Goal: Task Accomplishment & Management: Manage account settings

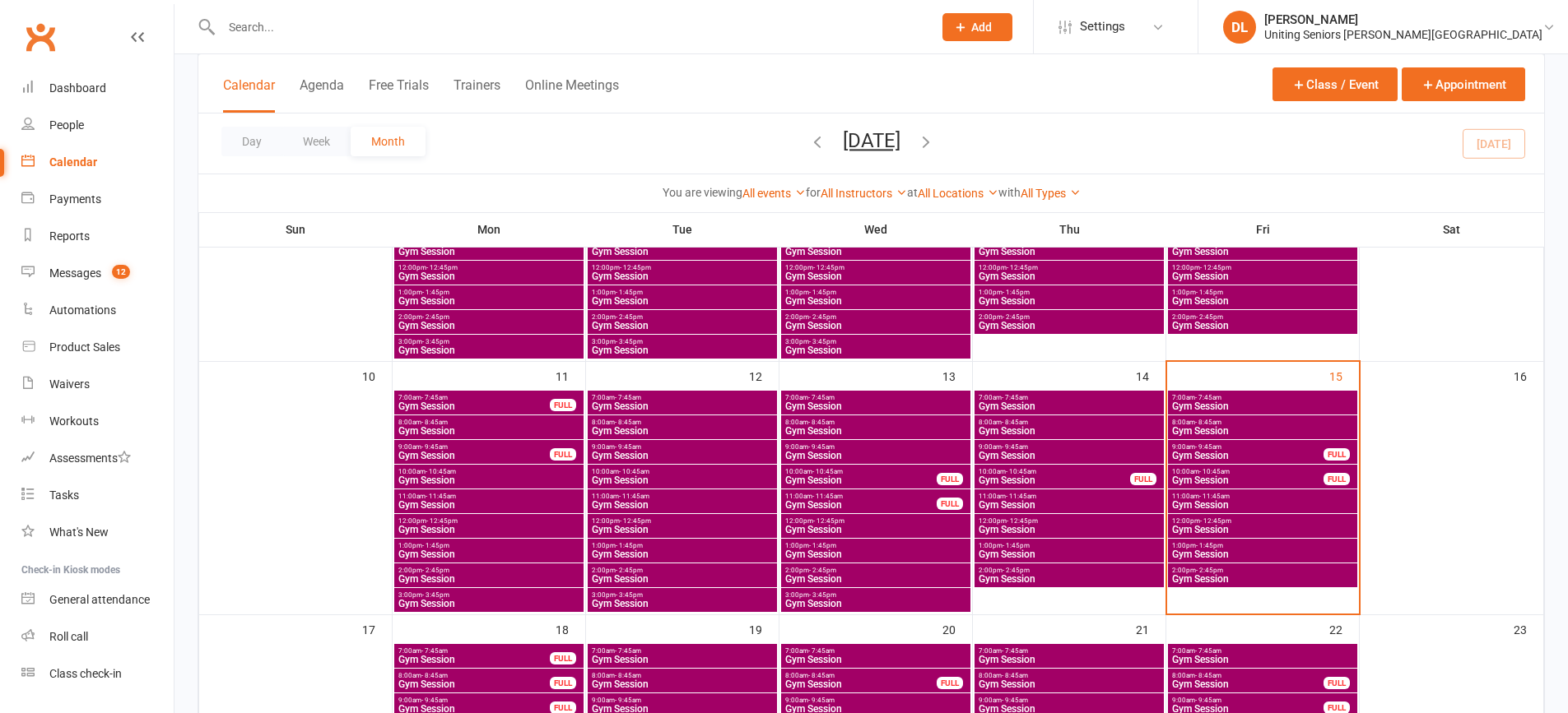
click at [1259, 443] on span "9:00am - 9:45am" at bounding box center [1248, 447] width 153 height 7
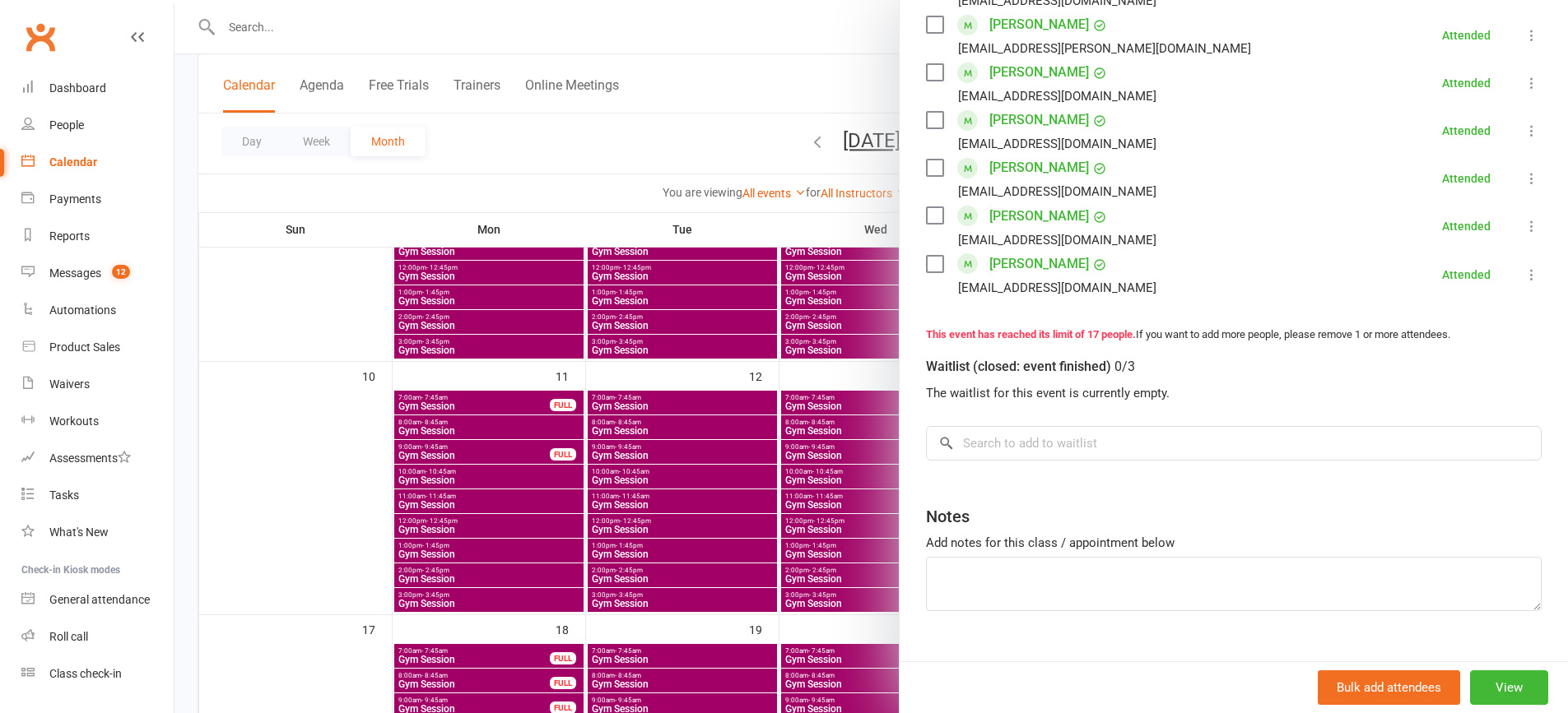
scroll to position [823, 0]
drag, startPoint x: 740, startPoint y: 421, endPoint x: 1209, endPoint y: 390, distance: 470.0
click at [740, 420] on div at bounding box center [871, 356] width 1393 height 713
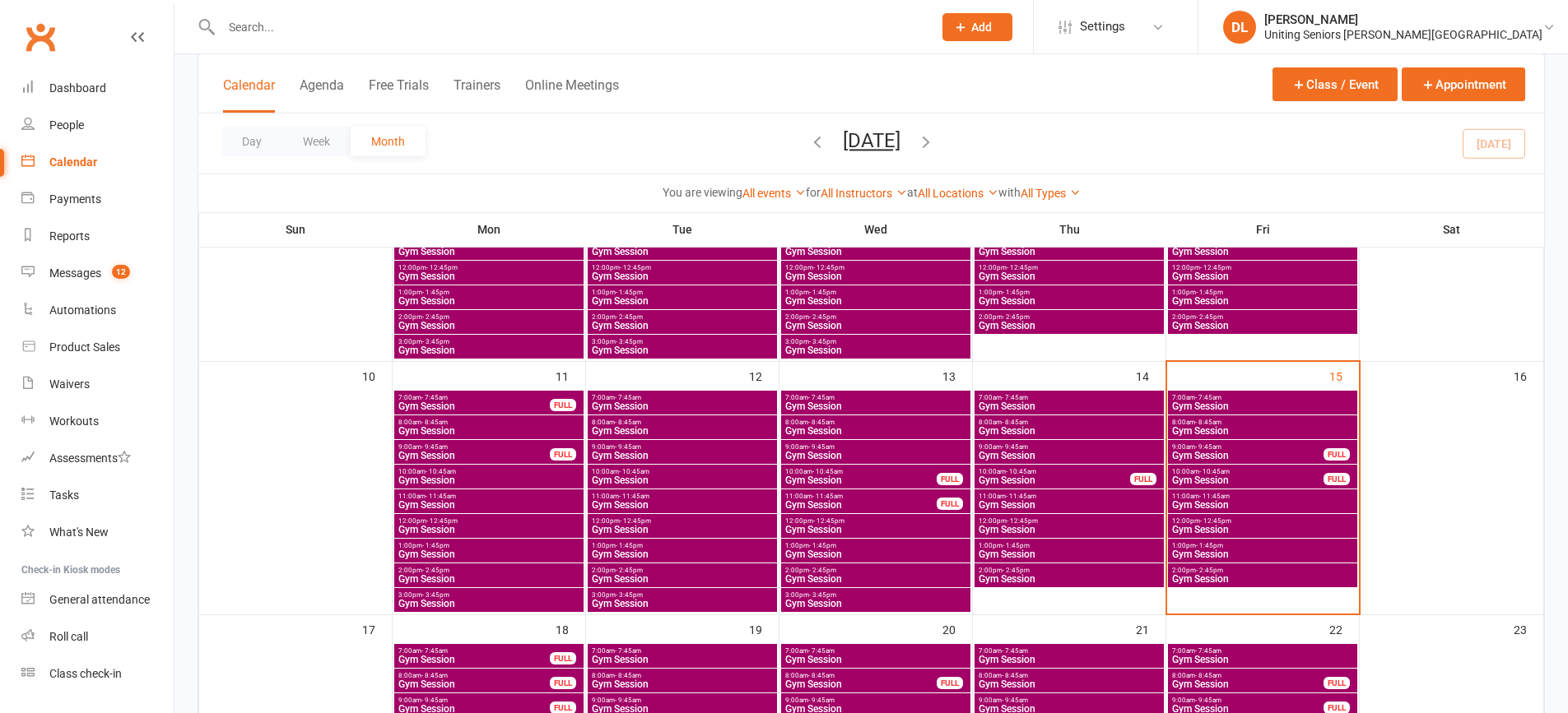
click at [1291, 468] on span "10:00am - 10:45am" at bounding box center [1248, 472] width 153 height 7
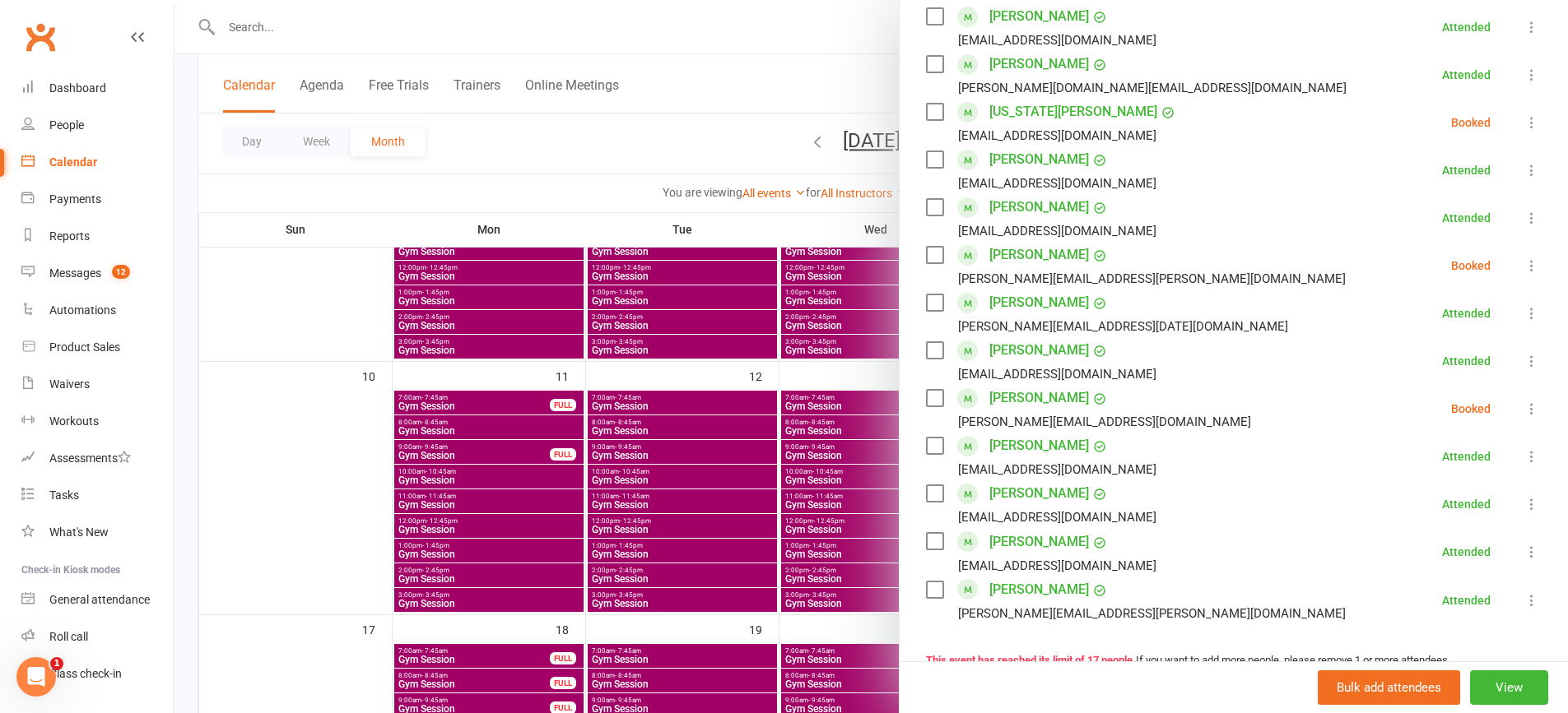
scroll to position [0, 0]
click at [1523, 116] on icon at bounding box center [1532, 123] width 17 height 17
click at [1463, 254] on link "Mark absent" at bounding box center [1452, 253] width 177 height 33
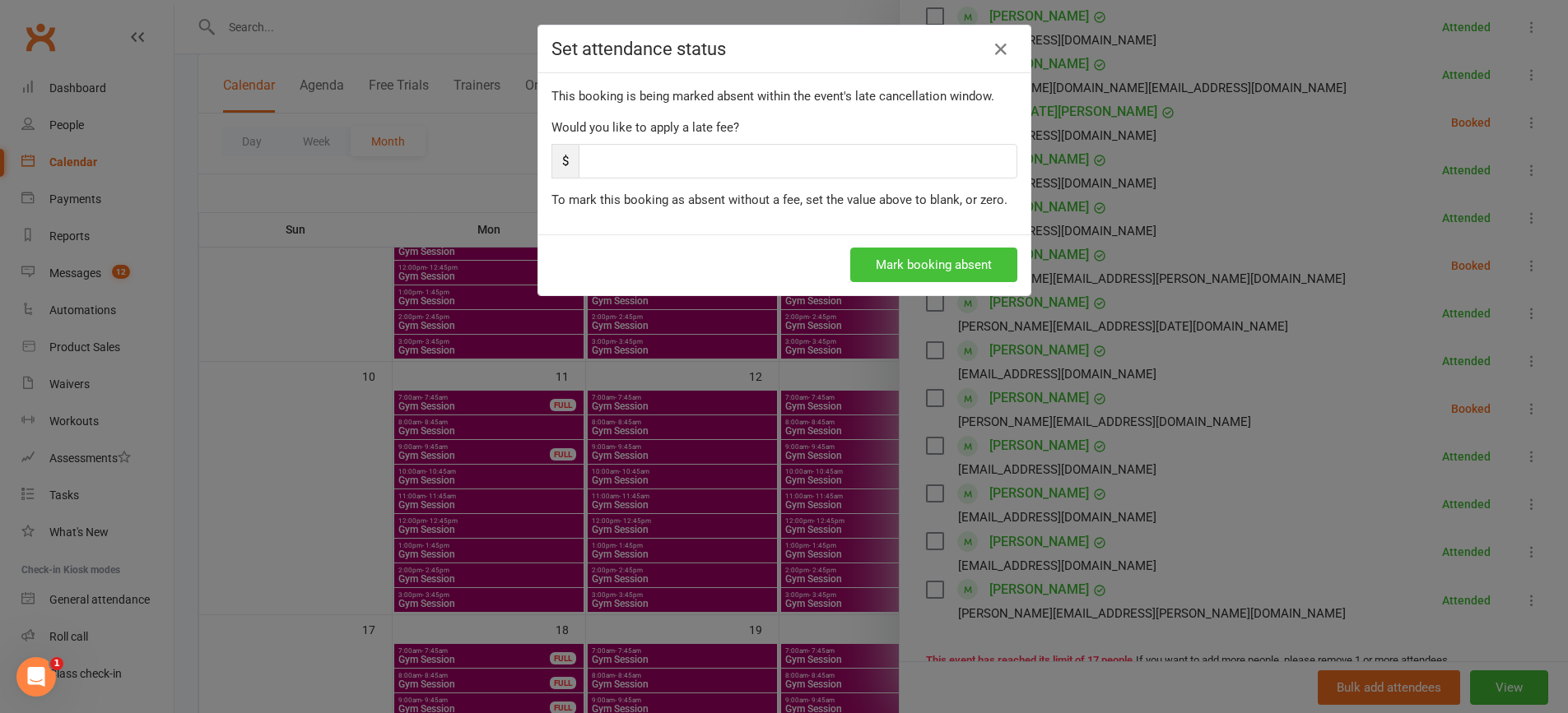
click at [958, 275] on button "Mark booking absent" at bounding box center [933, 264] width 167 height 34
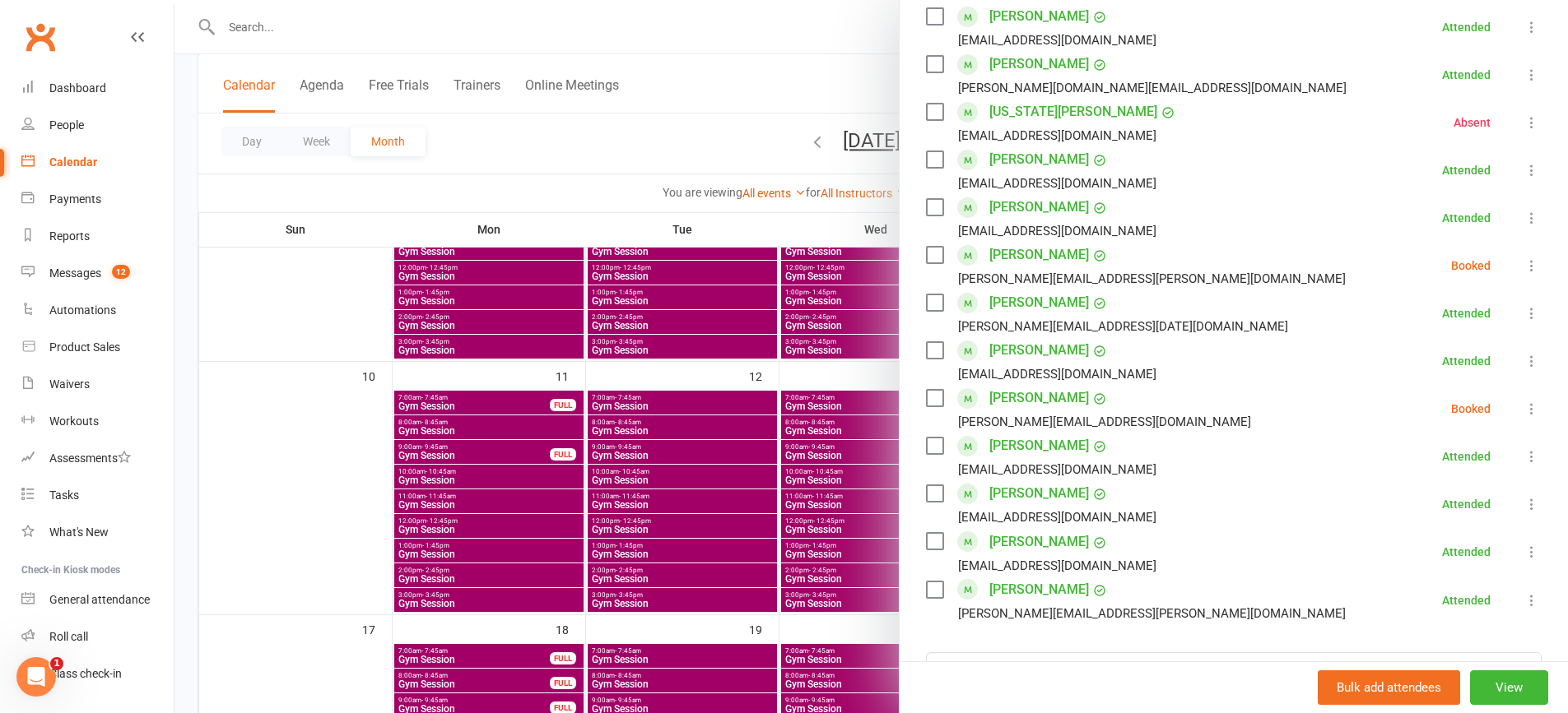
drag, startPoint x: 1494, startPoint y: 269, endPoint x: 1505, endPoint y: 265, distance: 11.7
click at [1496, 268] on li "[PERSON_NAME] [PERSON_NAME][EMAIL_ADDRESS][PERSON_NAME][DOMAIN_NAME] Booked Mor…" at bounding box center [1233, 265] width 615 height 47
click at [1523, 265] on icon at bounding box center [1532, 266] width 17 height 17
click at [1449, 367] on link "Check in" at bounding box center [1452, 363] width 177 height 33
click at [1523, 404] on icon at bounding box center [1532, 409] width 17 height 17
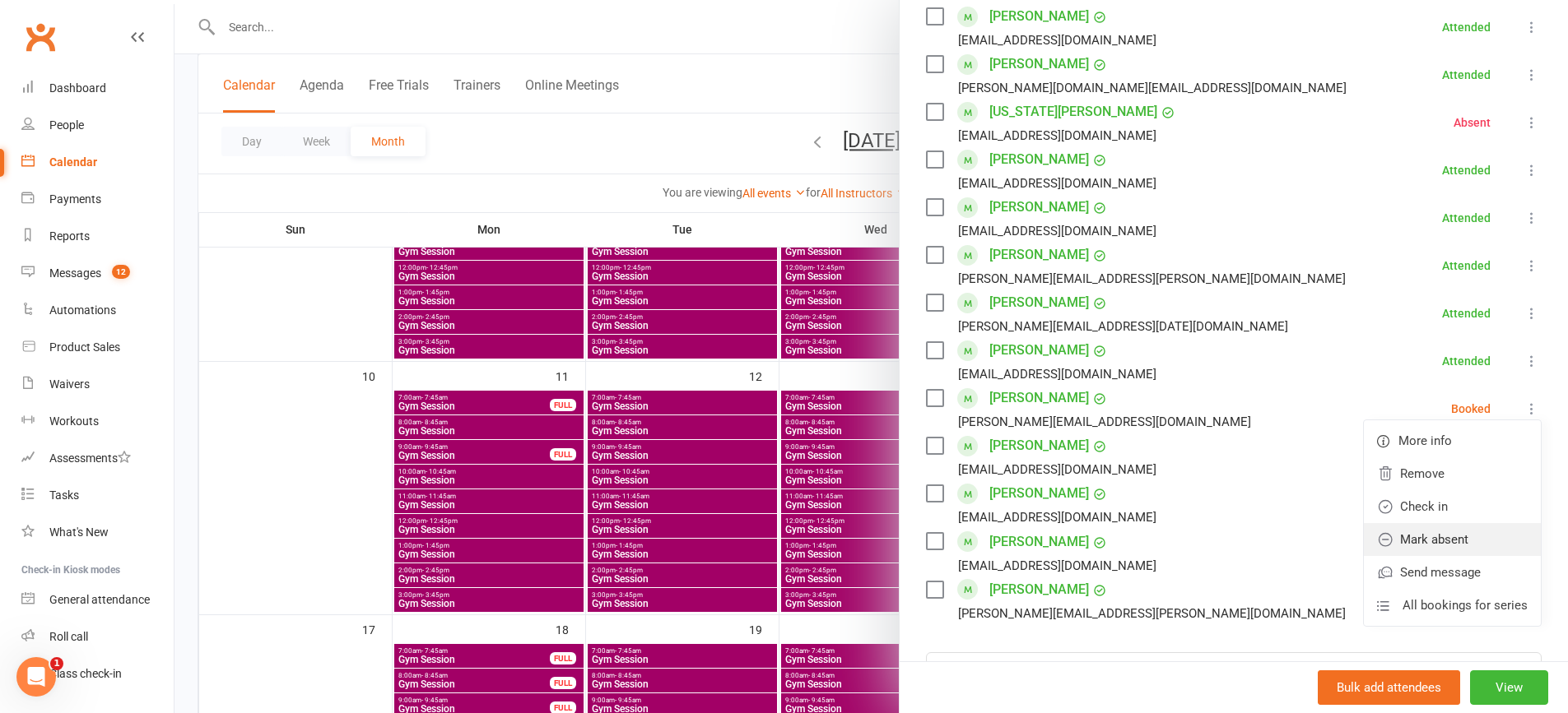
click at [1452, 524] on link "Mark absent" at bounding box center [1452, 539] width 177 height 33
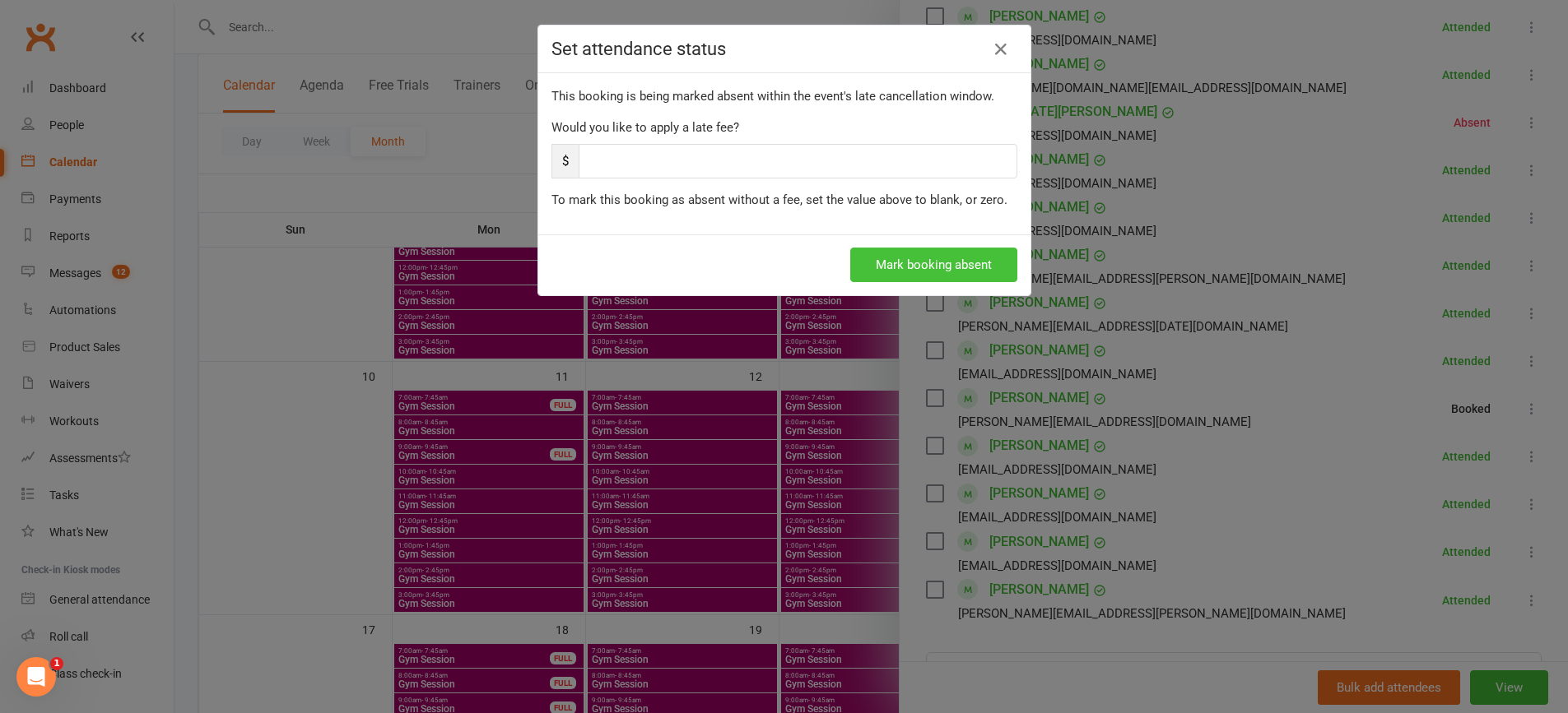
click at [889, 256] on button "Mark booking absent" at bounding box center [933, 264] width 167 height 34
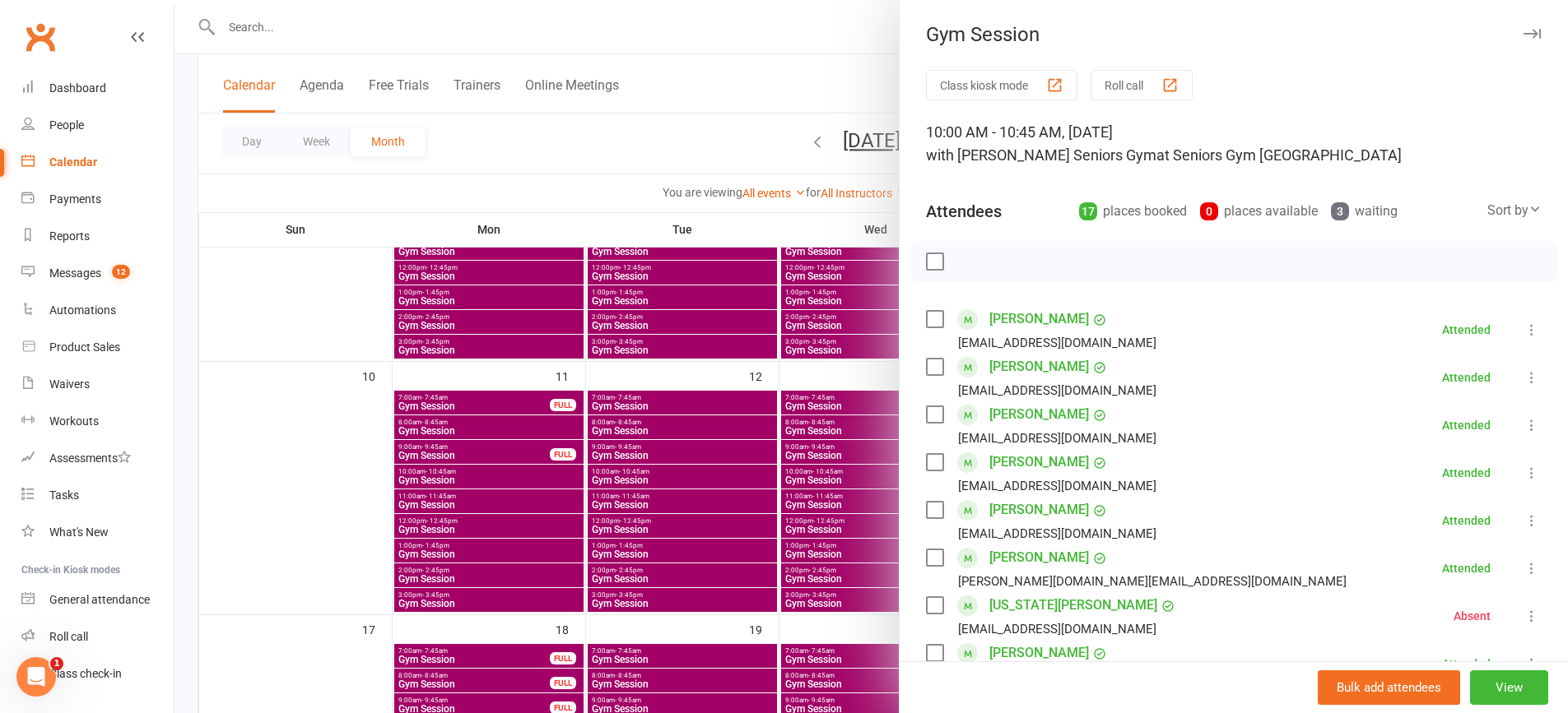
click at [572, 477] on div at bounding box center [871, 356] width 1393 height 713
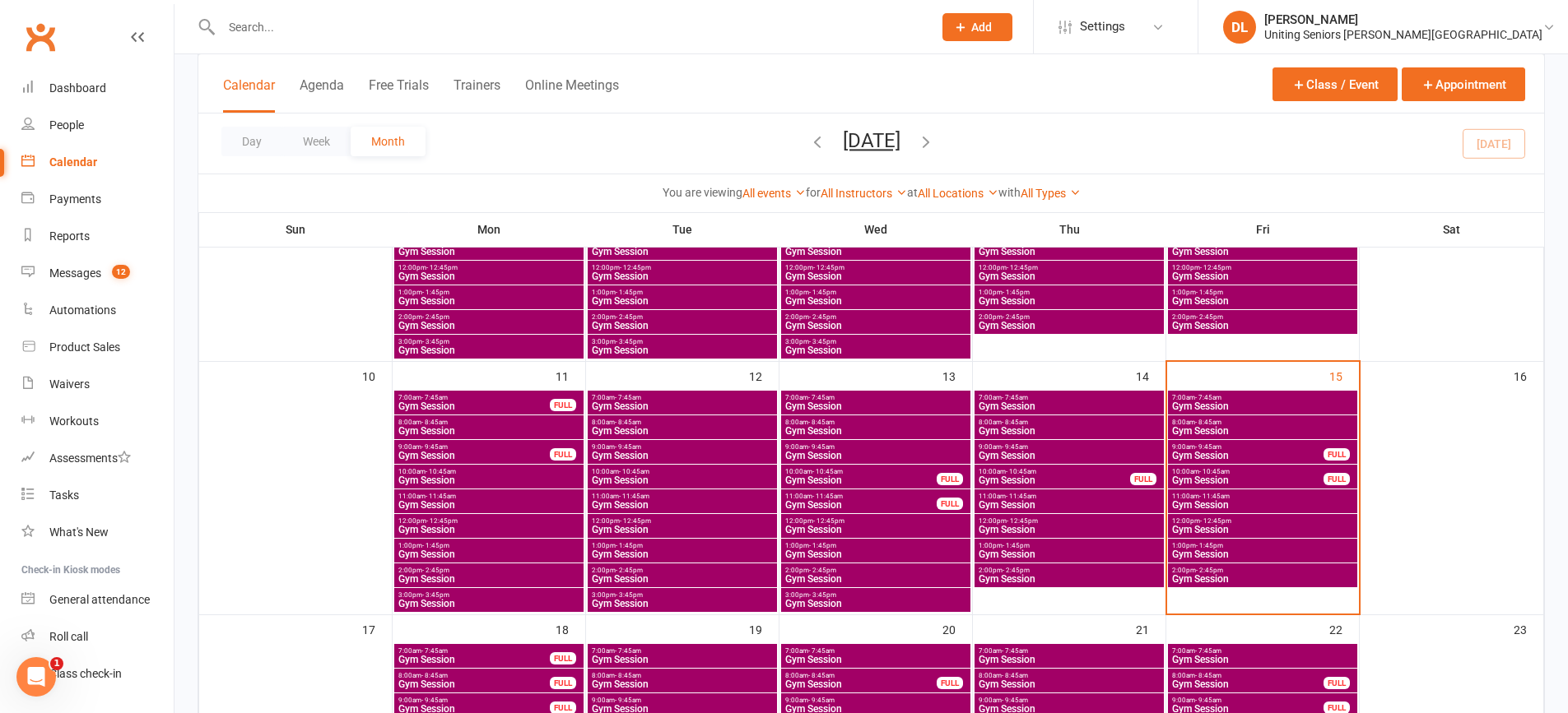
click at [1221, 504] on span "Gym Session" at bounding box center [1263, 504] width 182 height 10
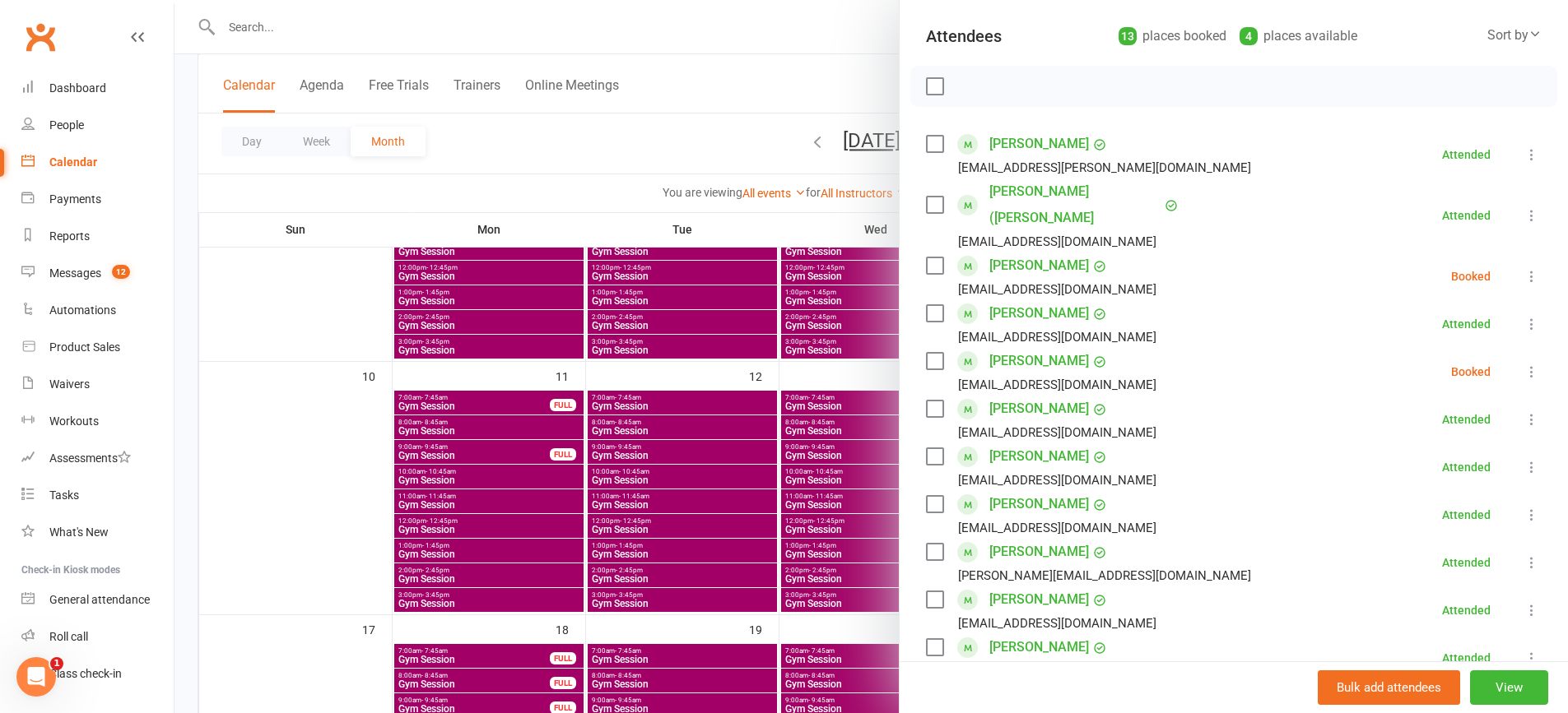
scroll to position [67, 0]
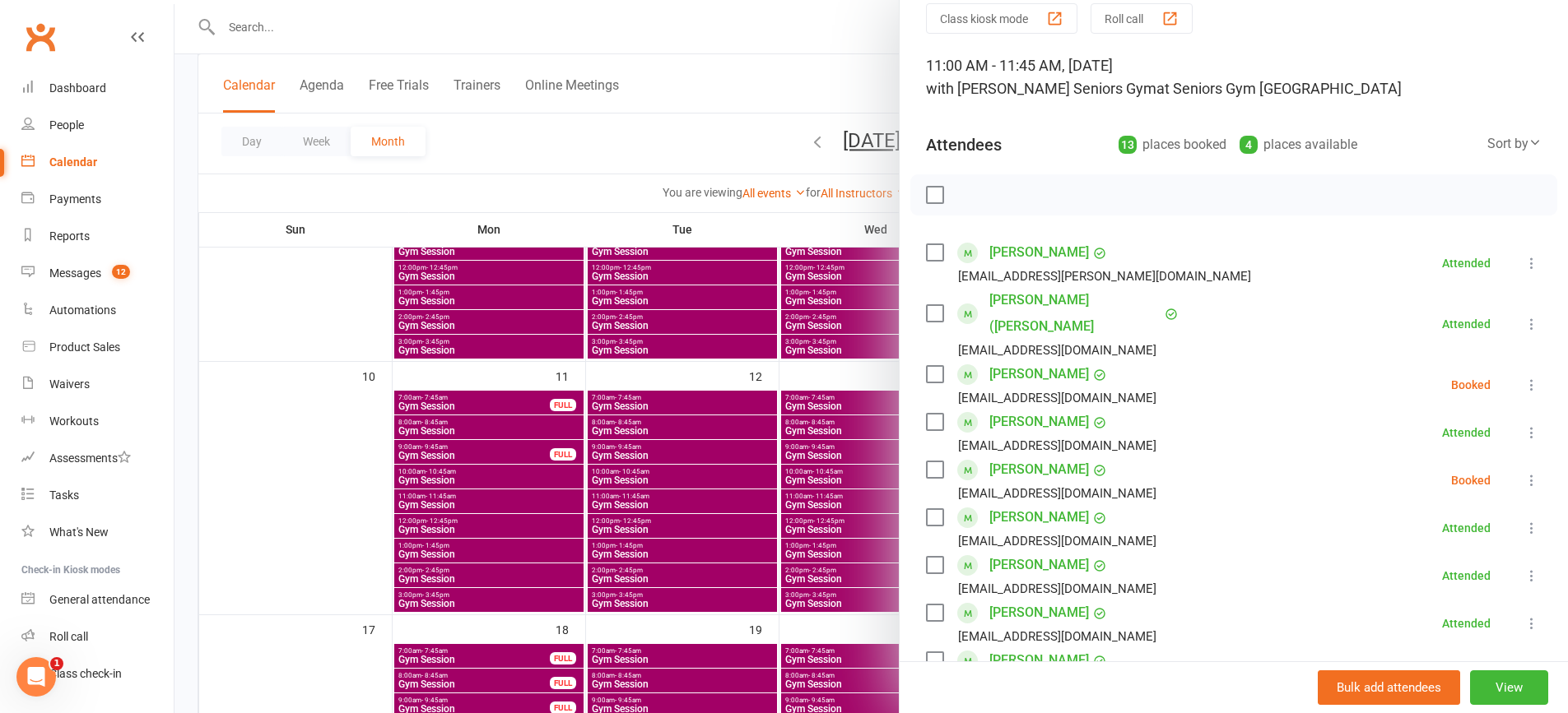
click at [1523, 377] on icon at bounding box center [1532, 385] width 17 height 17
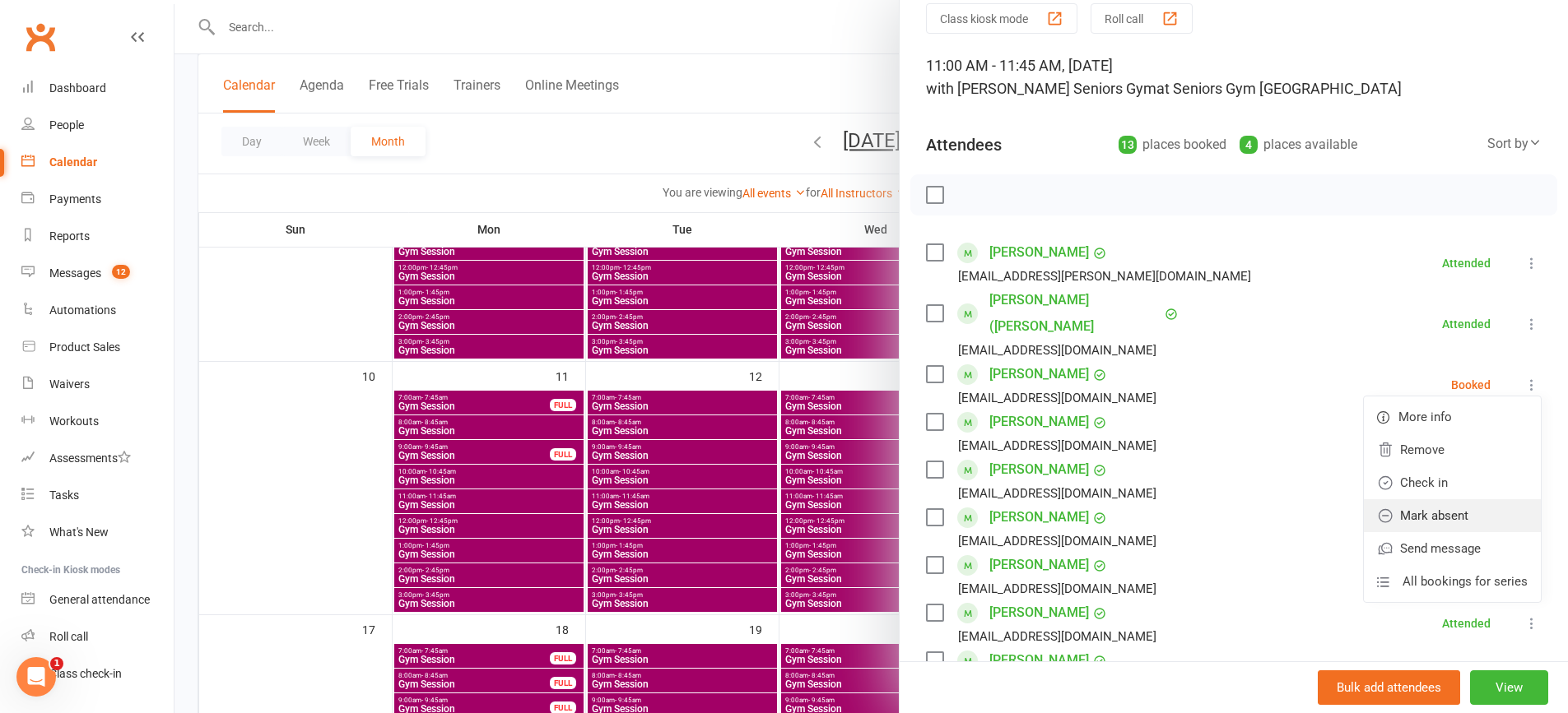
click at [1470, 499] on link "Mark absent" at bounding box center [1452, 515] width 177 height 33
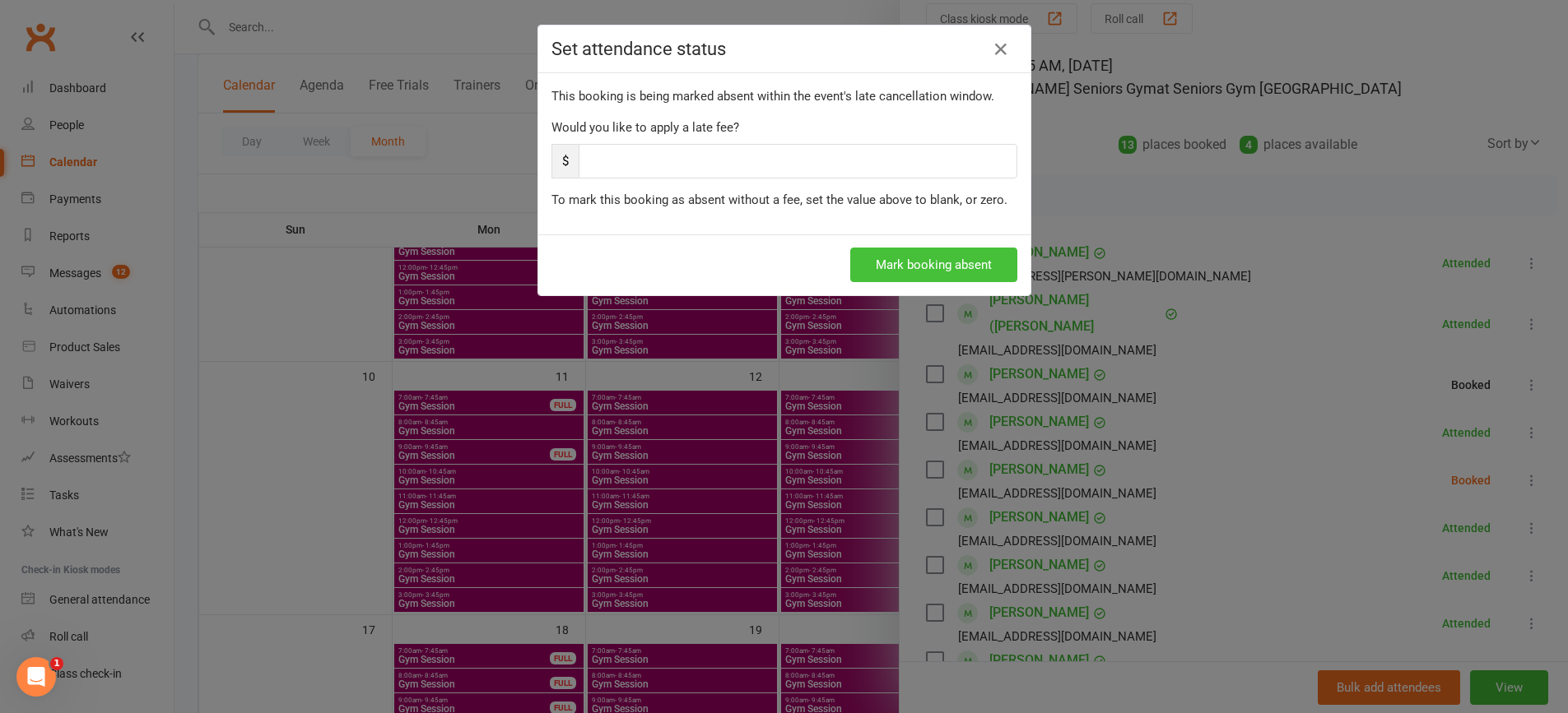
click at [979, 265] on button "Mark booking absent" at bounding box center [933, 264] width 167 height 34
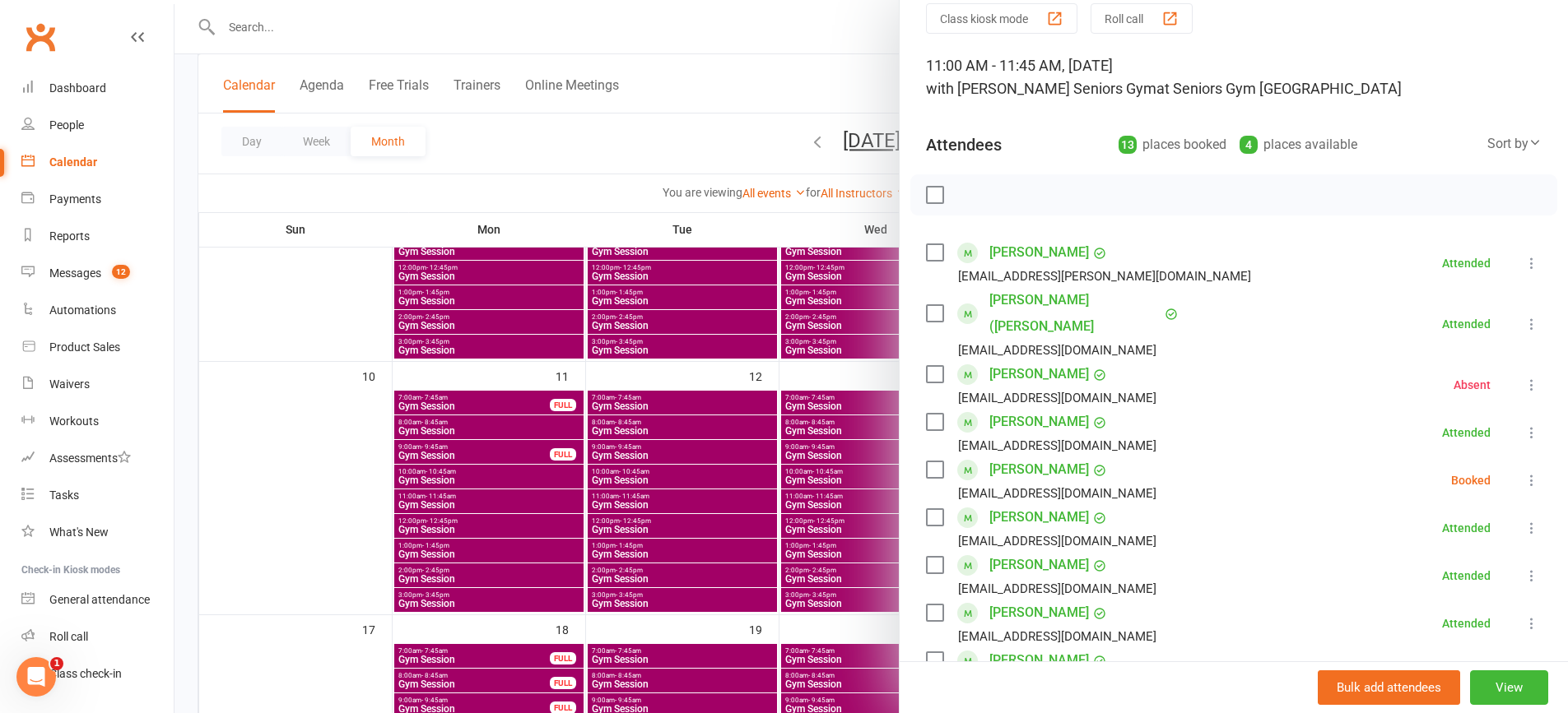
click at [1523, 472] on icon at bounding box center [1532, 480] width 17 height 17
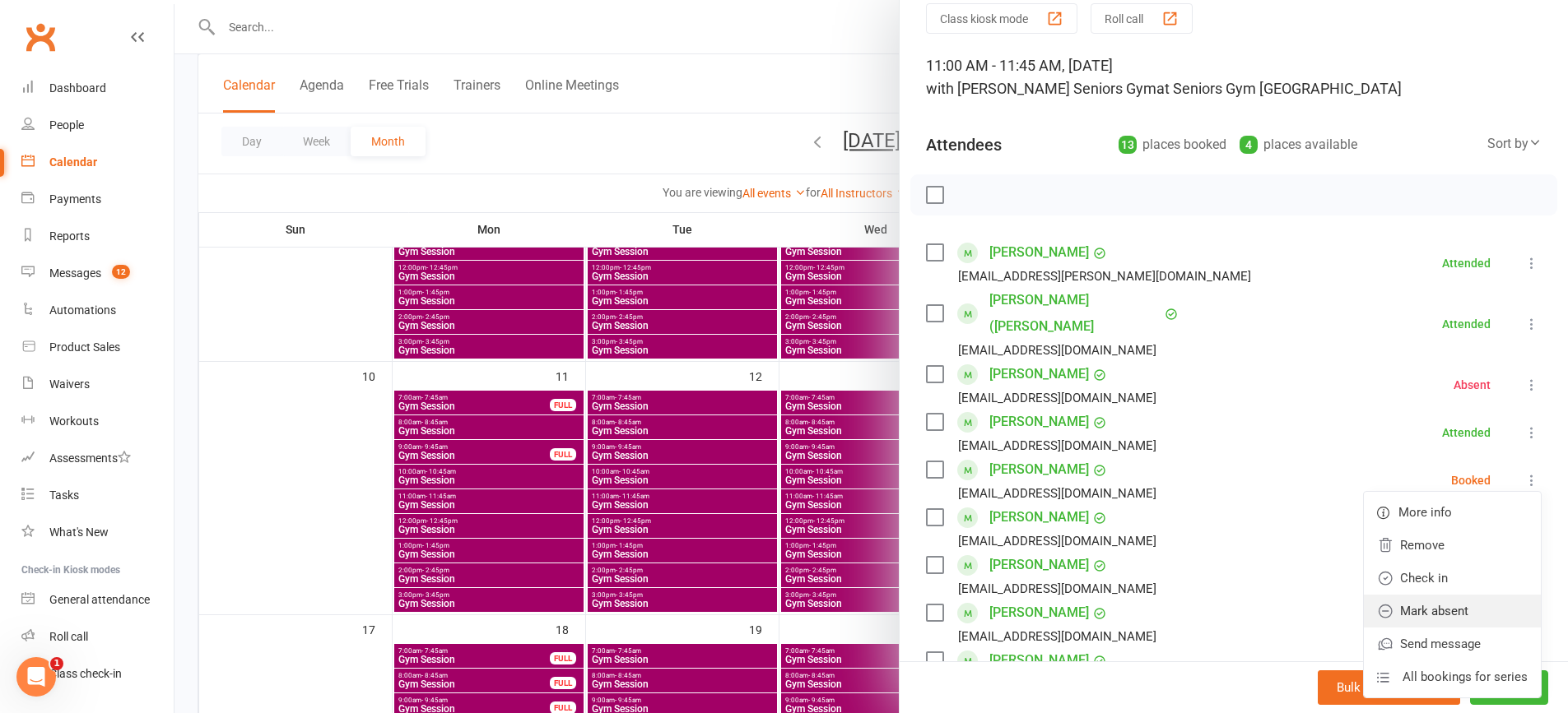
click at [1444, 595] on link "Mark absent" at bounding box center [1452, 611] width 177 height 33
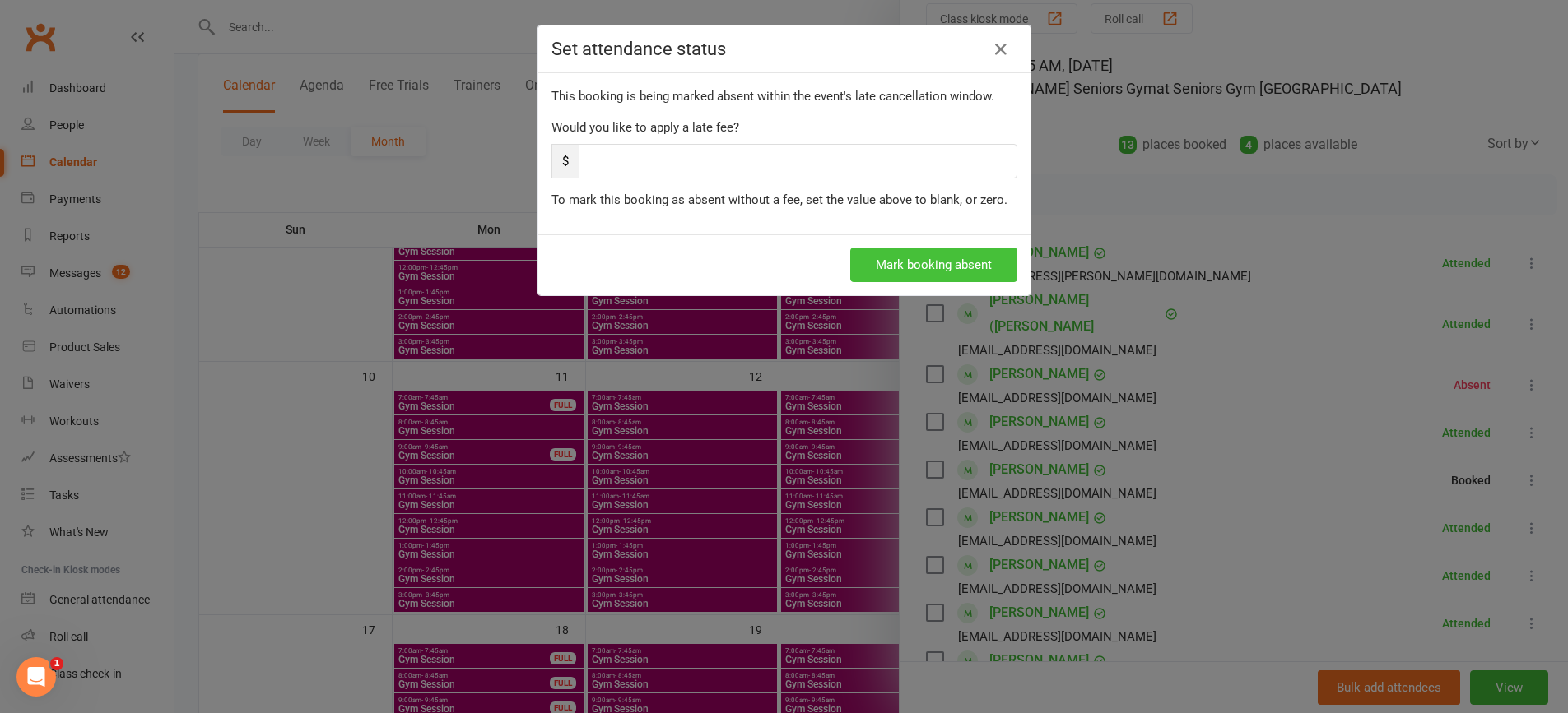
click at [959, 251] on button "Mark booking absent" at bounding box center [933, 264] width 167 height 34
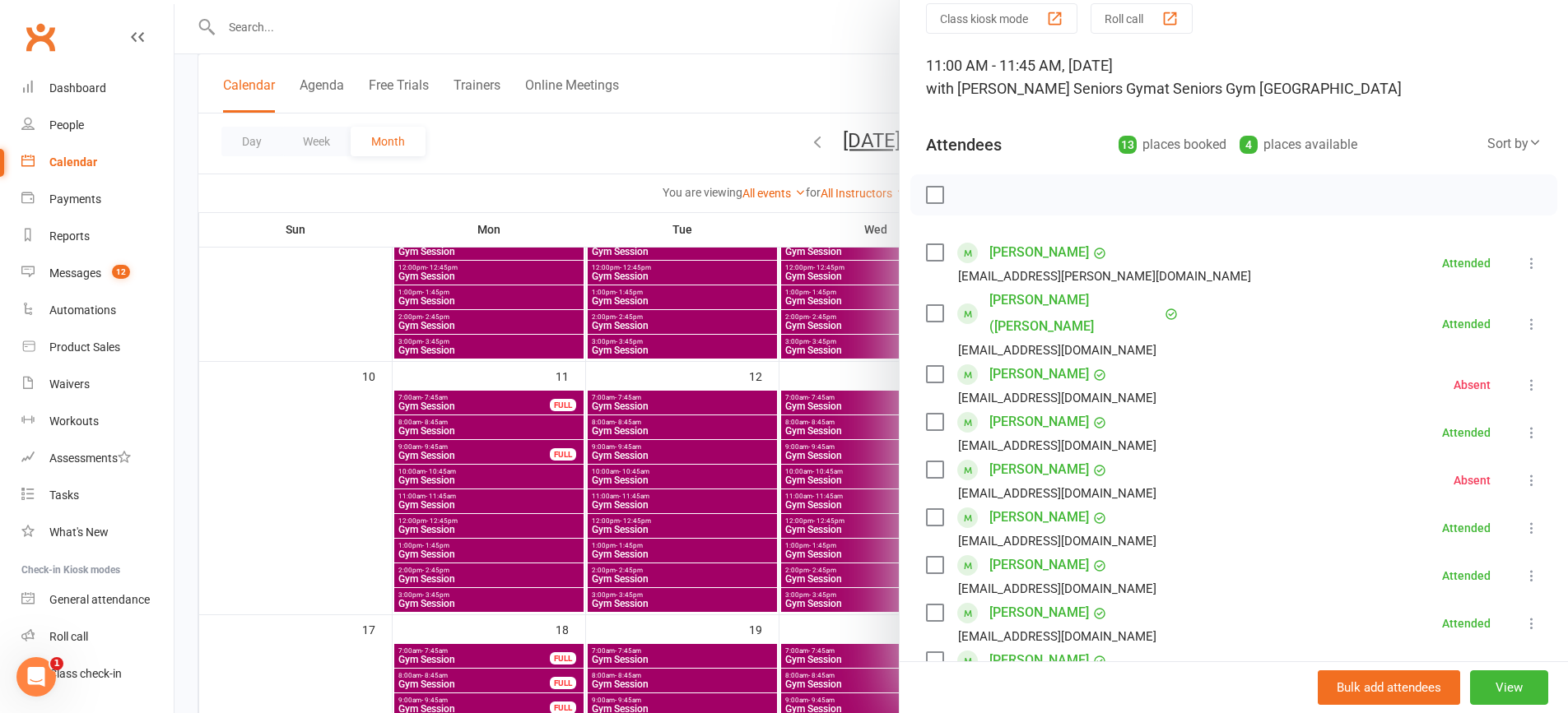
scroll to position [396, 0]
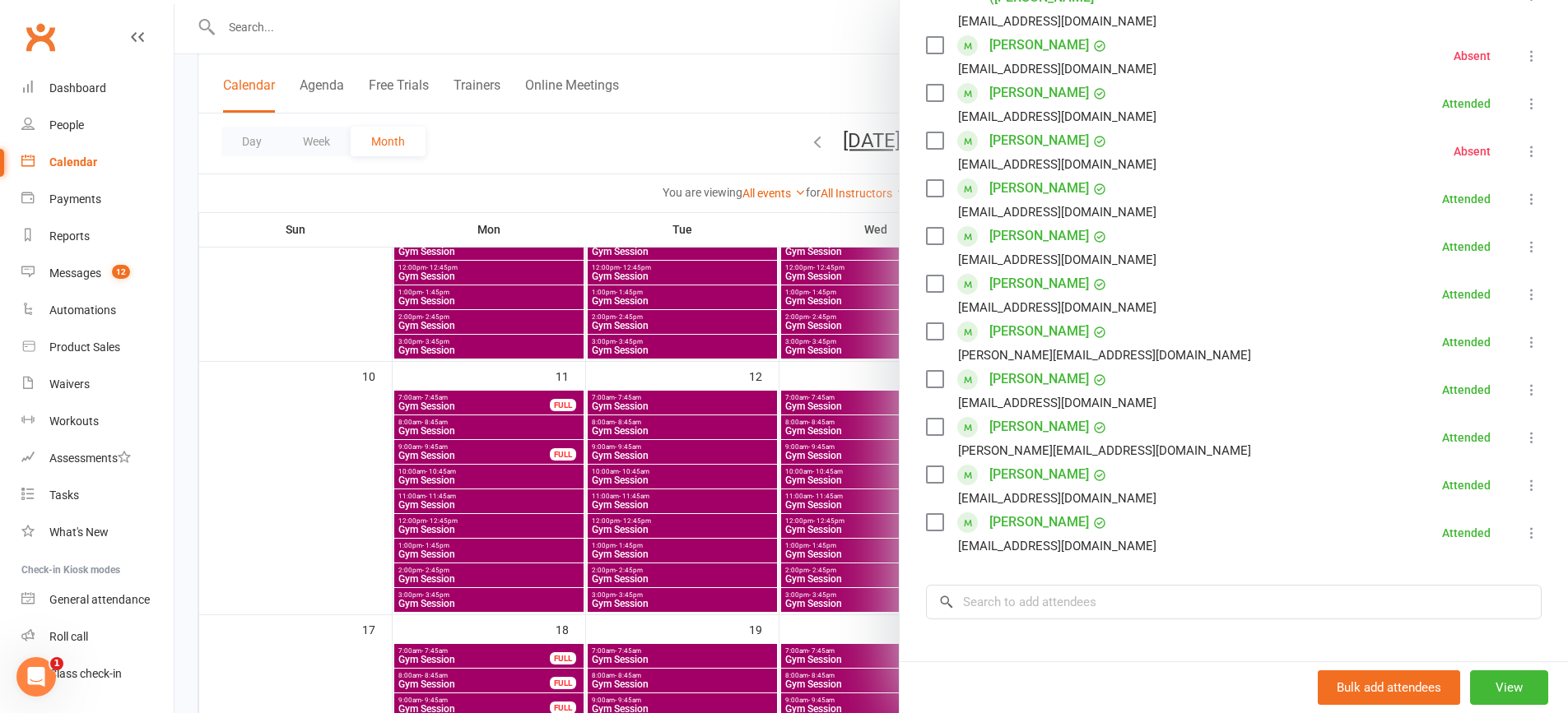
click at [727, 359] on div at bounding box center [871, 356] width 1393 height 713
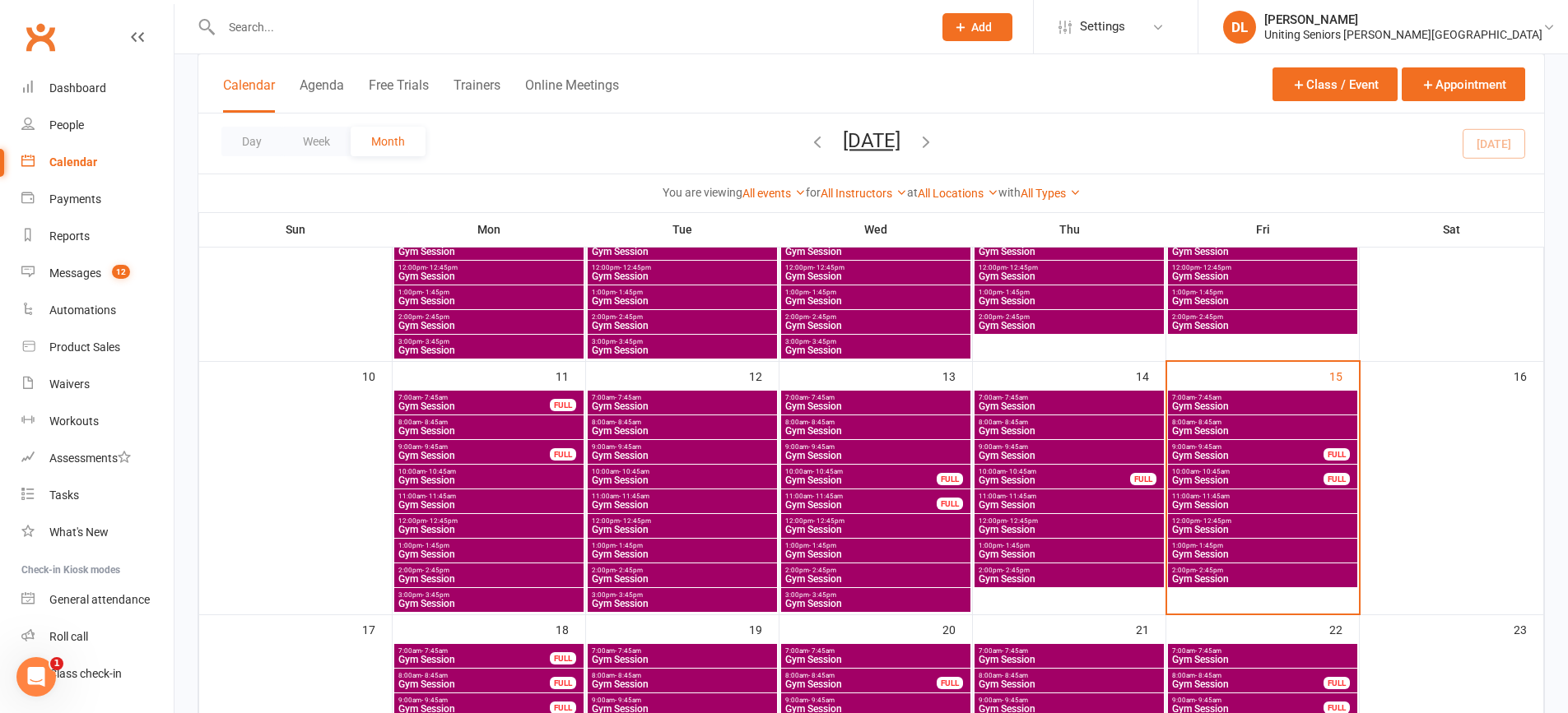
click at [1267, 502] on span "Gym Session" at bounding box center [1263, 504] width 182 height 10
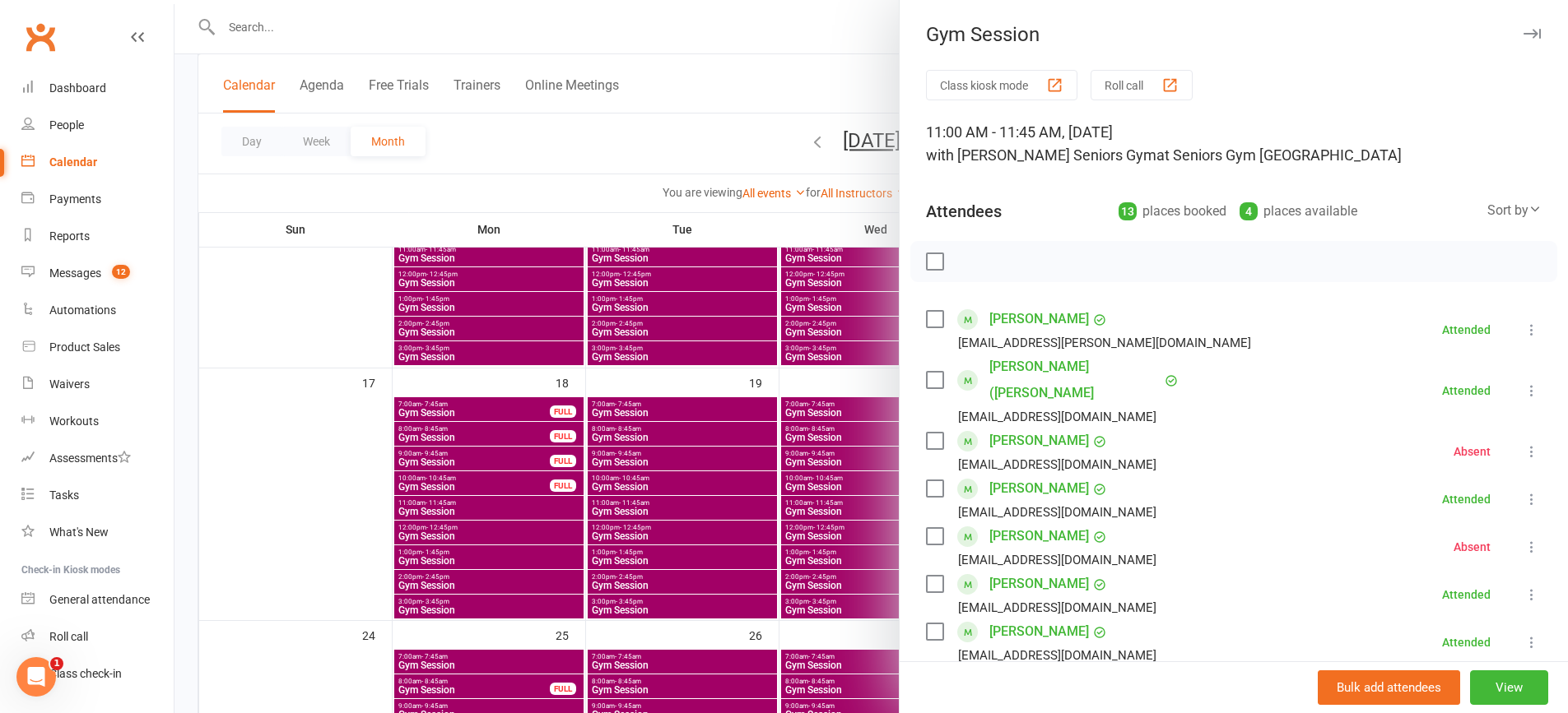
scroll to position [330, 0]
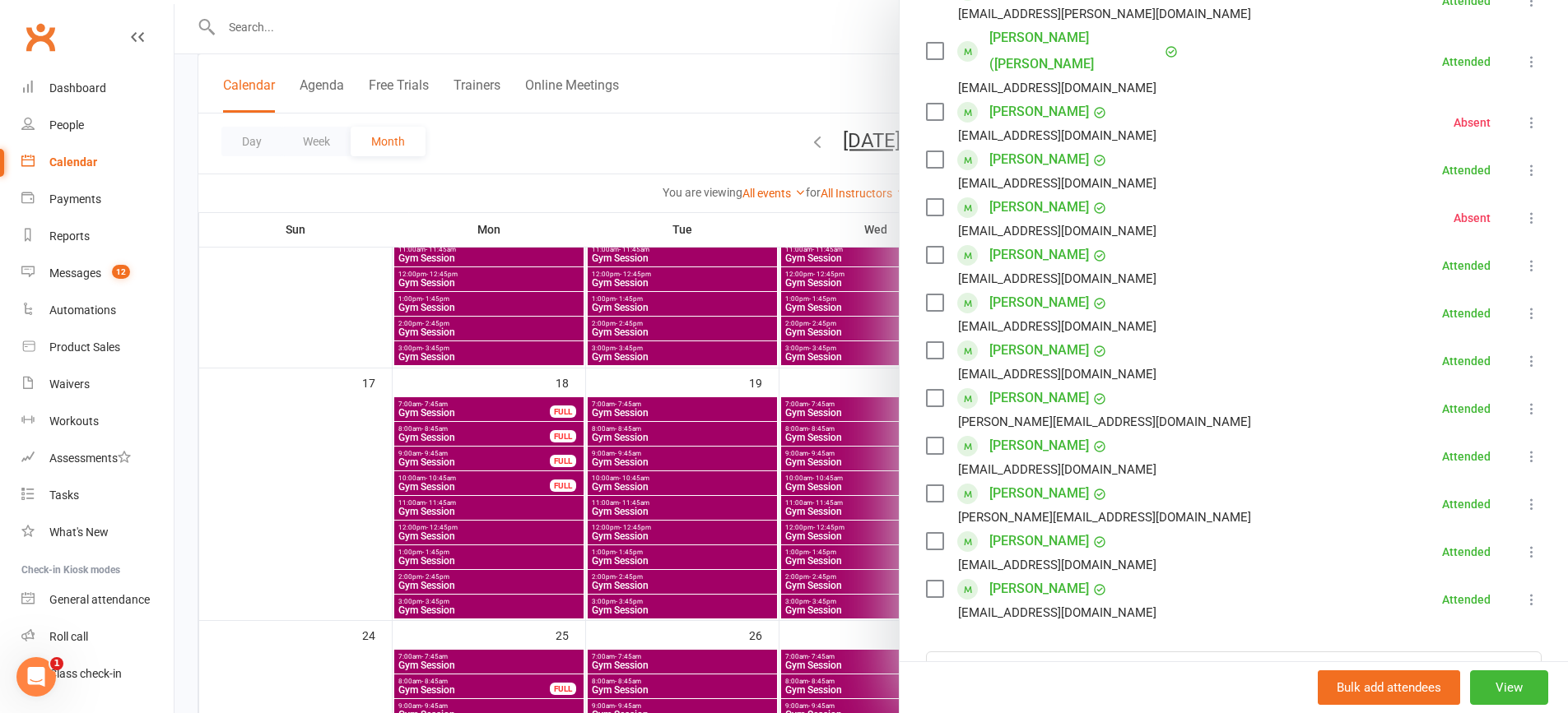
click at [595, 487] on div at bounding box center [871, 356] width 1393 height 713
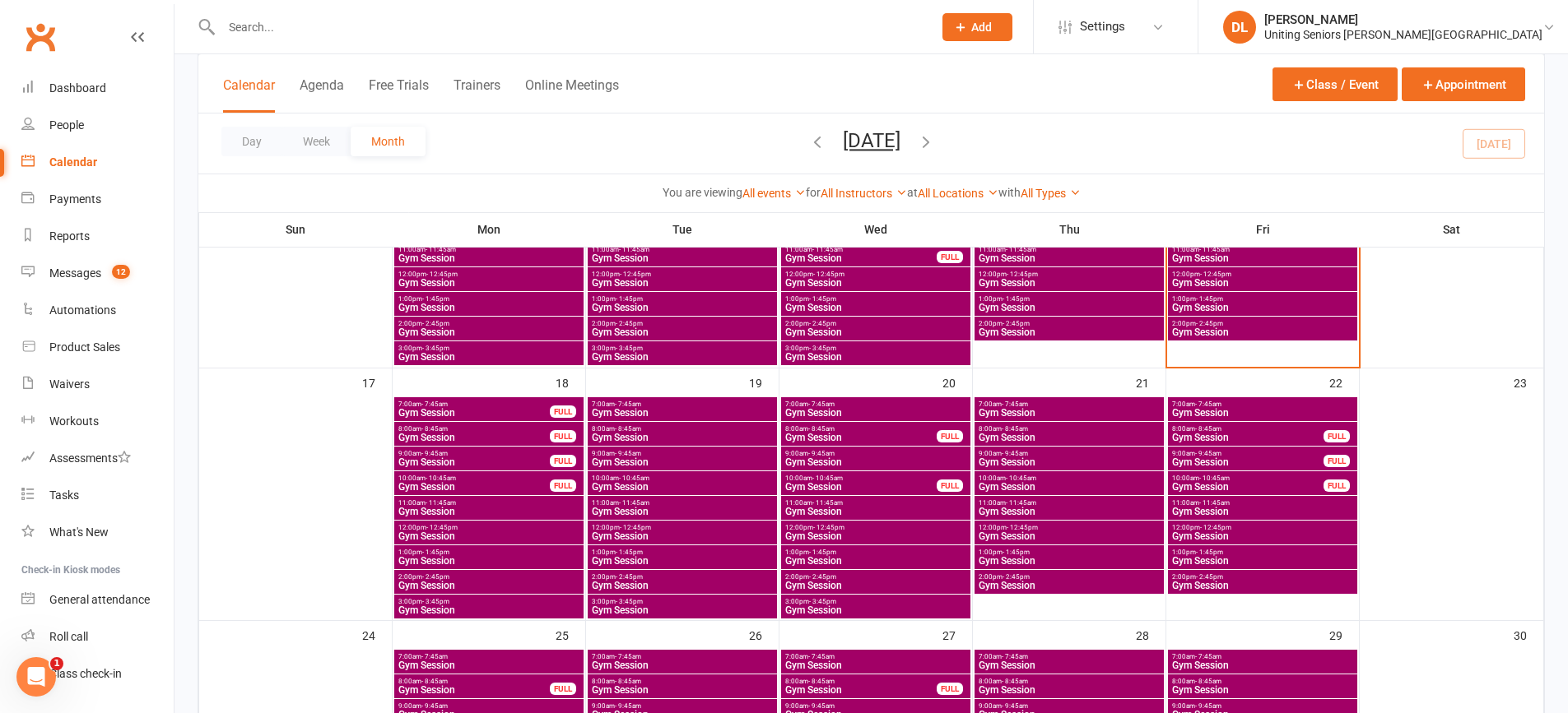
click at [1217, 281] on span "Gym Session" at bounding box center [1263, 283] width 182 height 10
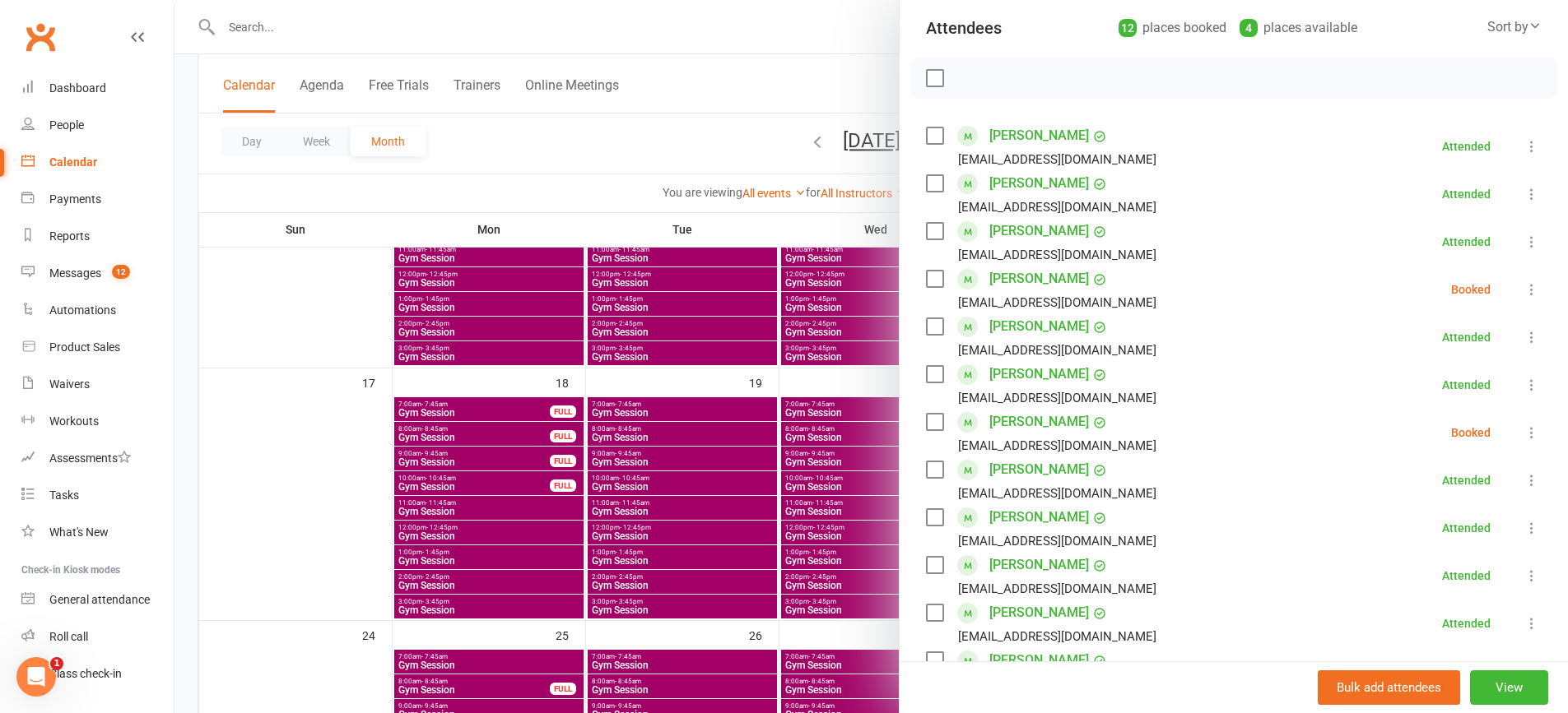
scroll to position [247, 0]
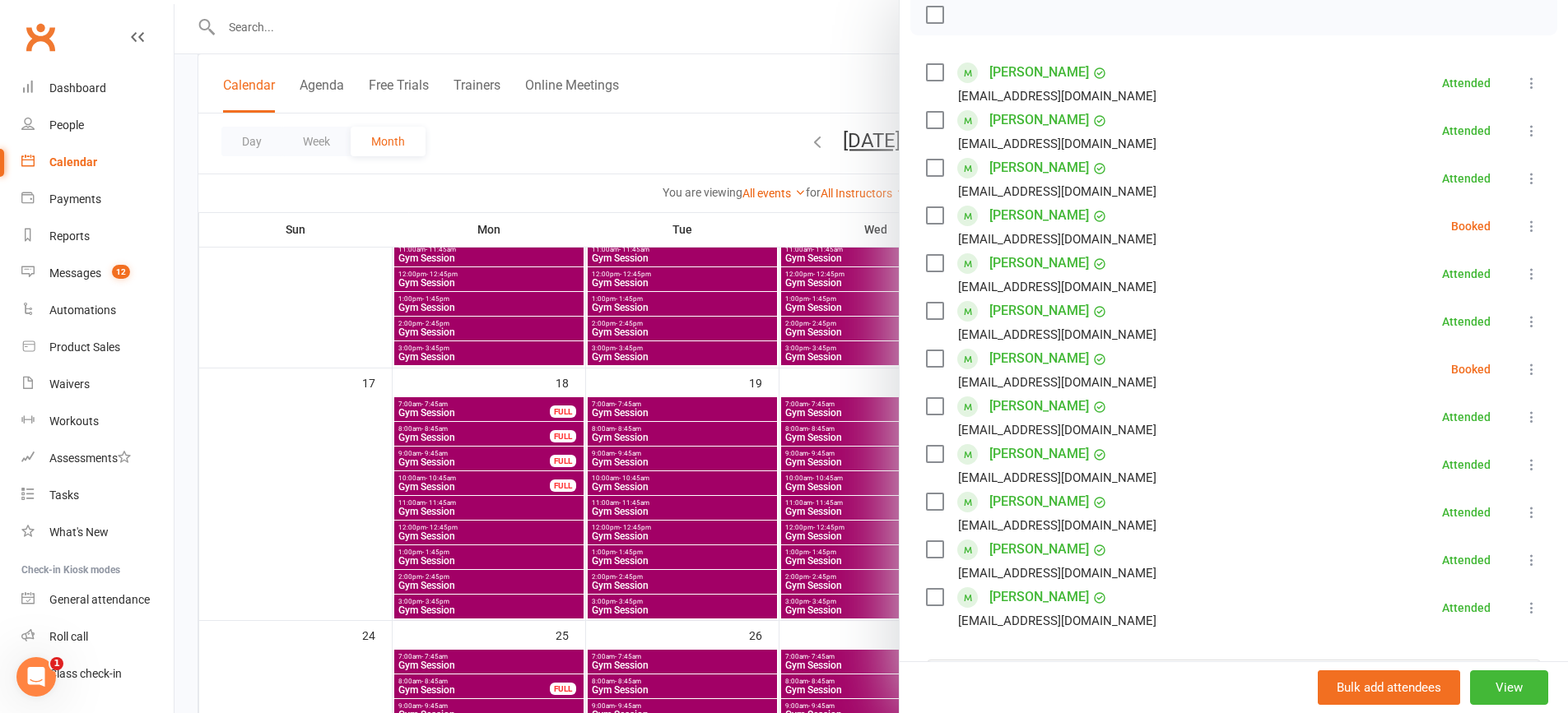
click at [1523, 219] on icon at bounding box center [1532, 226] width 17 height 17
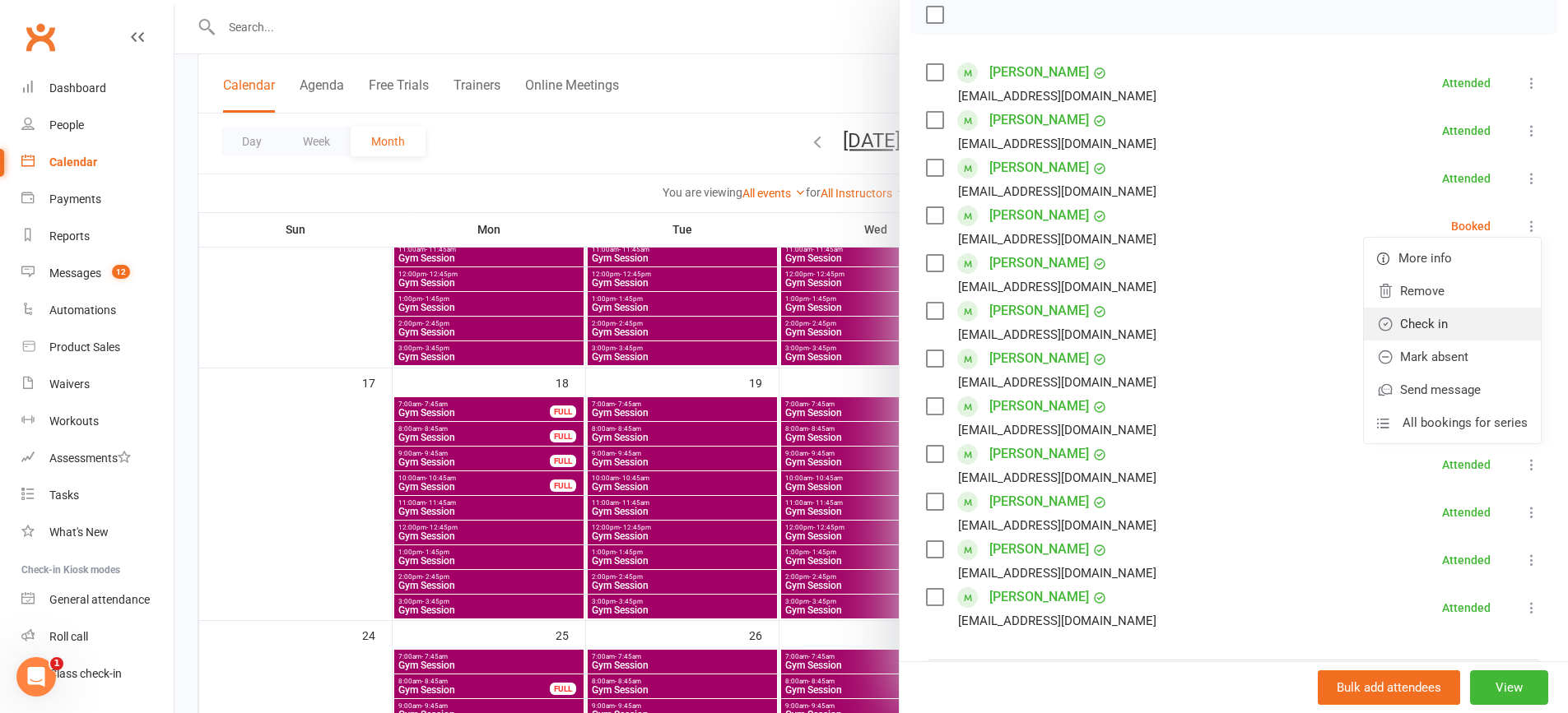
click at [1396, 328] on link "Check in" at bounding box center [1452, 324] width 177 height 33
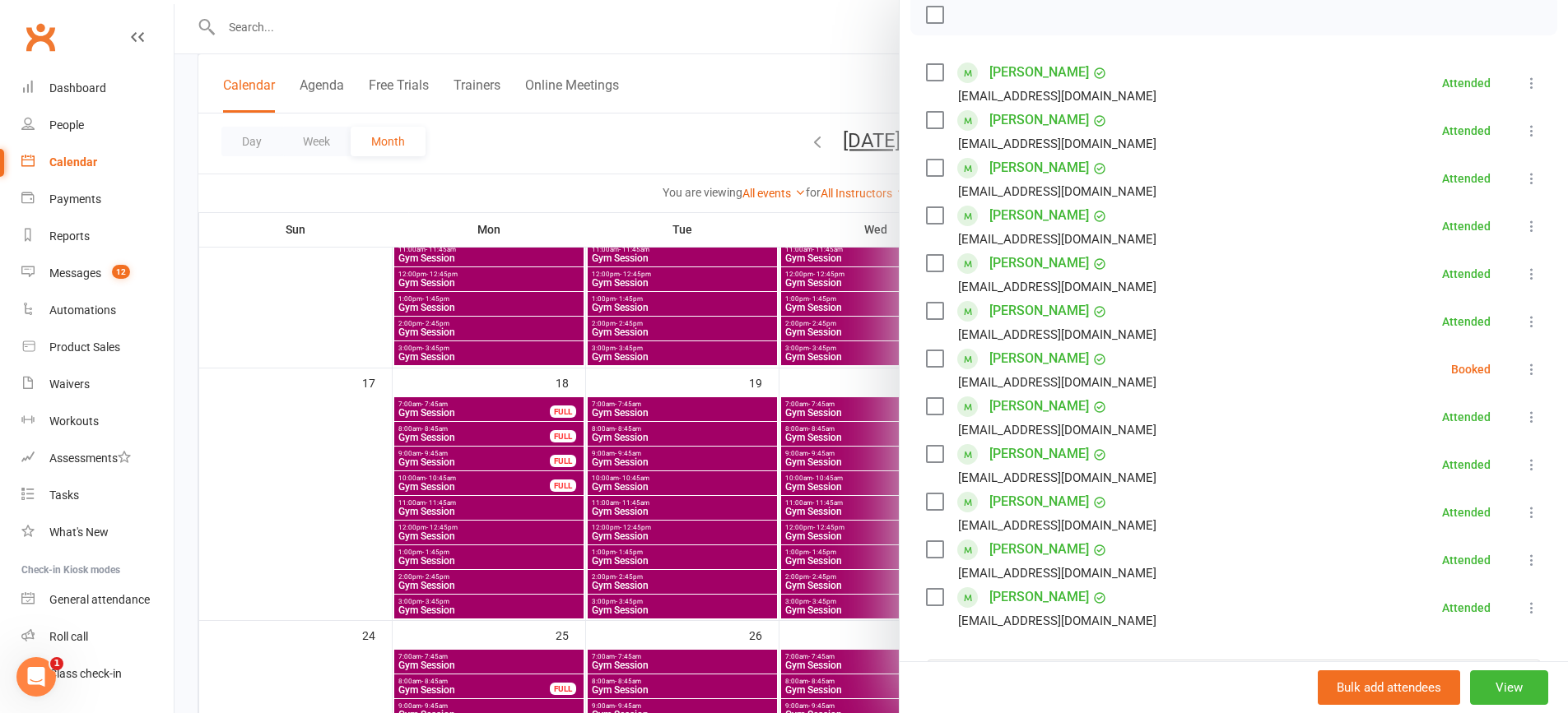
click at [1523, 375] on icon at bounding box center [1532, 370] width 17 height 17
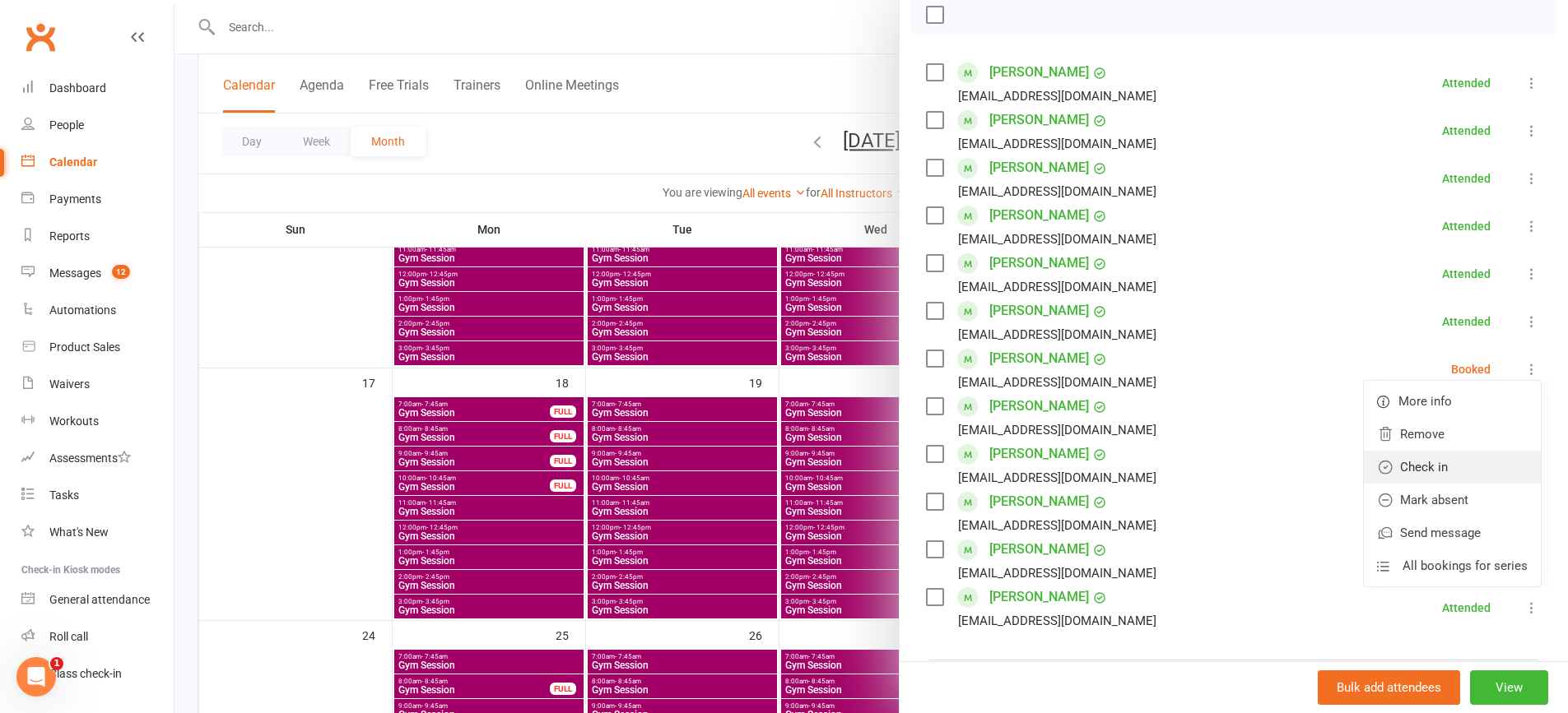
click at [1458, 460] on link "Check in" at bounding box center [1452, 466] width 177 height 33
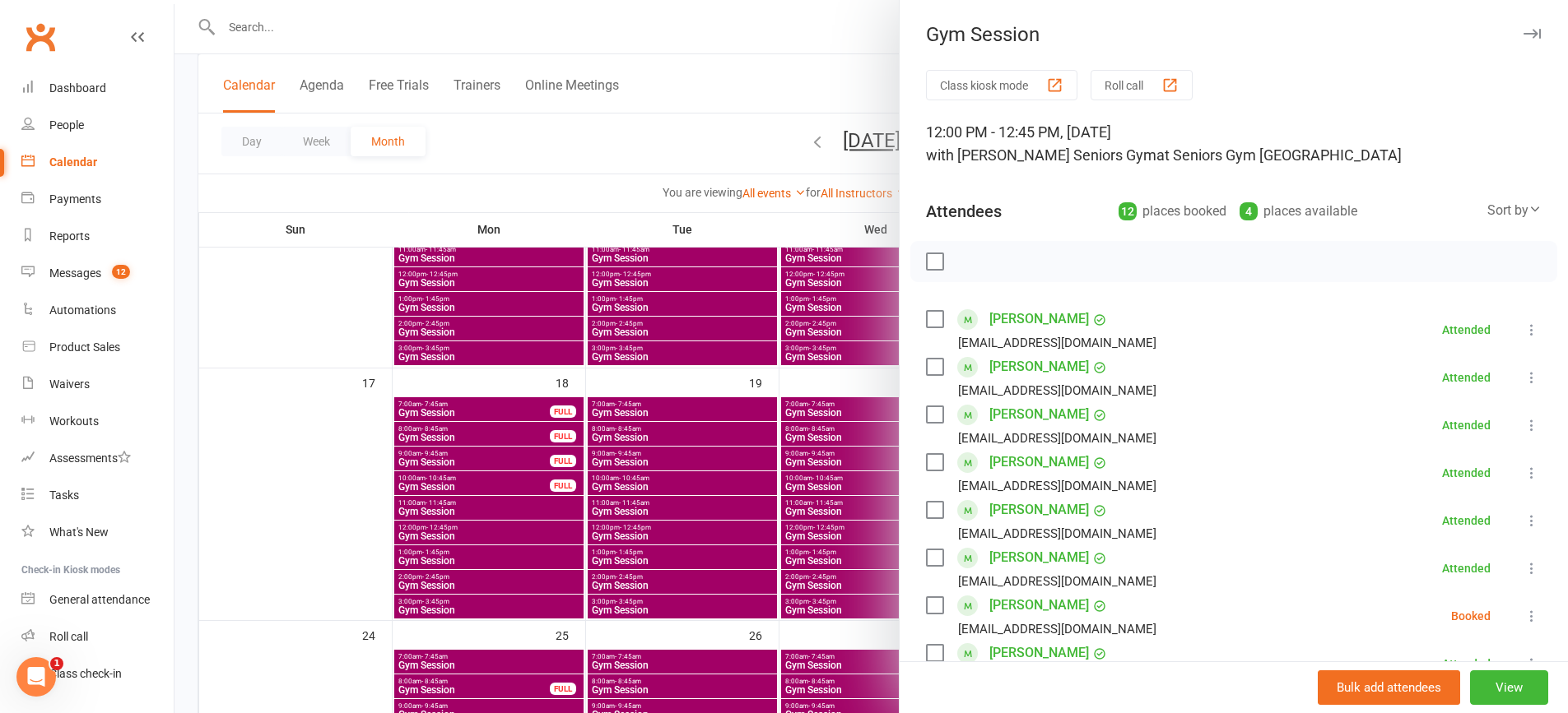
scroll to position [411, 0]
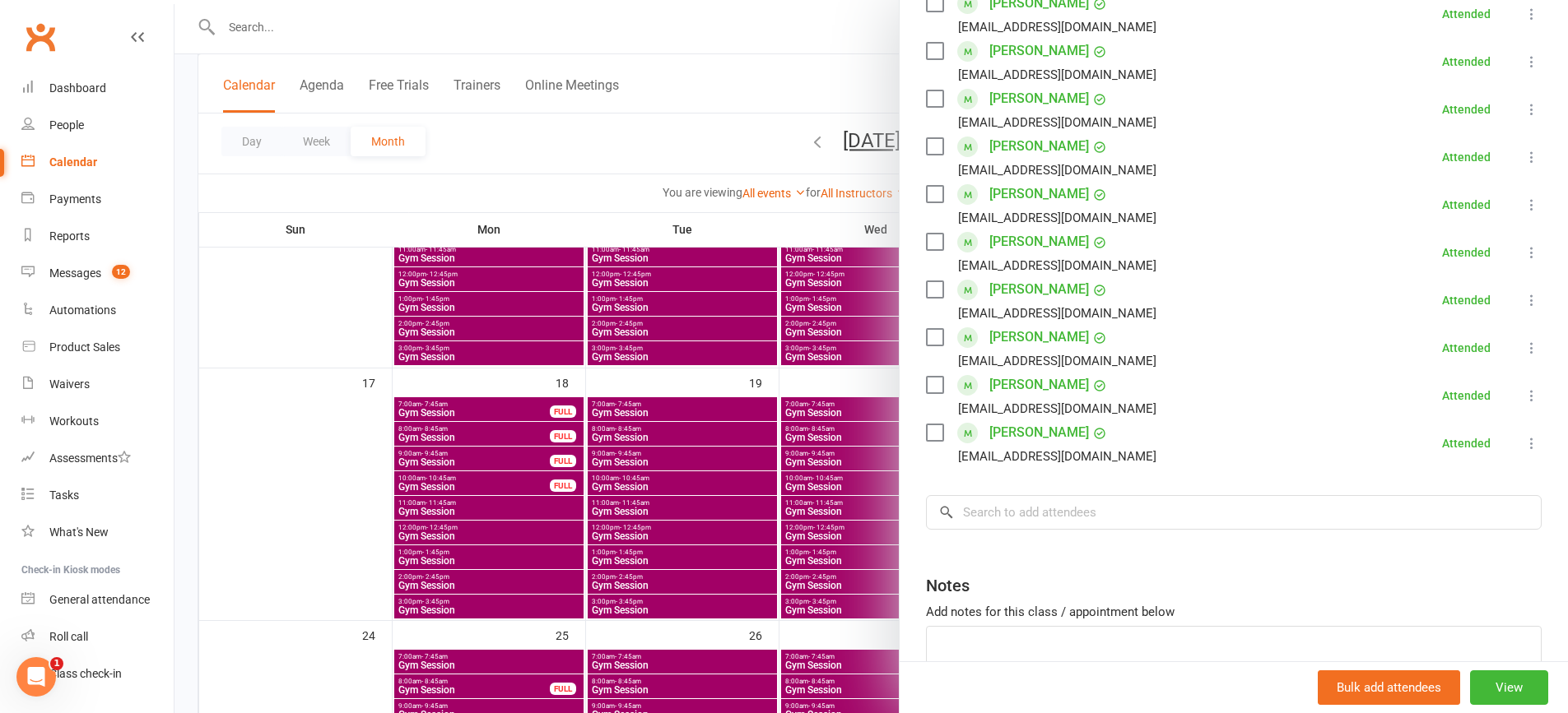
click at [702, 474] on div at bounding box center [871, 356] width 1393 height 713
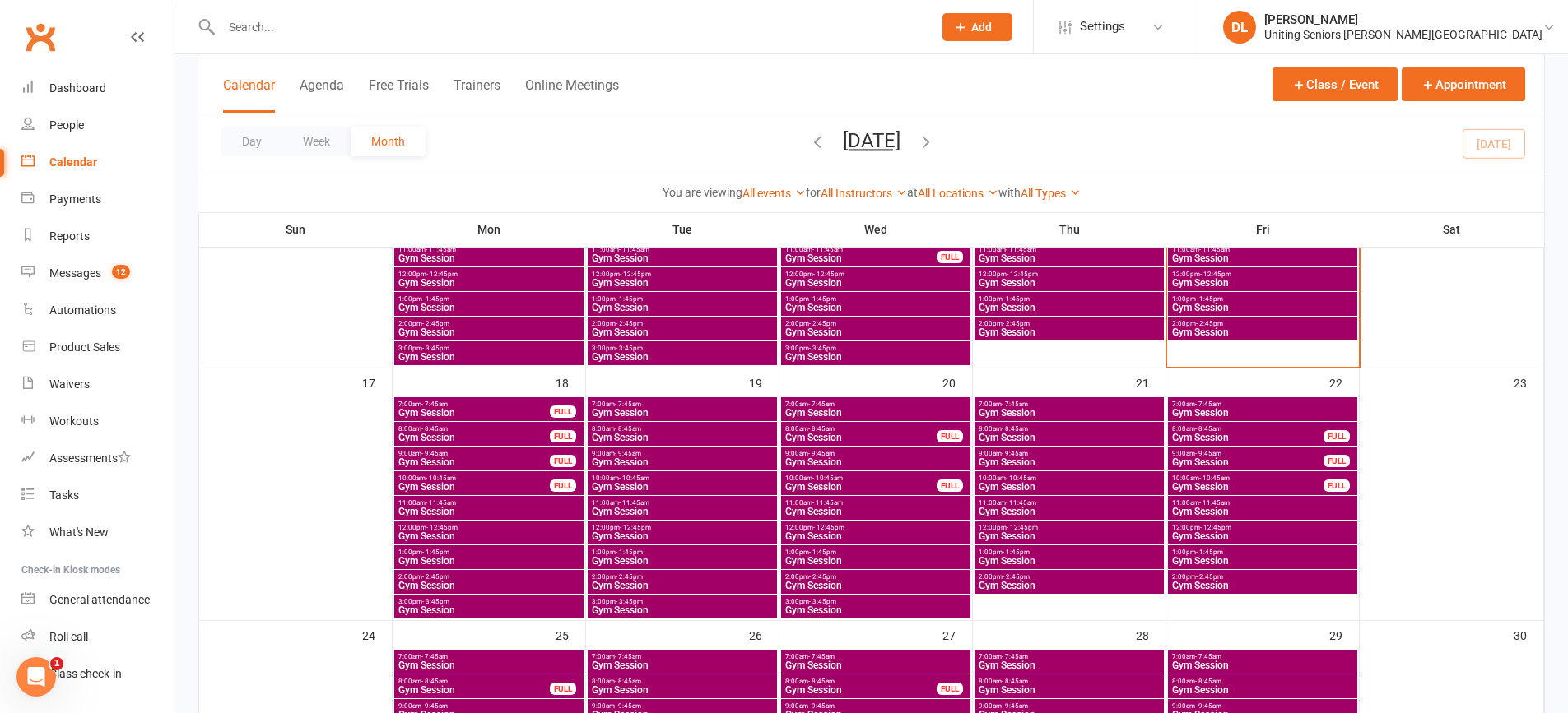
click at [1227, 279] on span "Gym Session" at bounding box center [1263, 283] width 182 height 10
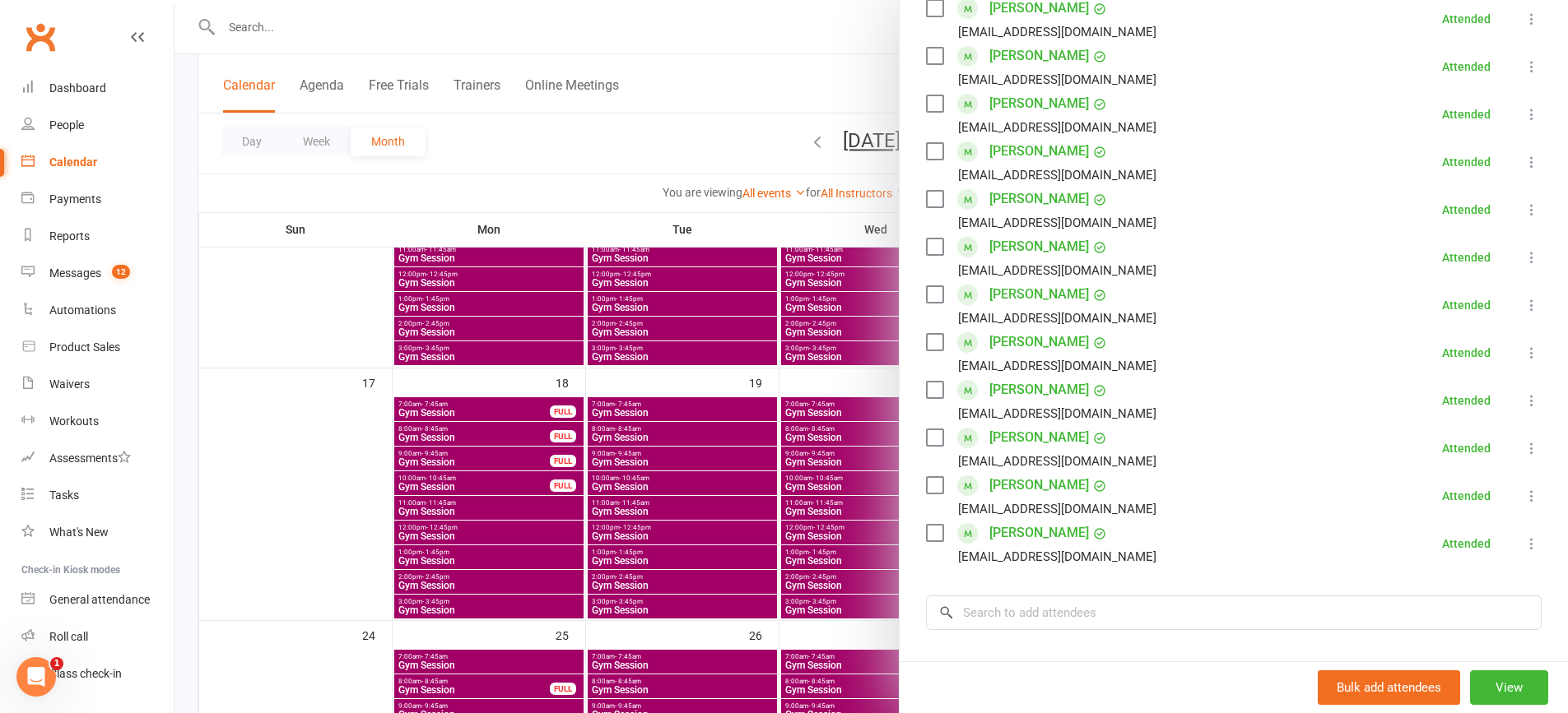
scroll to position [493, 0]
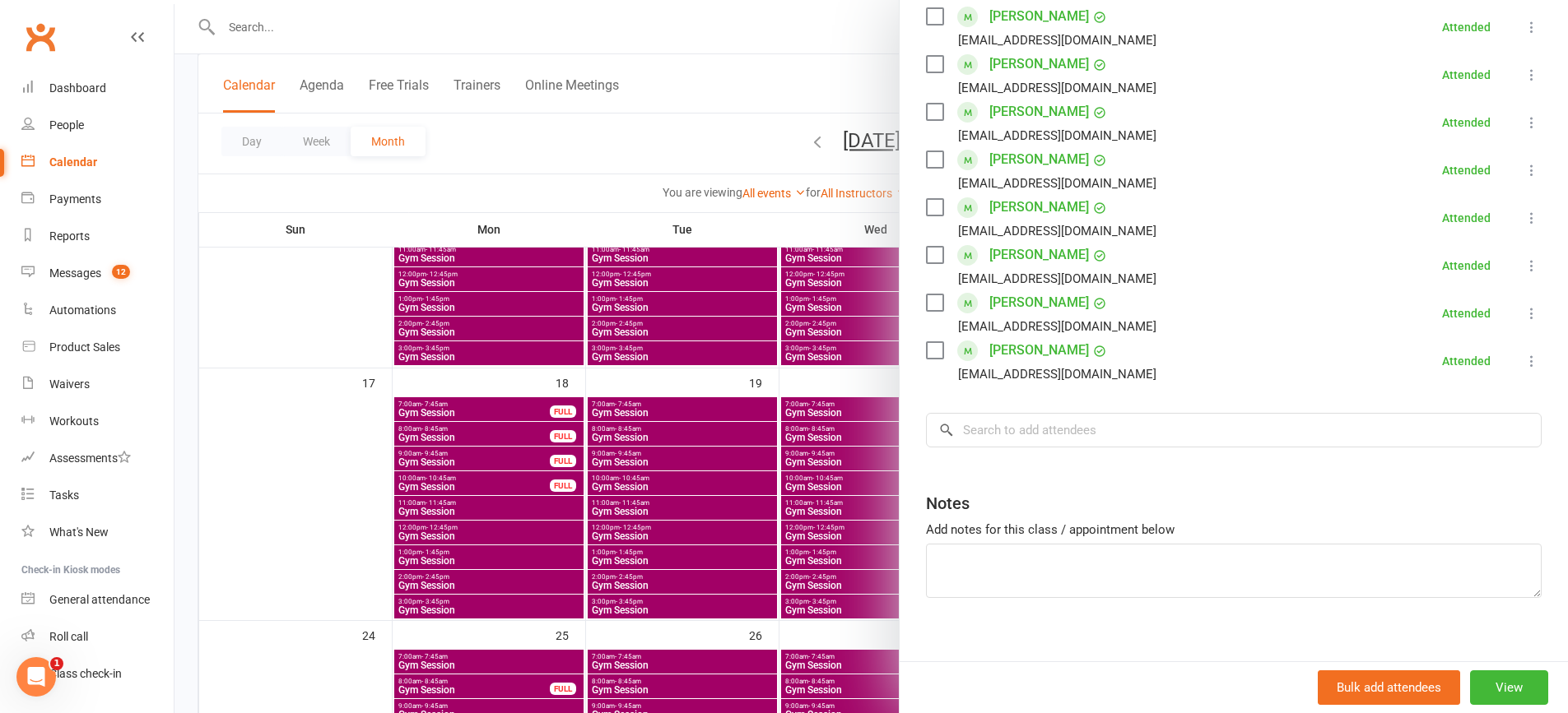
click at [518, 297] on div at bounding box center [871, 356] width 1393 height 713
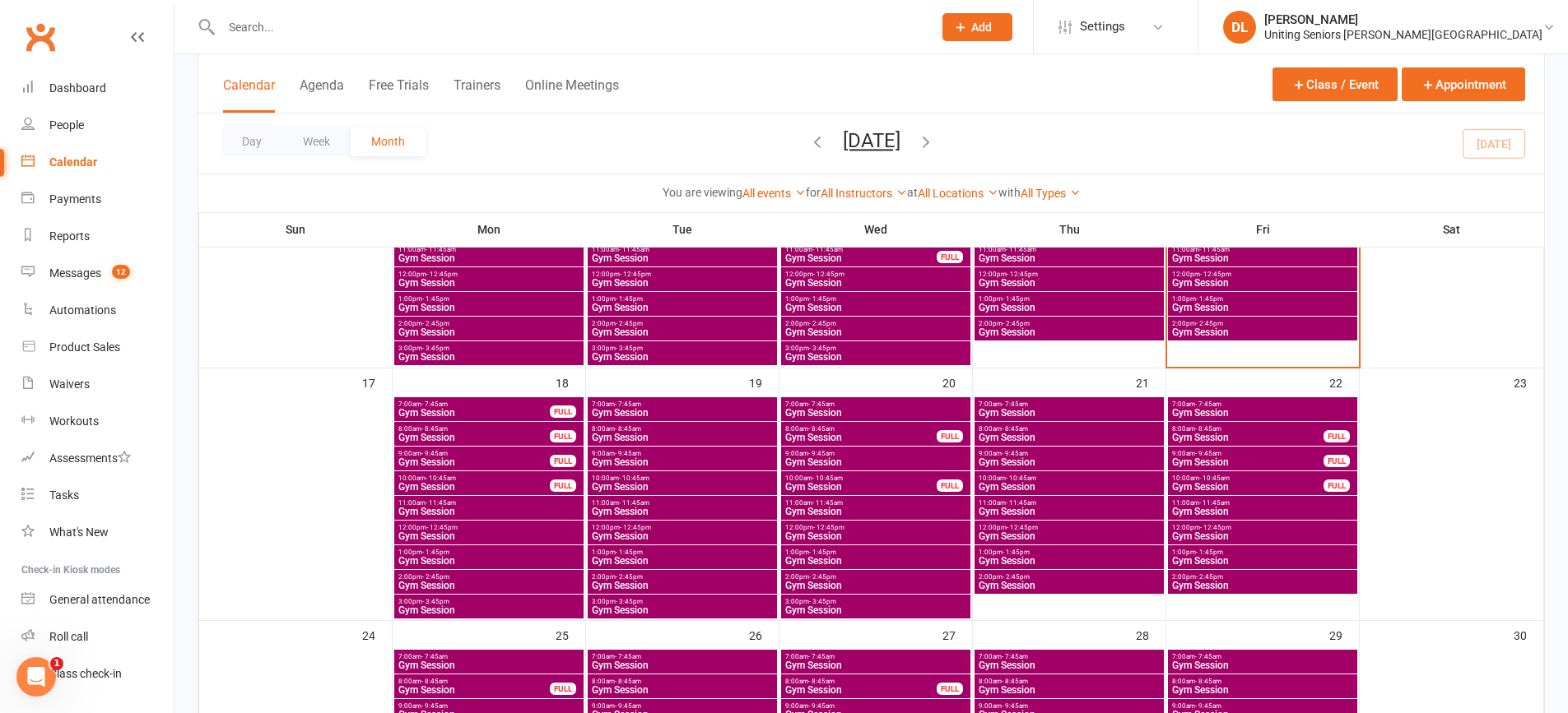
click at [1302, 295] on span "1:00pm - 1:45pm" at bounding box center [1263, 299] width 182 height 7
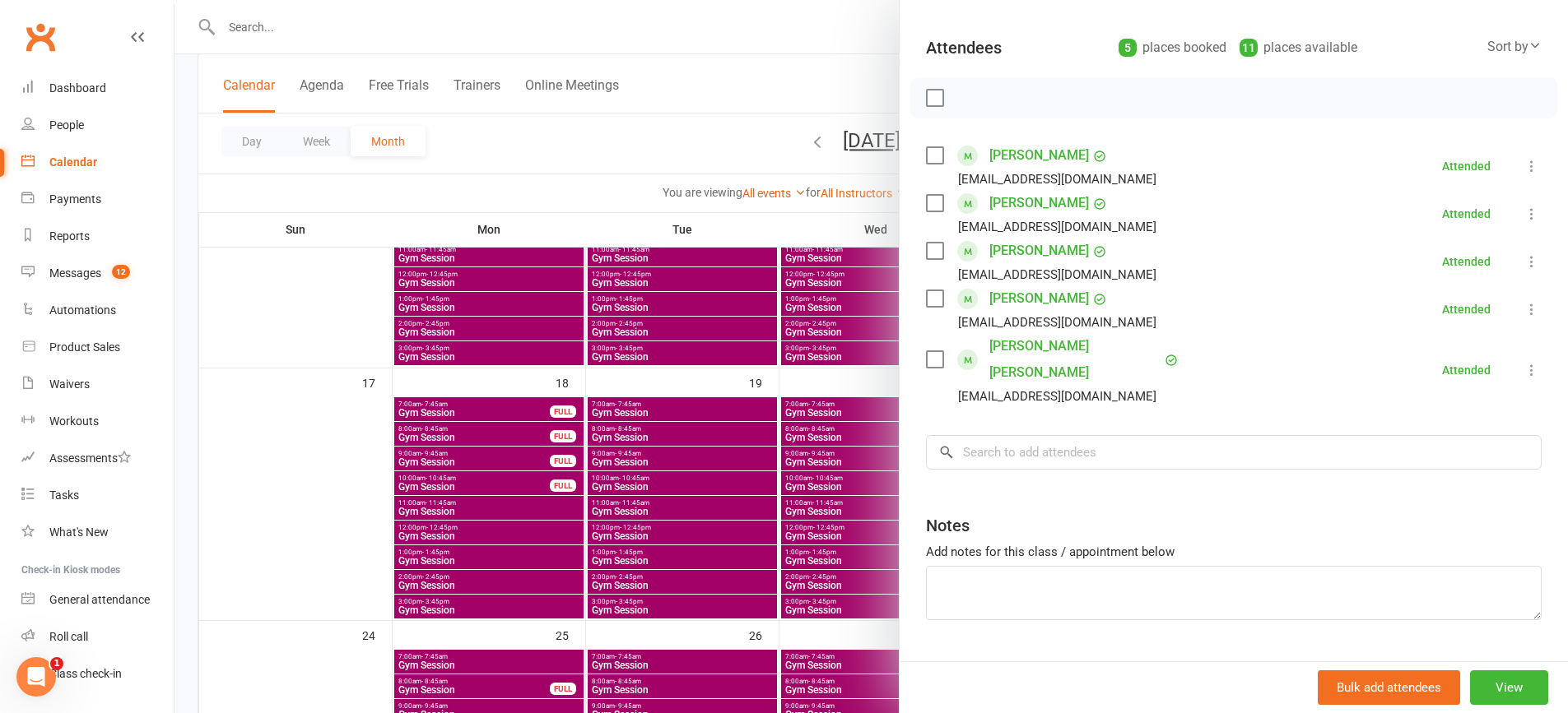
scroll to position [165, 0]
click at [745, 294] on div at bounding box center [871, 356] width 1393 height 713
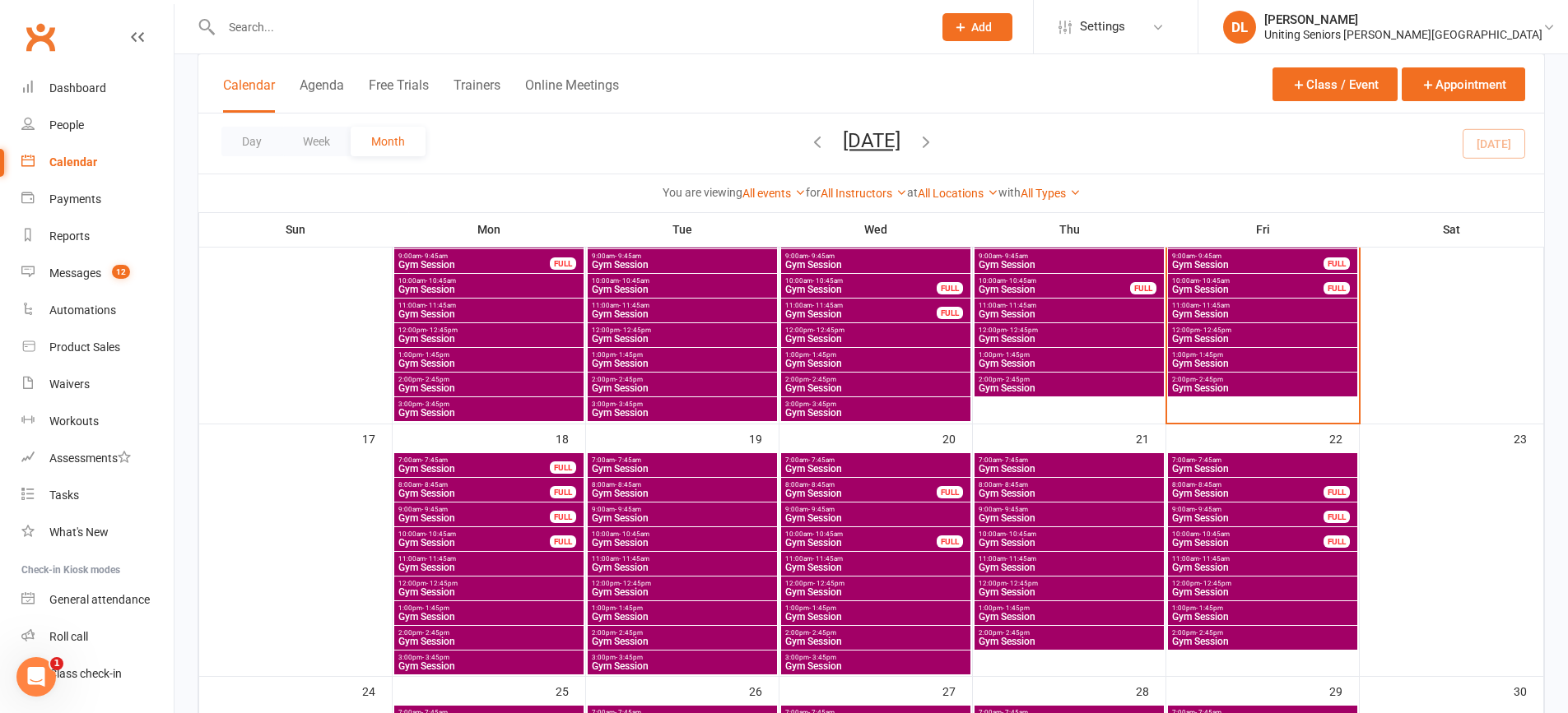
scroll to position [658, 0]
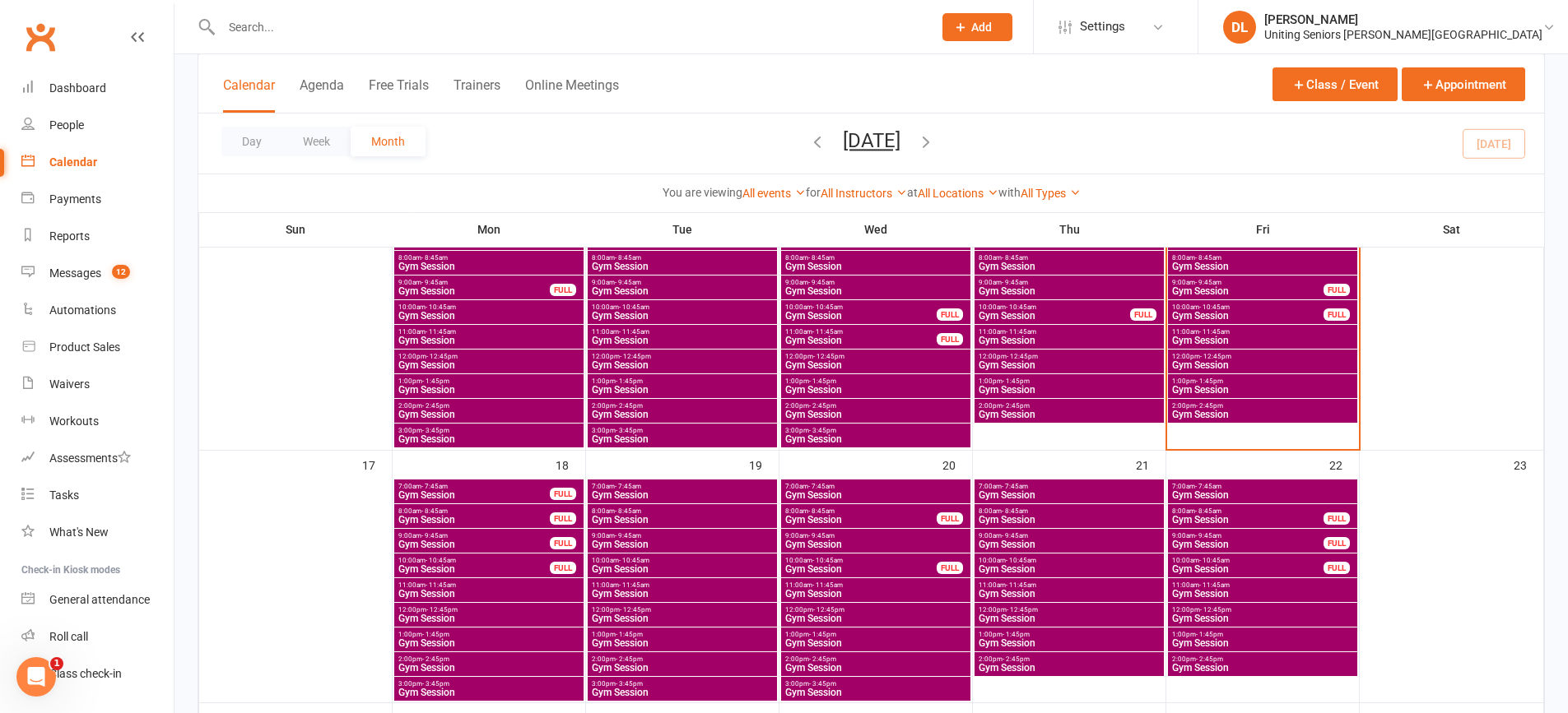
click at [1212, 338] on span "Gym Session" at bounding box center [1263, 341] width 182 height 10
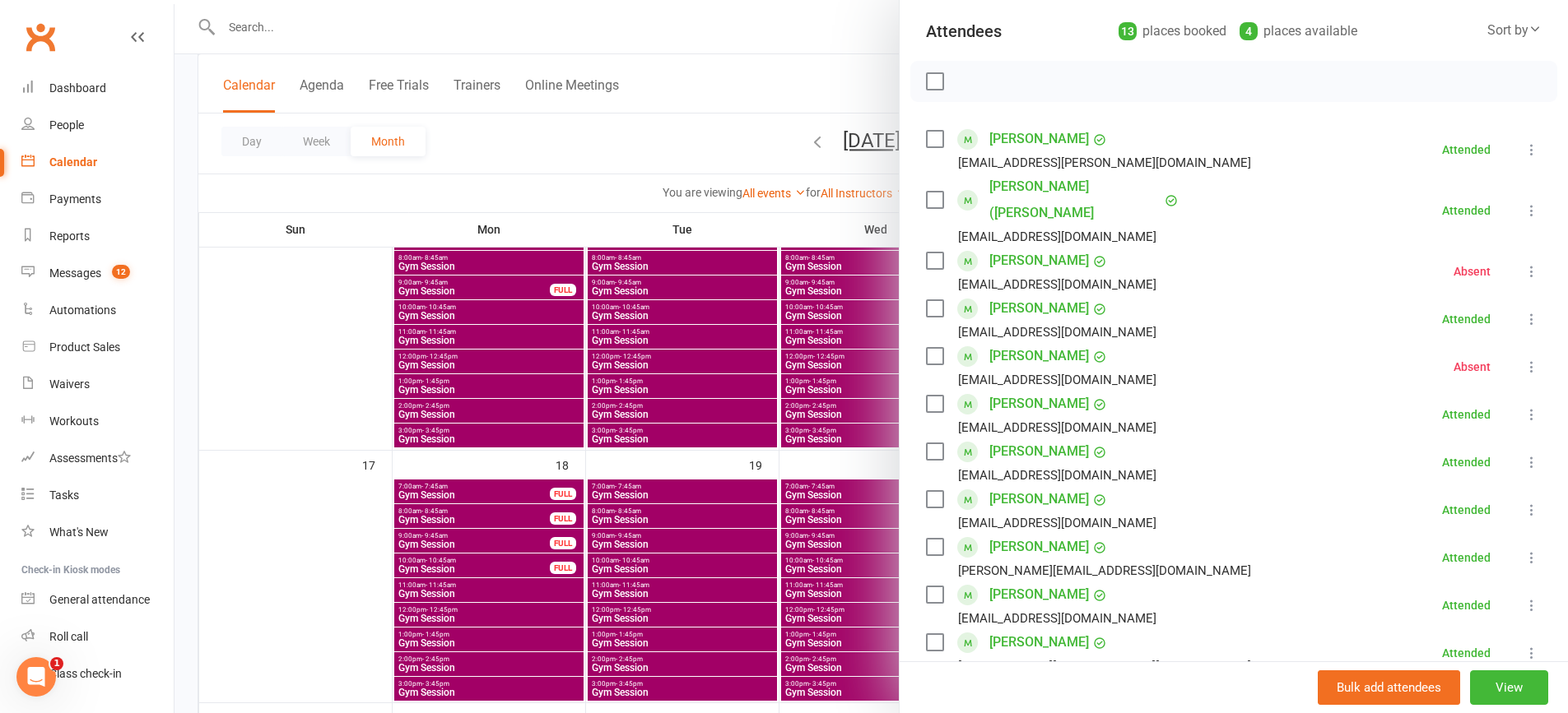
scroll to position [330, 0]
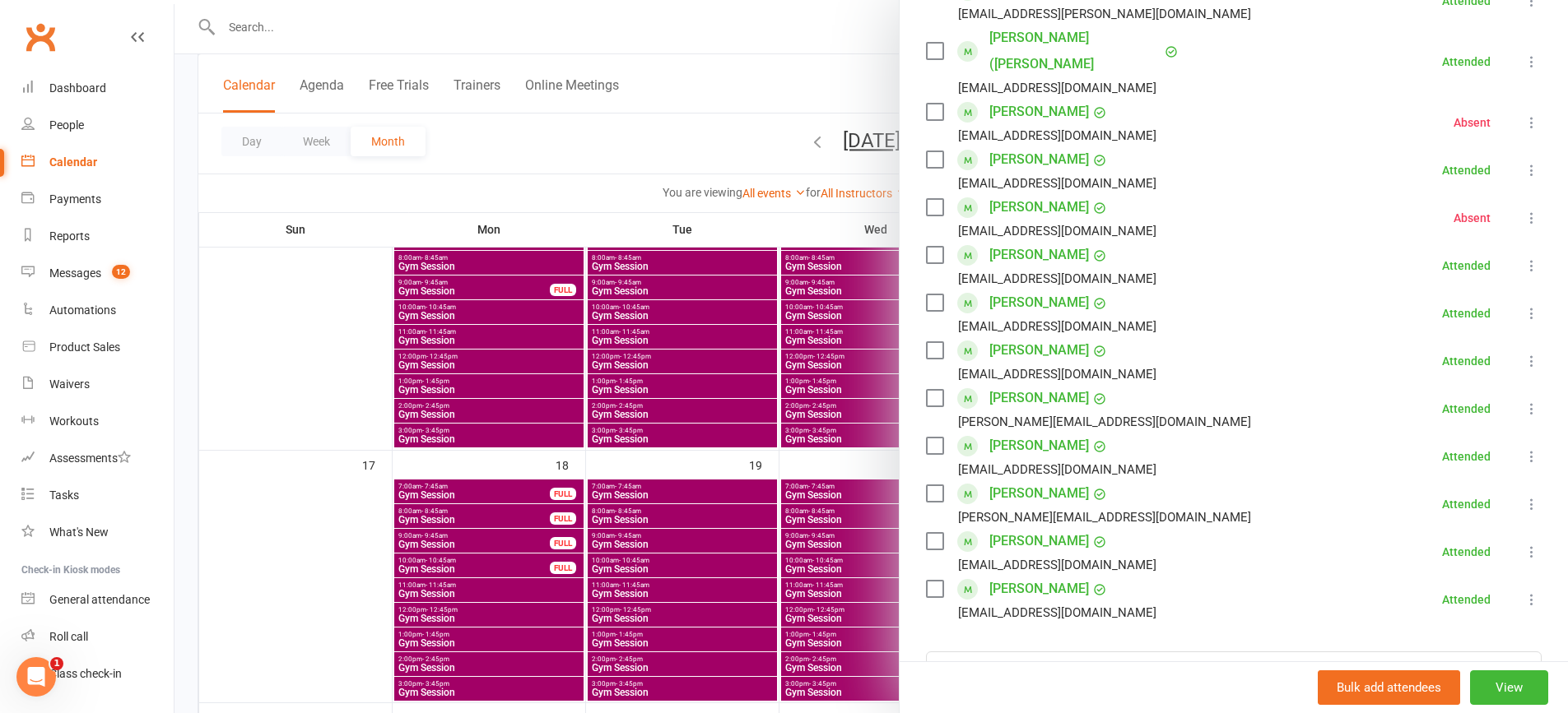
click at [704, 339] on div at bounding box center [871, 356] width 1393 height 713
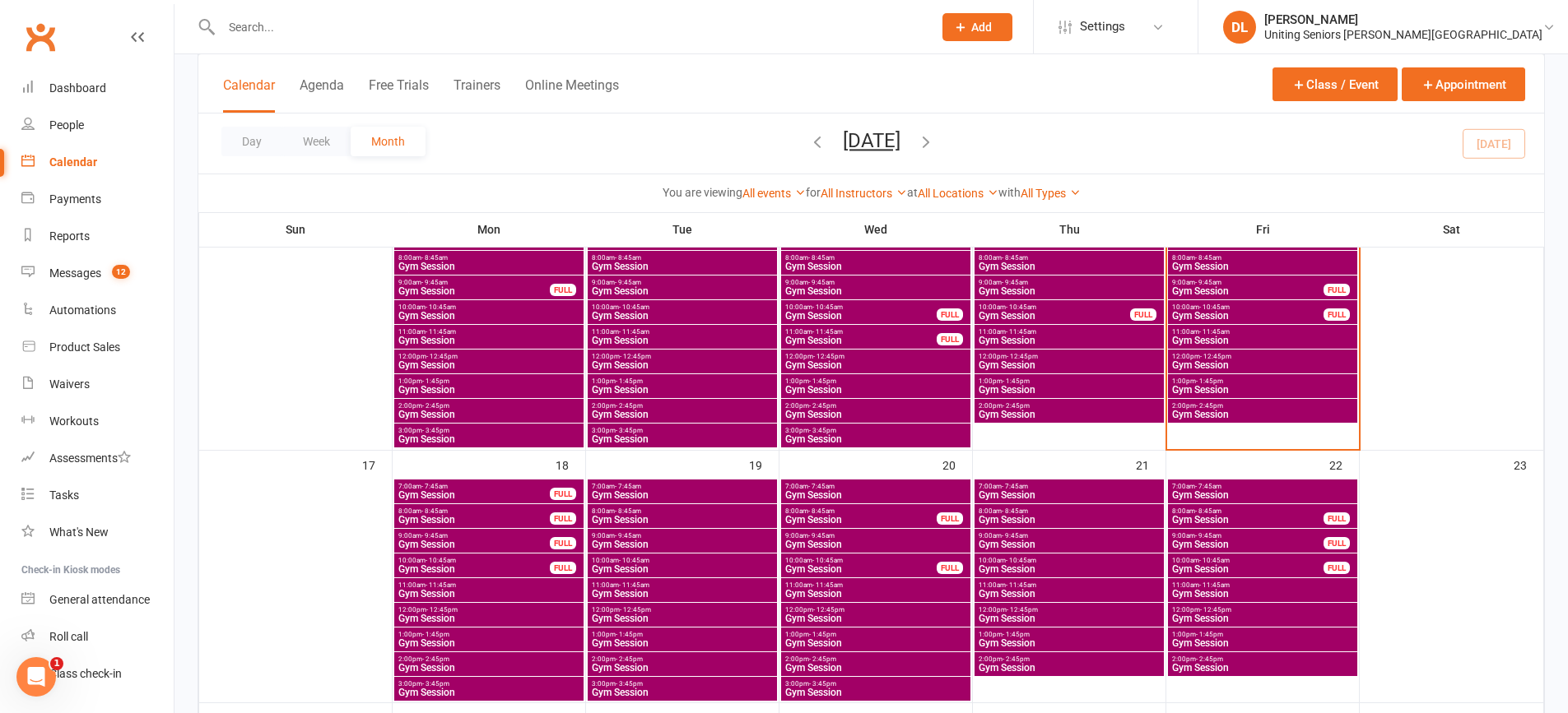
click at [1247, 287] on span "Gym Session" at bounding box center [1248, 291] width 153 height 10
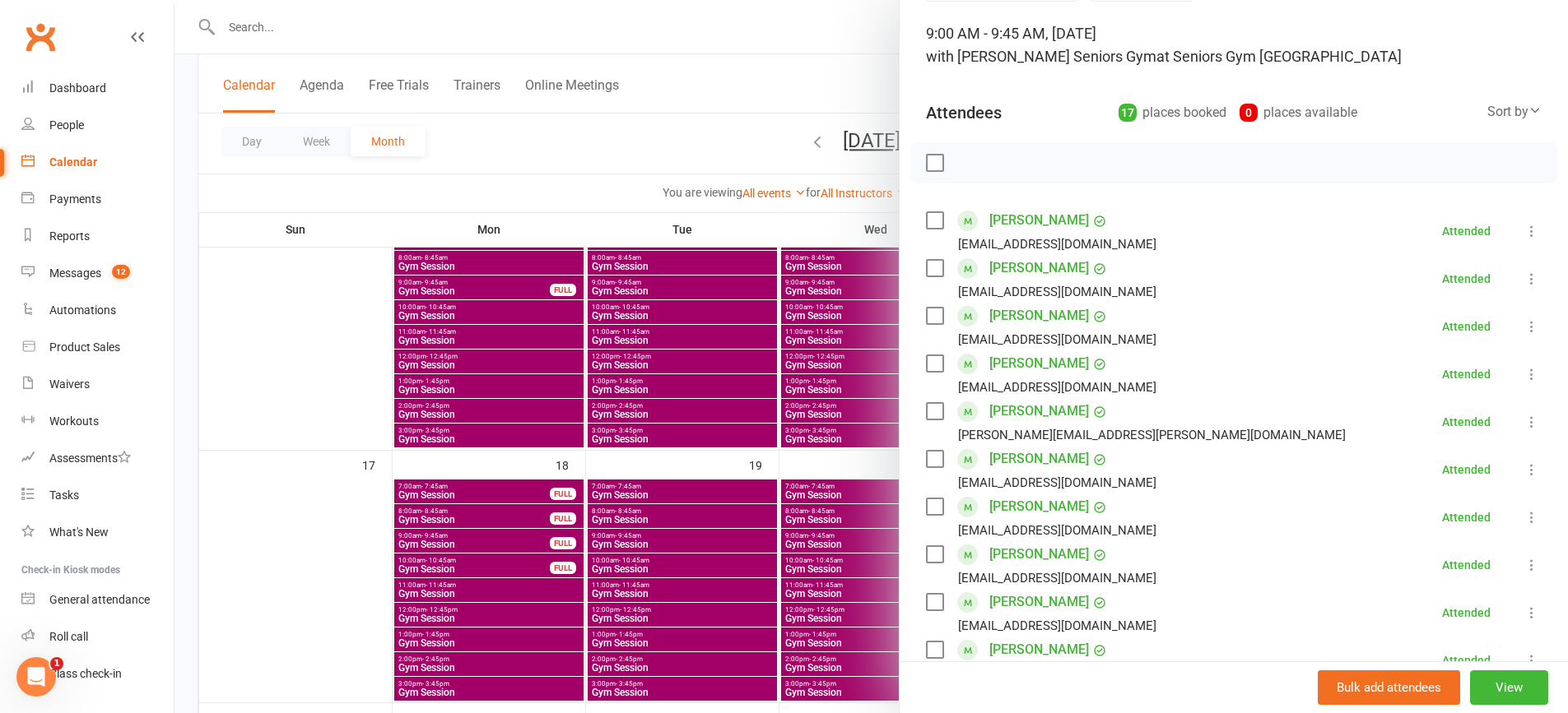
scroll to position [247, 0]
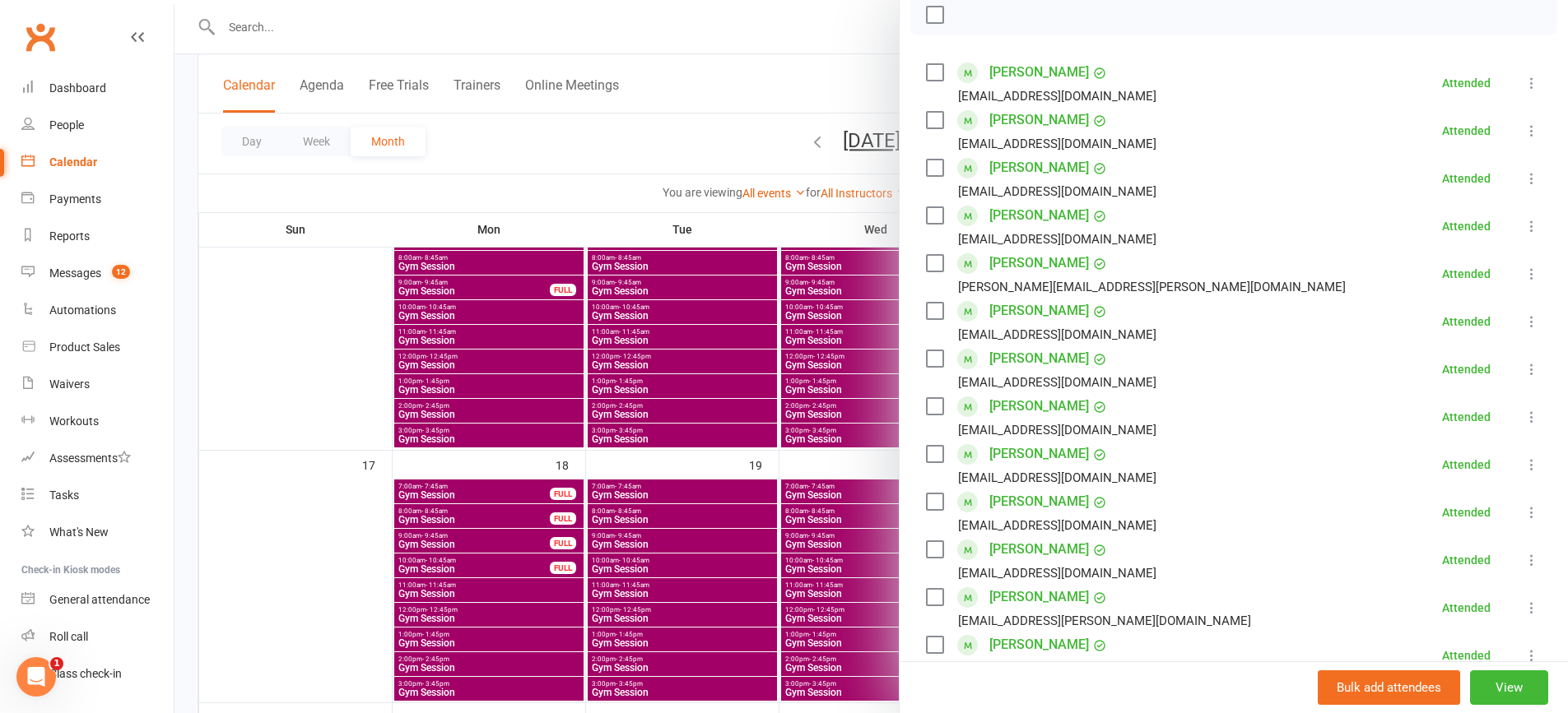
click at [611, 292] on div at bounding box center [871, 356] width 1393 height 713
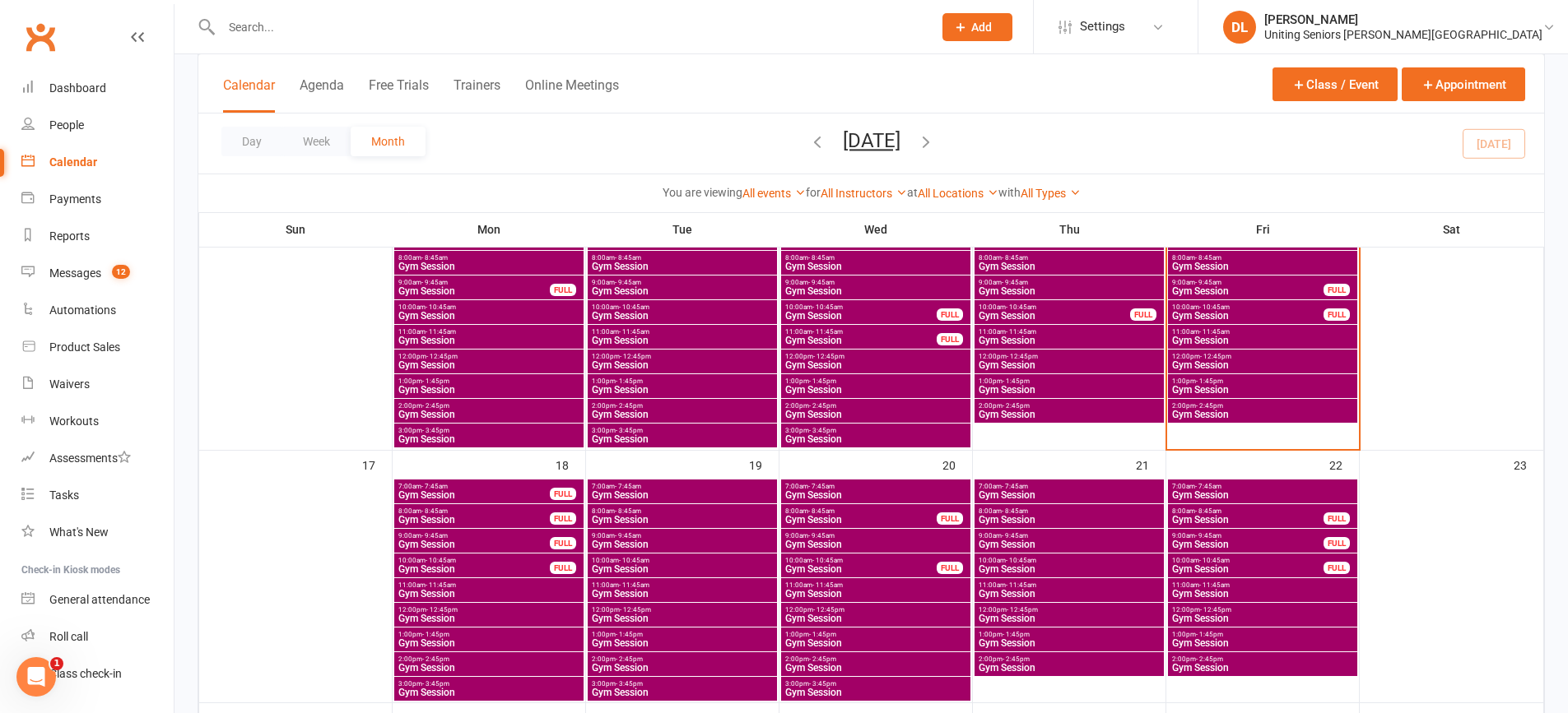
click at [1234, 313] on span "Gym Session" at bounding box center [1248, 316] width 153 height 10
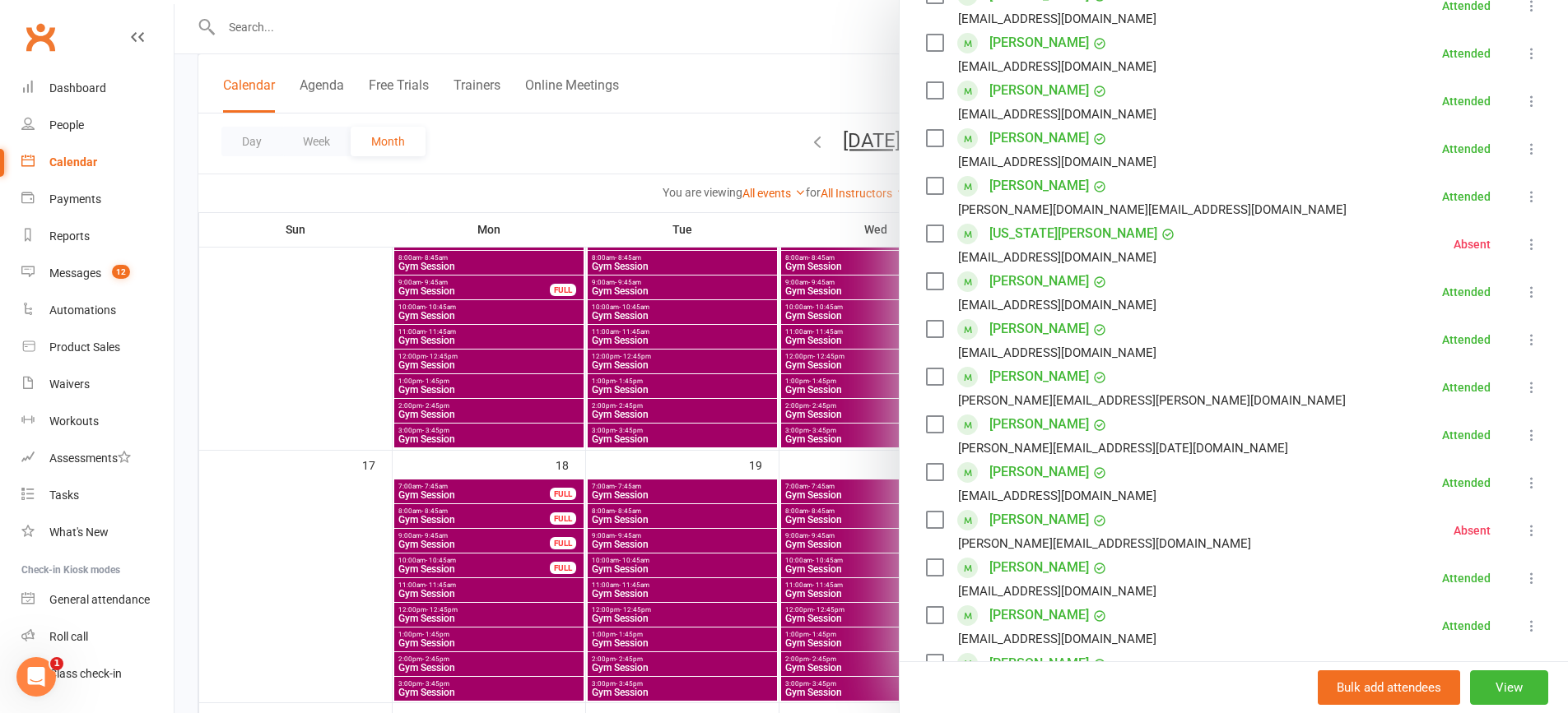
scroll to position [576, 0]
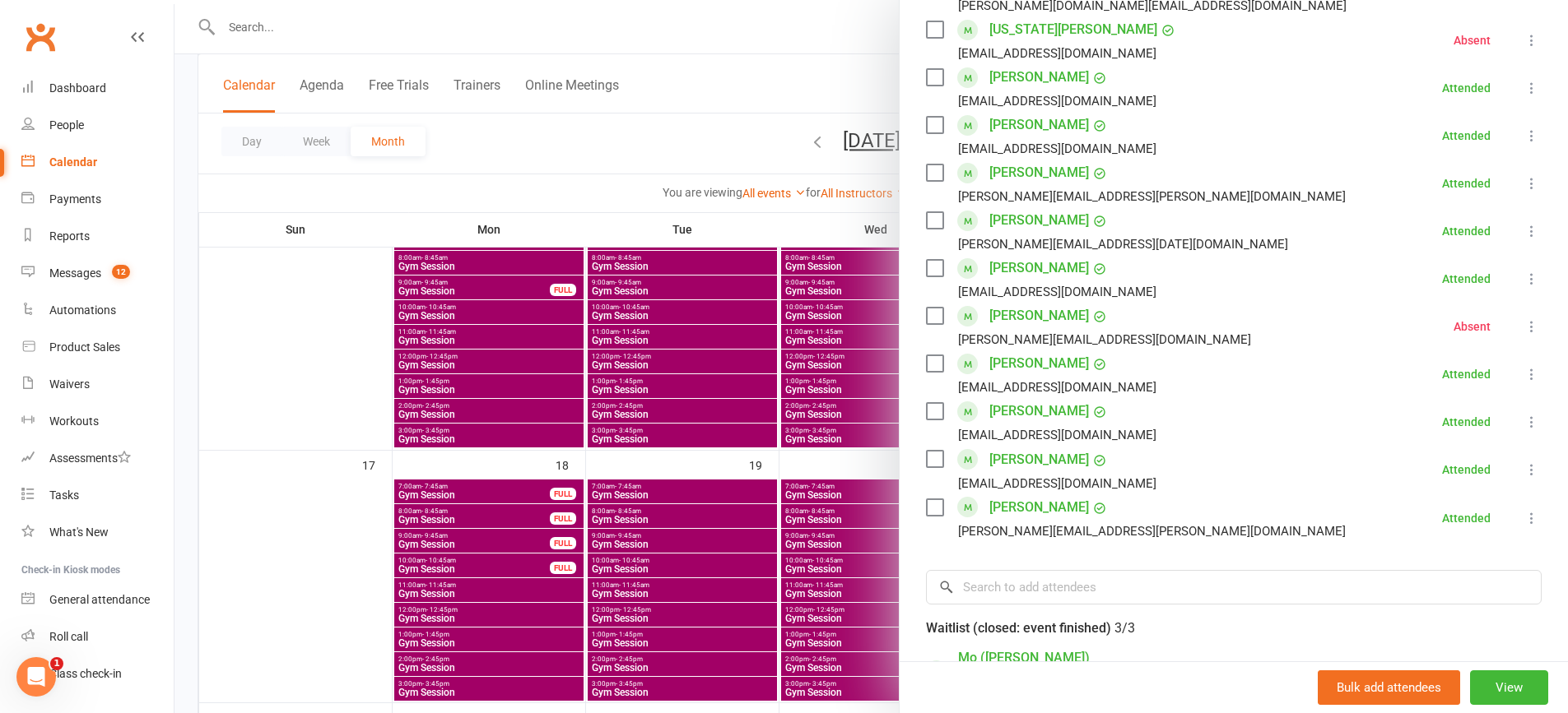
click at [573, 293] on div at bounding box center [871, 356] width 1393 height 713
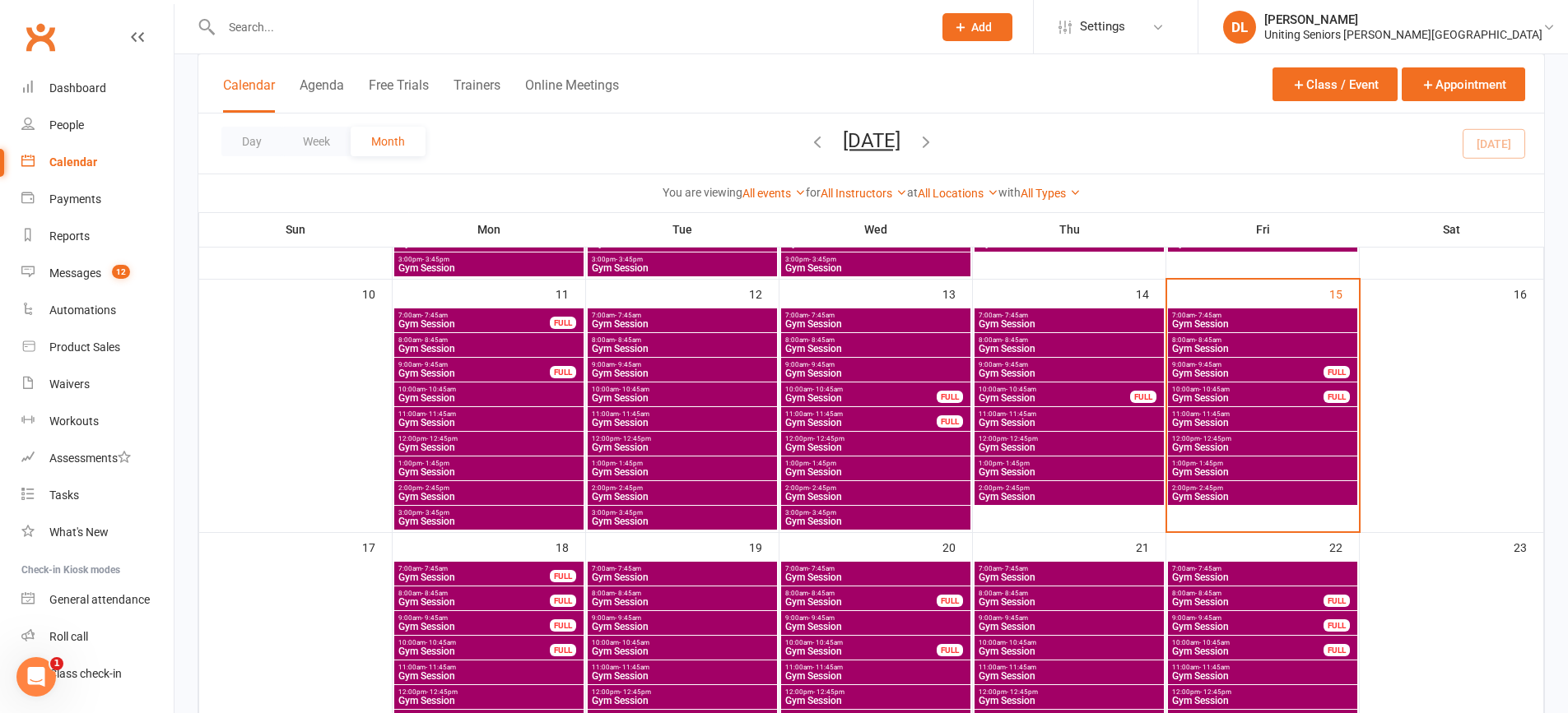
click at [1217, 350] on span "Gym Session" at bounding box center [1263, 348] width 182 height 10
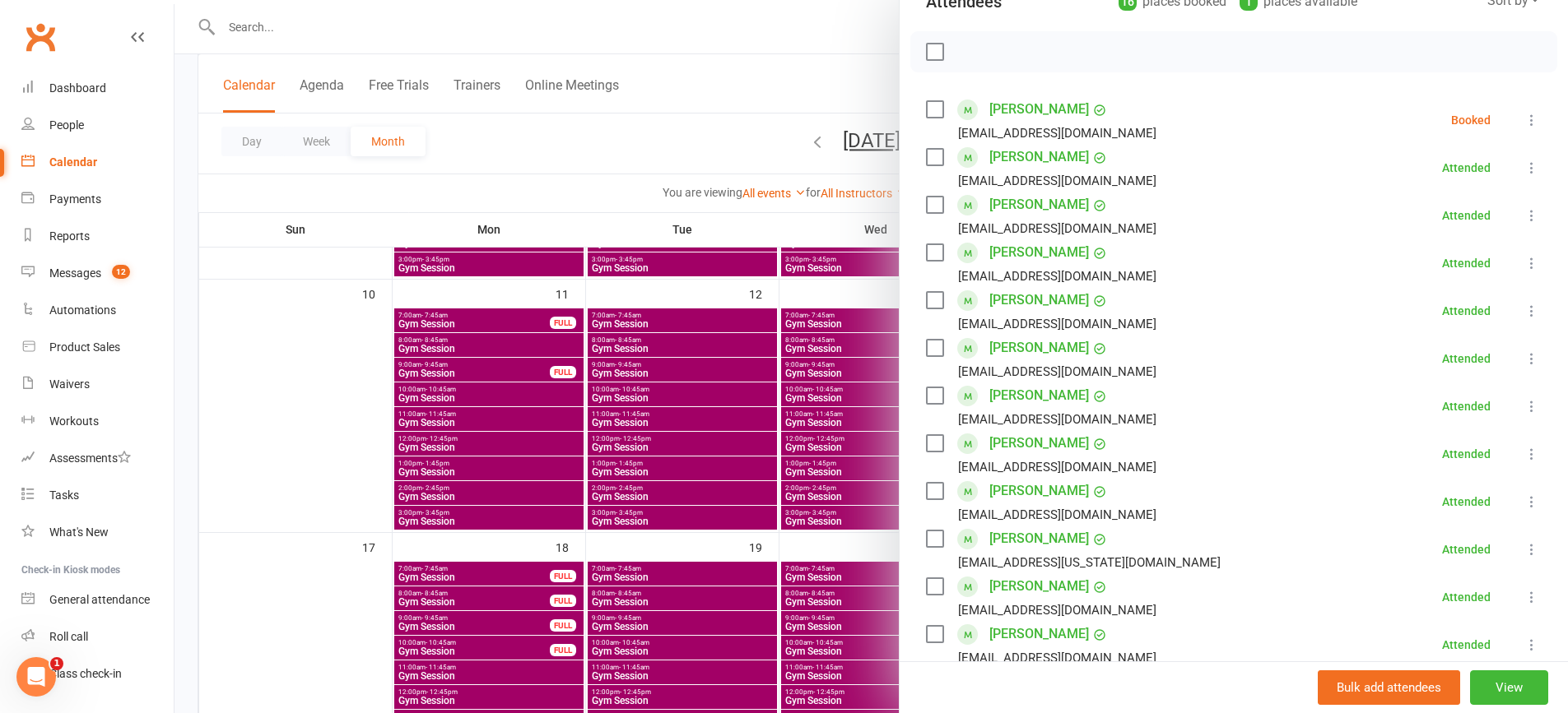
scroll to position [0, 0]
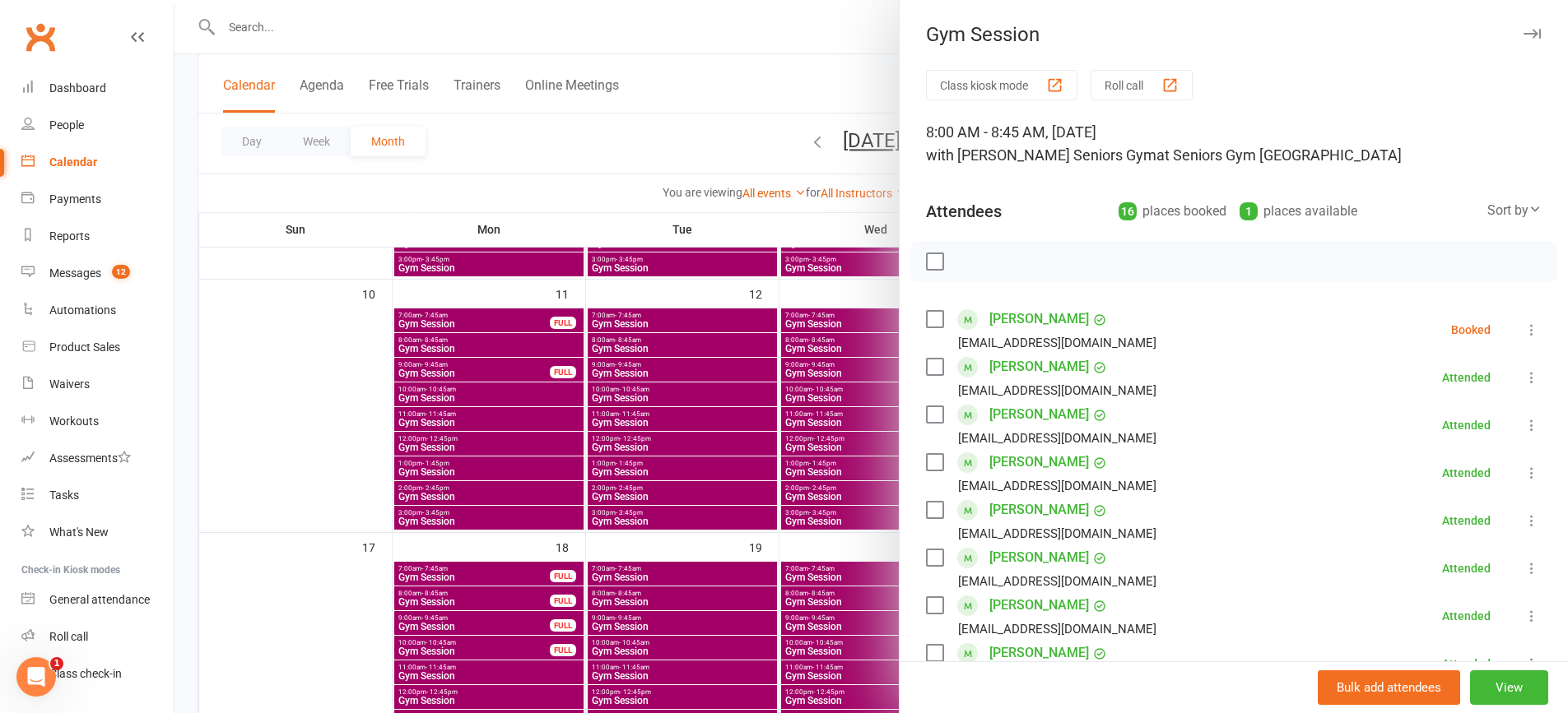
click at [1512, 318] on li "[PERSON_NAME] [PERSON_NAME][EMAIL_ADDRESS][DOMAIN_NAME] Booked More info Remove…" at bounding box center [1233, 330] width 615 height 47
click at [1523, 336] on icon at bounding box center [1532, 330] width 17 height 17
click at [1406, 437] on link "Check in" at bounding box center [1452, 427] width 177 height 33
click at [1142, 289] on div "Class kiosk mode Roll call 8:00 AM - 8:45 AM, [DATE] with Lilyfield Seniors Gym…" at bounding box center [1234, 718] width 669 height 1296
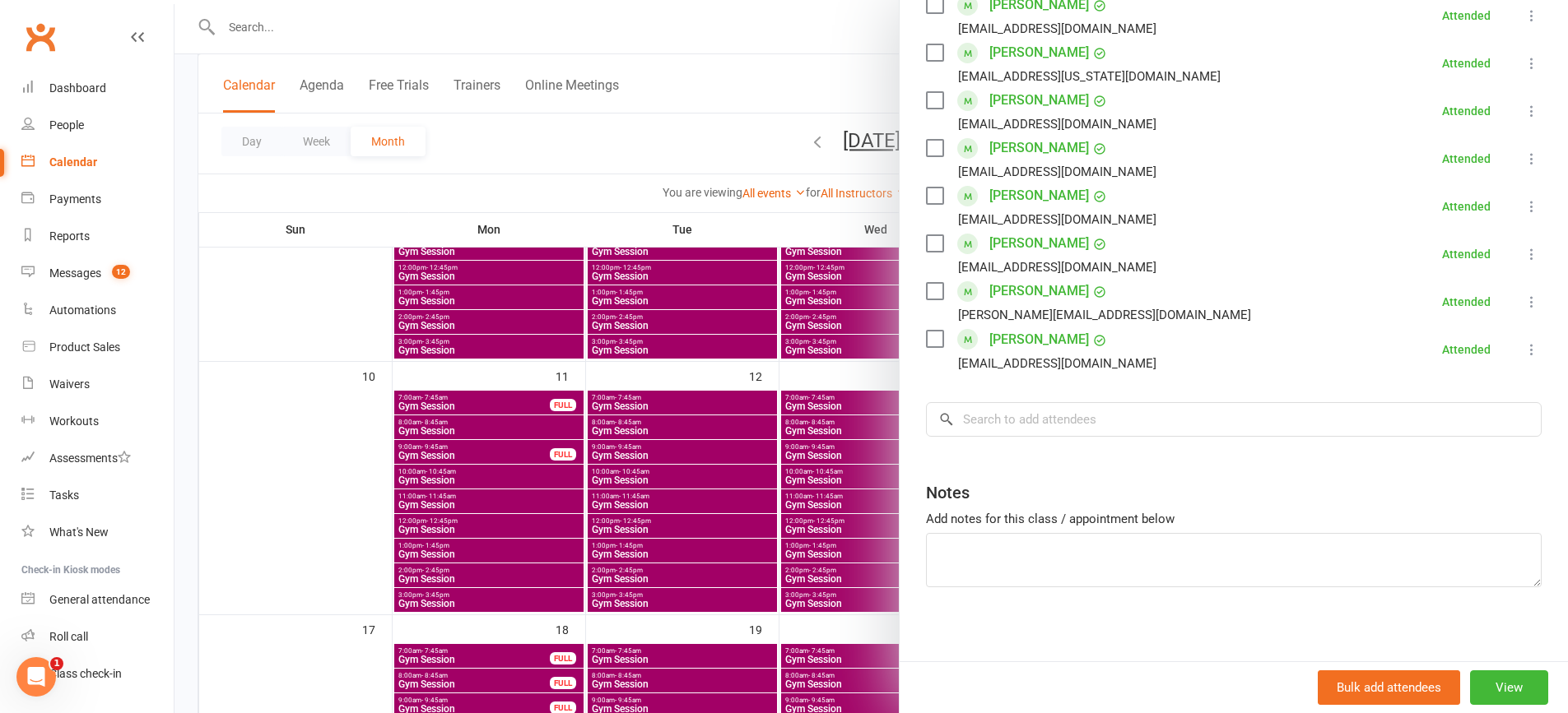
scroll to position [705, 0]
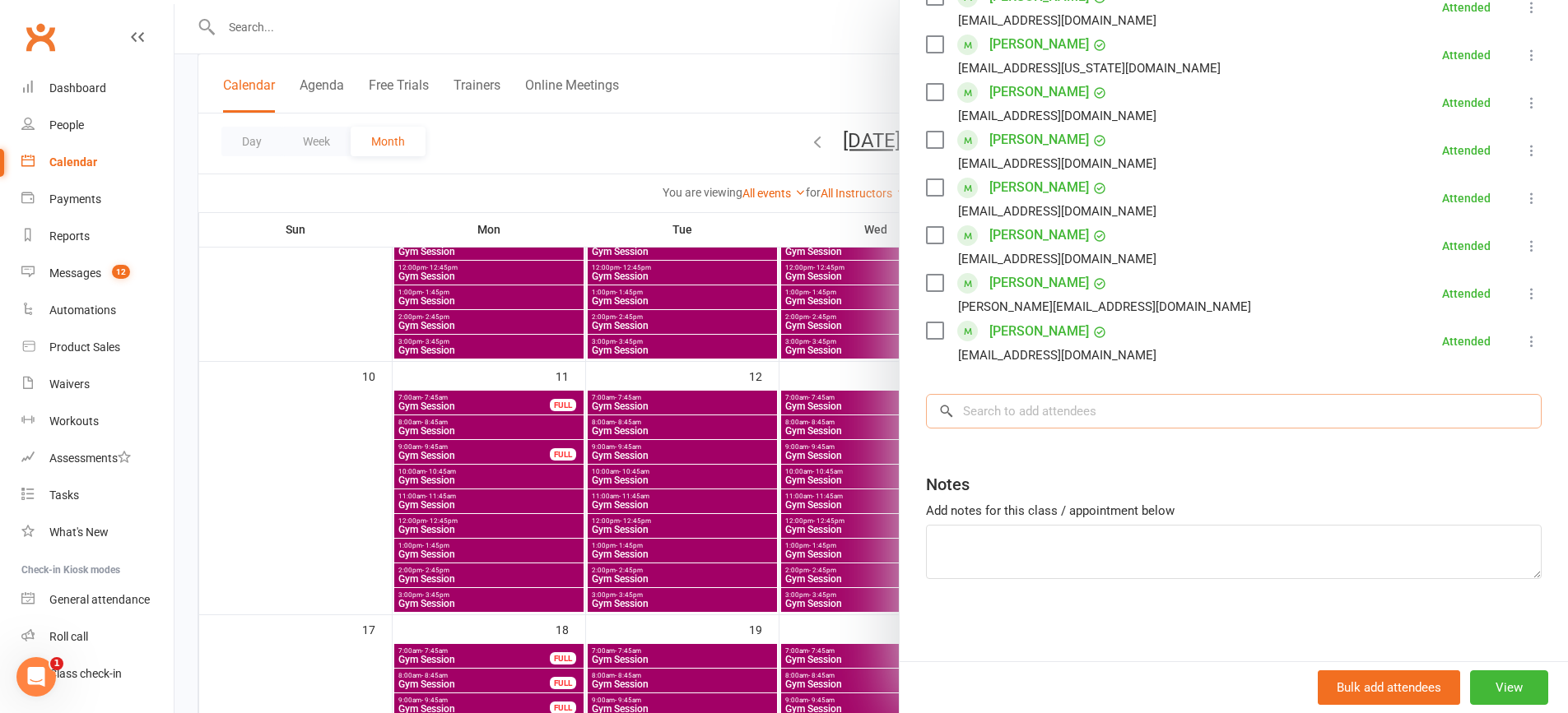
click at [1388, 414] on input "search" at bounding box center [1233, 410] width 615 height 34
click at [684, 363] on div at bounding box center [871, 356] width 1393 height 713
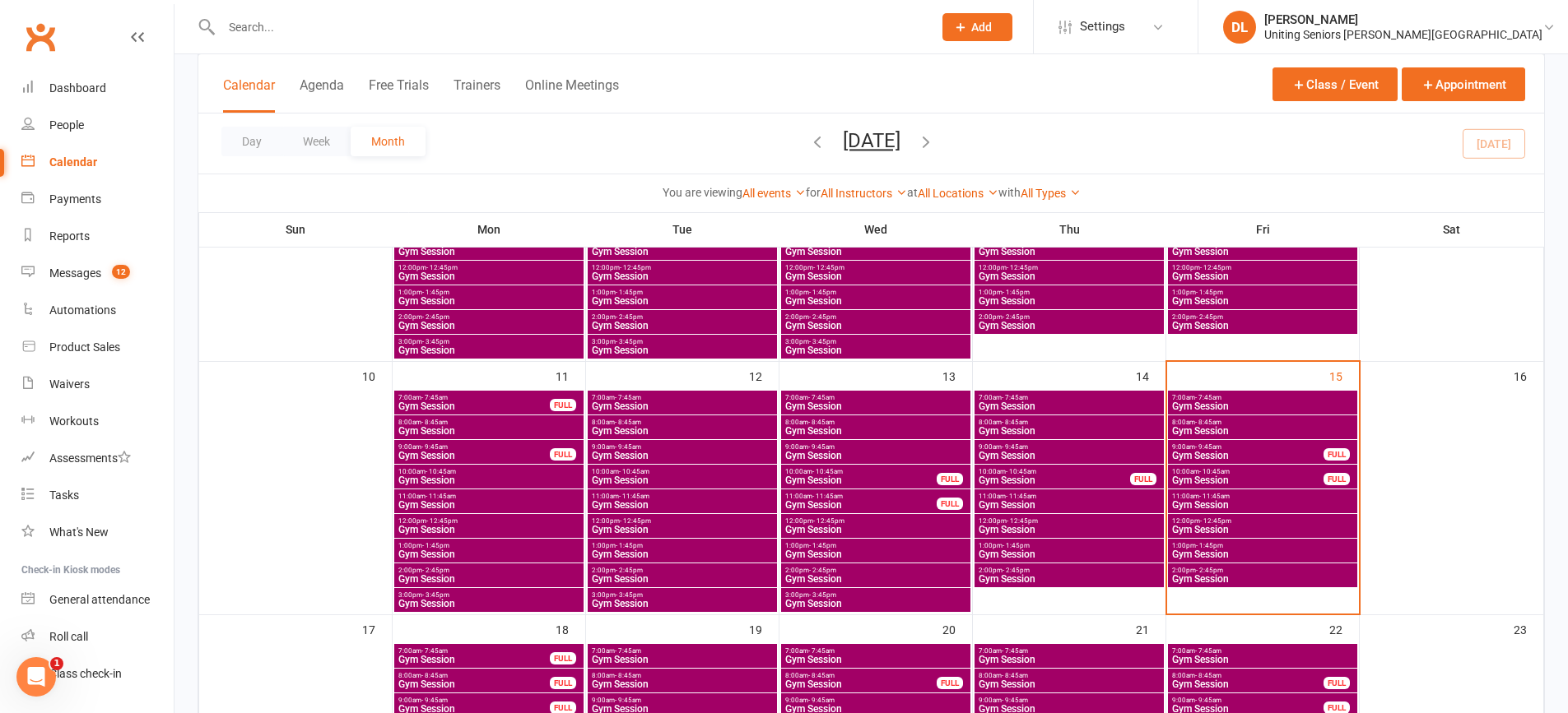
click at [1199, 401] on span "Gym Session" at bounding box center [1263, 406] width 182 height 10
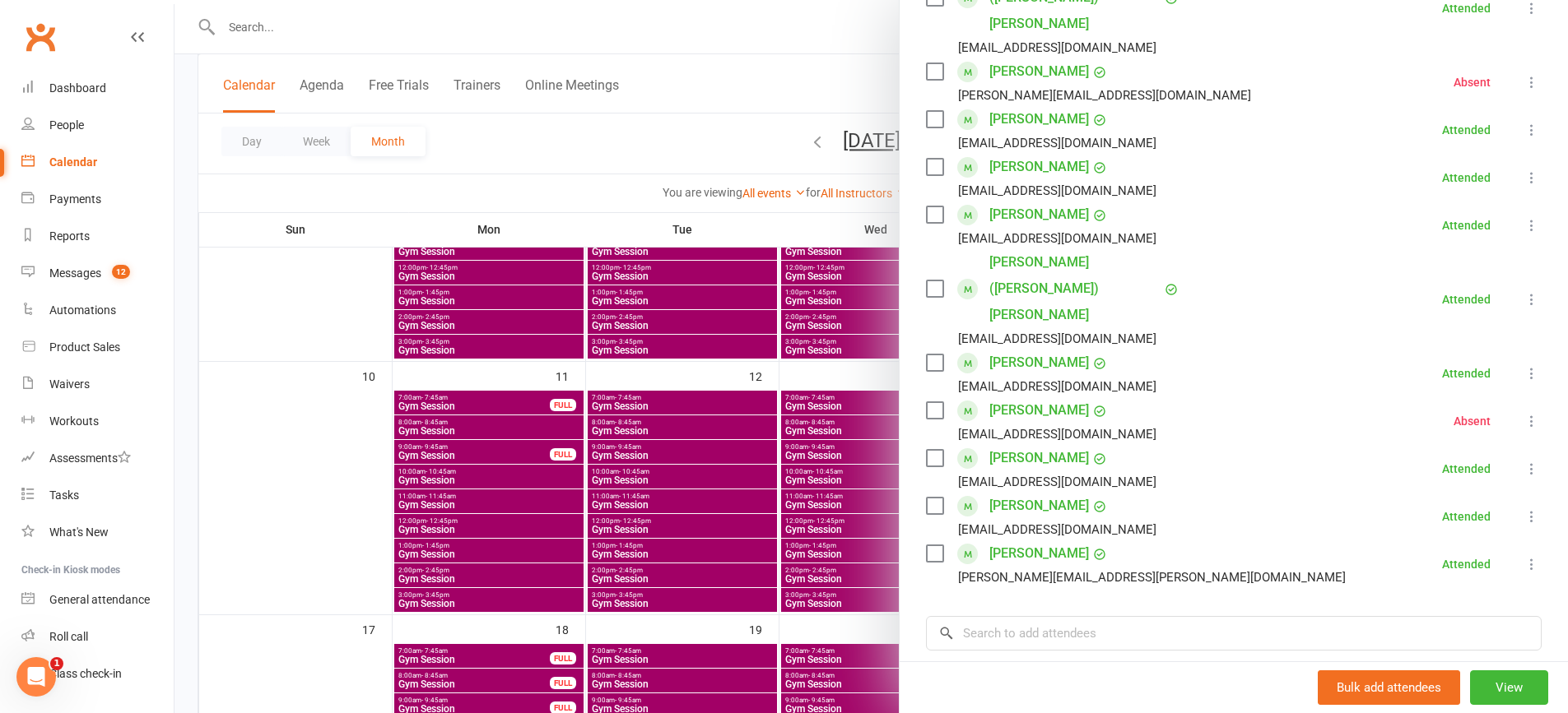
scroll to position [411, 0]
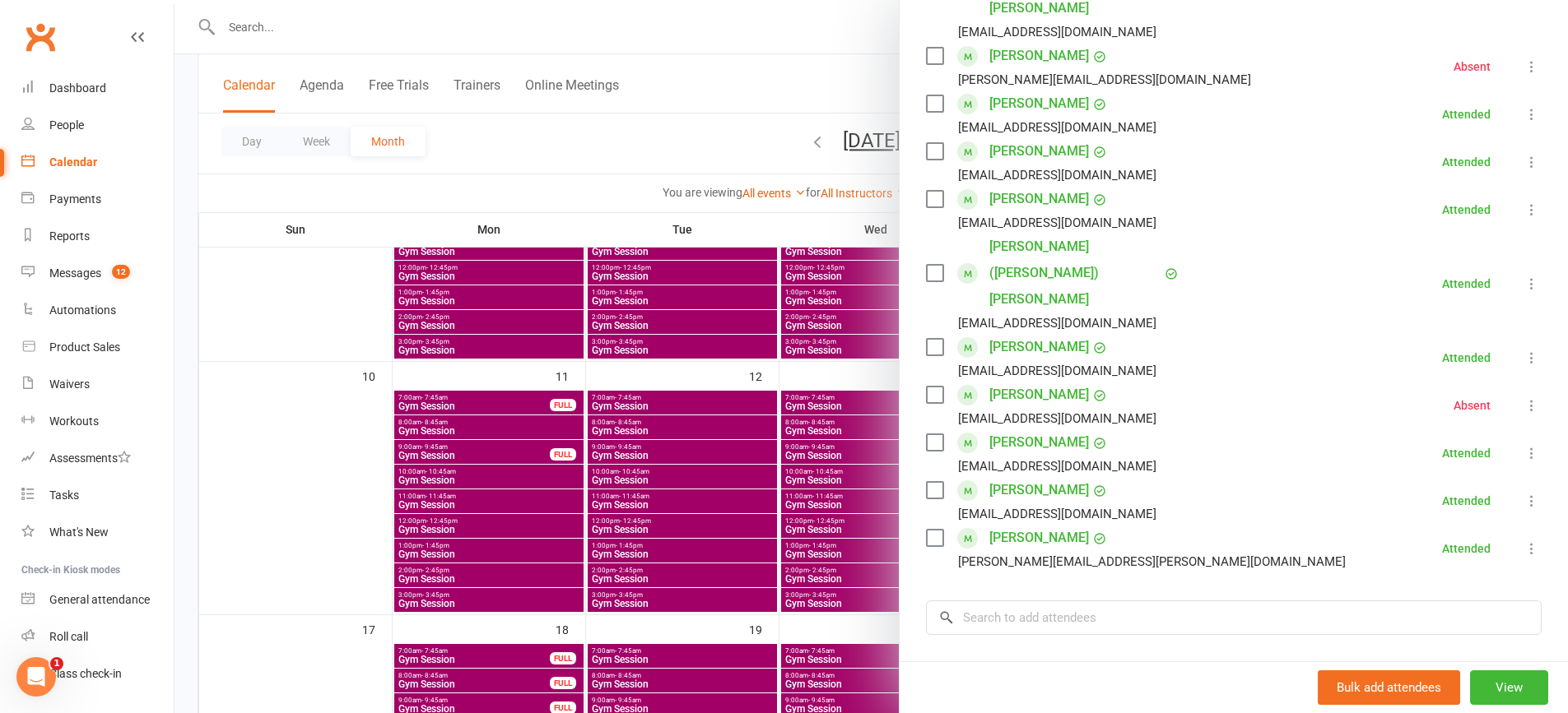
click at [484, 322] on div at bounding box center [871, 356] width 1393 height 713
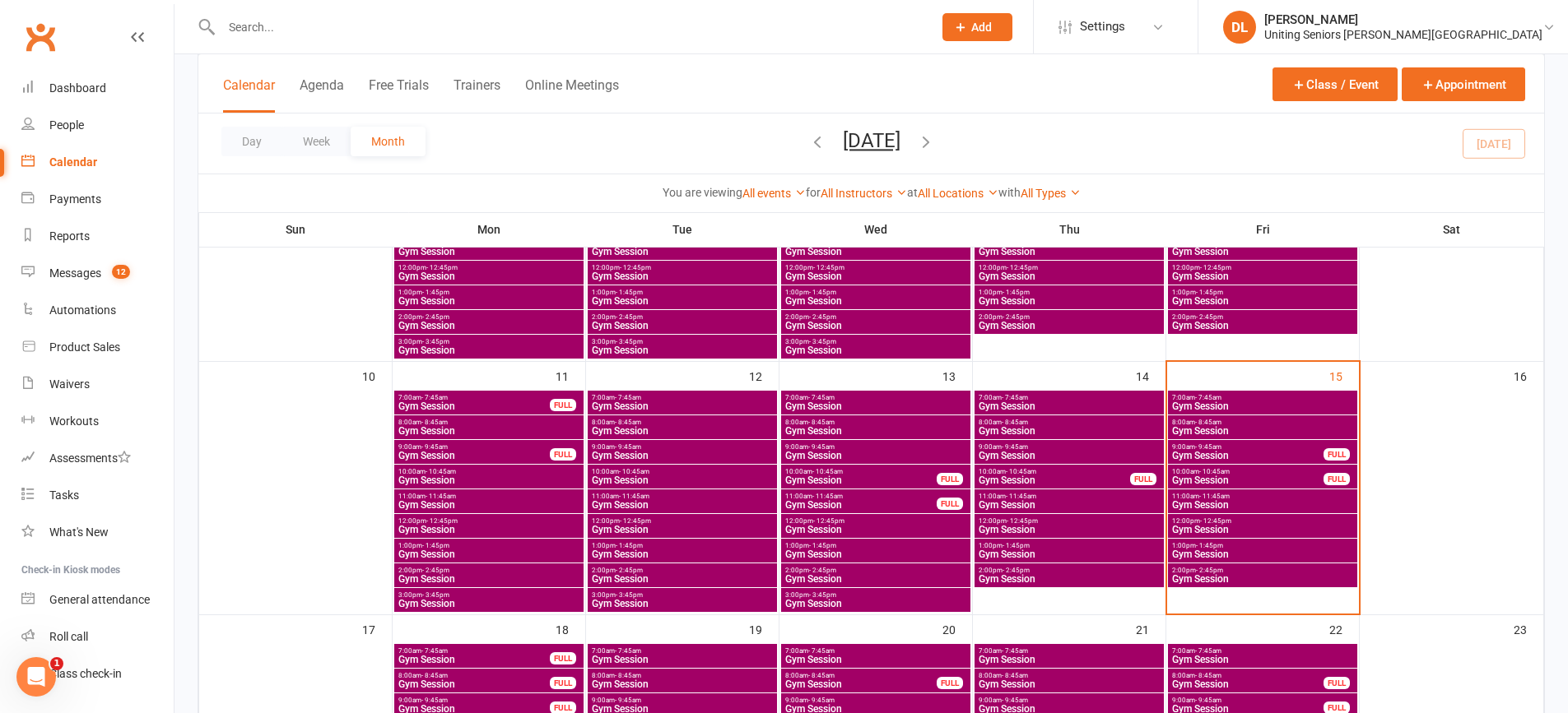
click at [1285, 421] on span "8:00am - 8:45am" at bounding box center [1263, 423] width 182 height 7
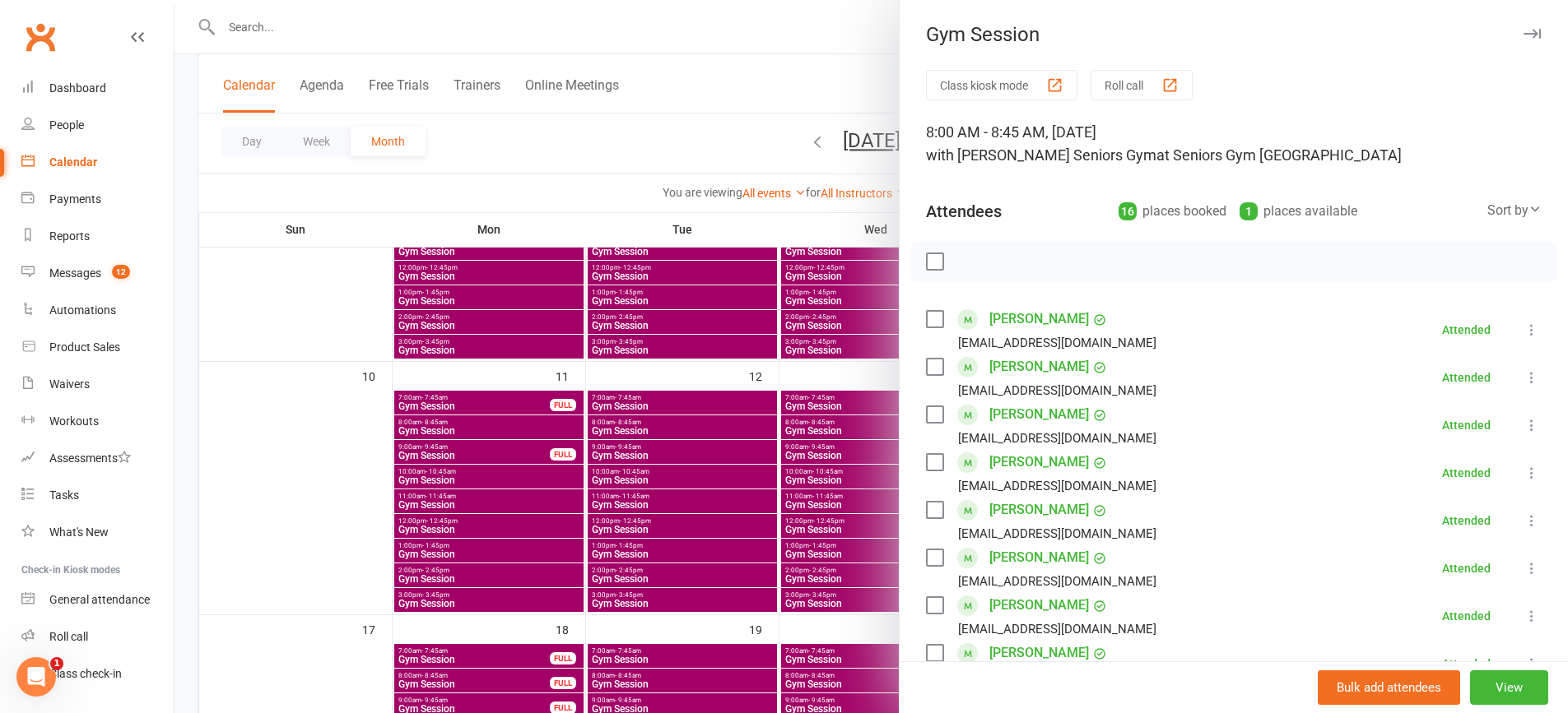
scroll to position [576, 0]
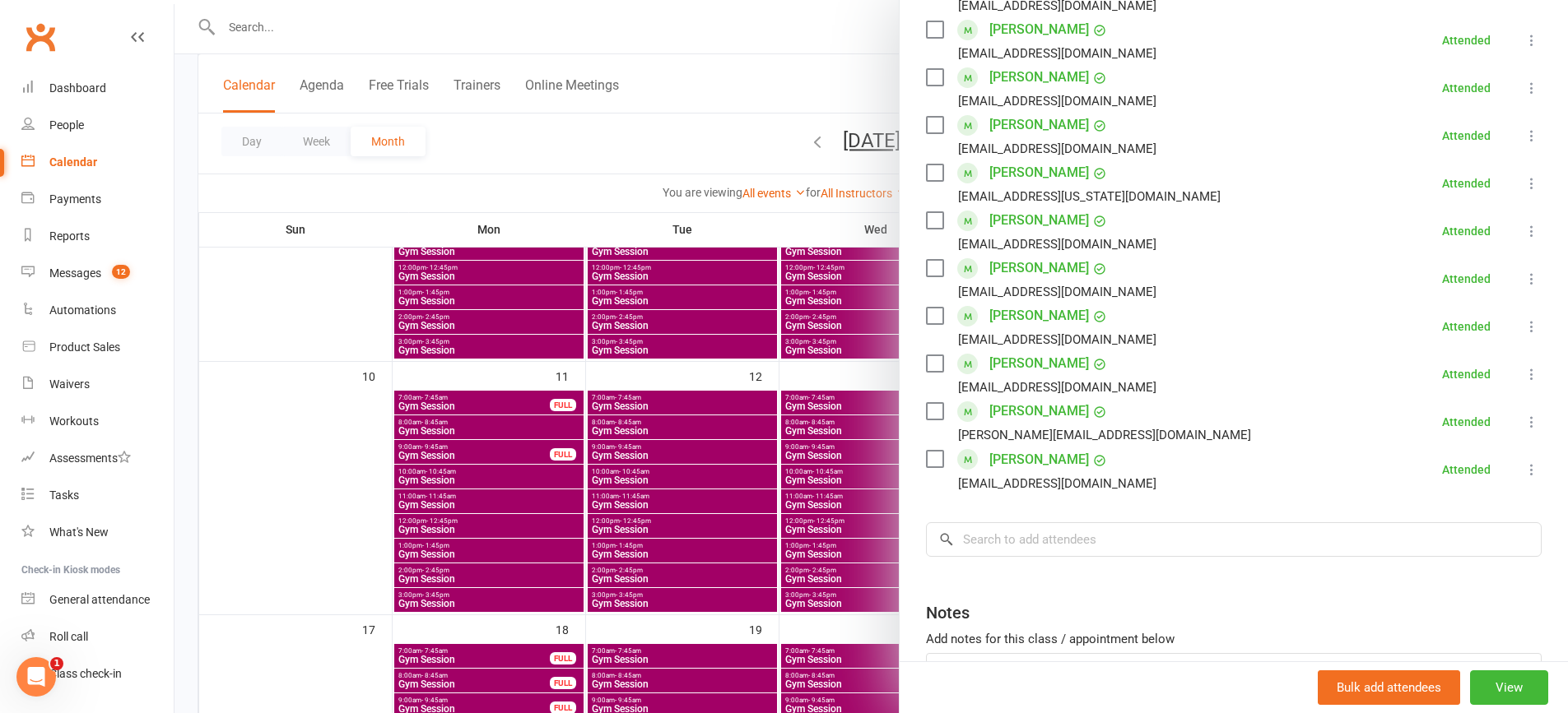
click at [738, 351] on div at bounding box center [871, 356] width 1393 height 713
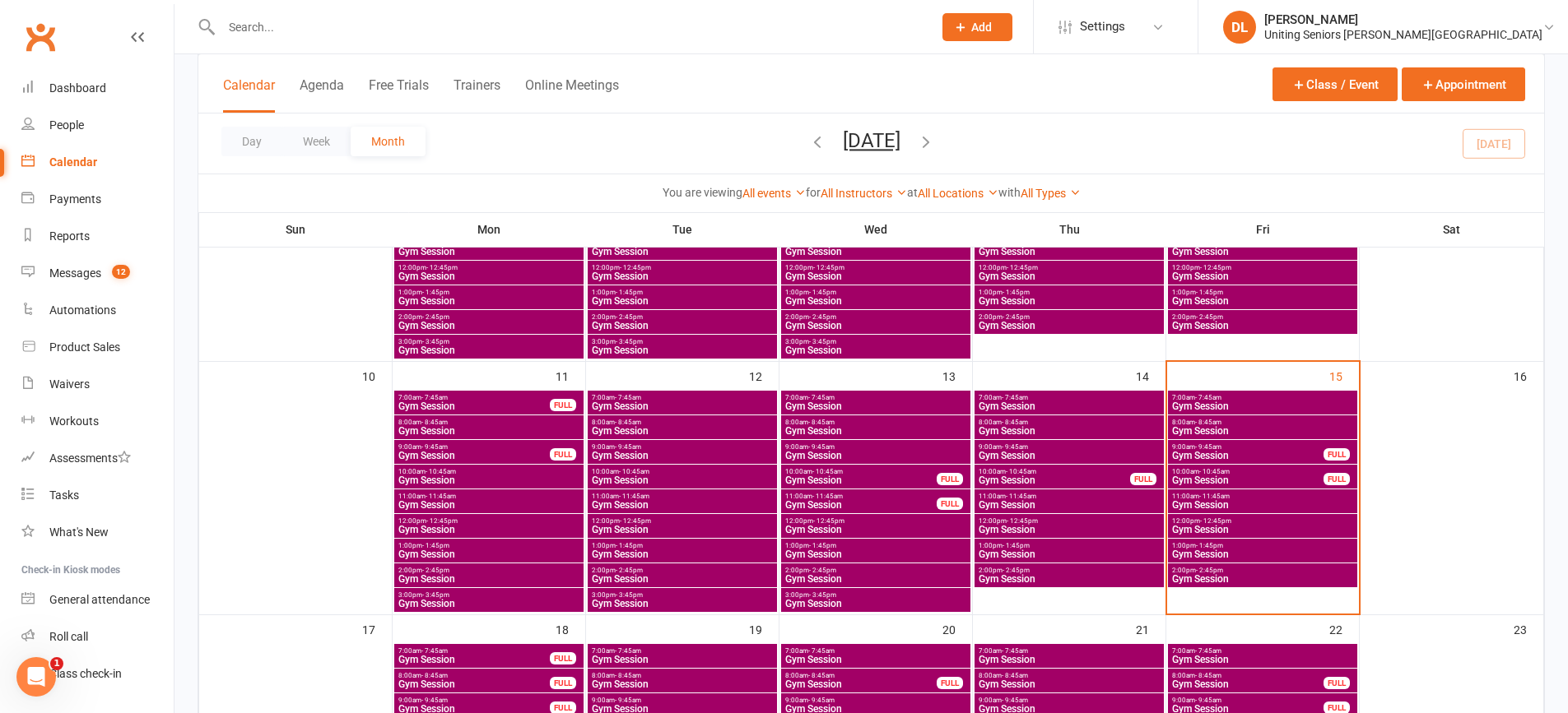
click at [1294, 444] on span "9:00am - 9:45am" at bounding box center [1248, 447] width 153 height 7
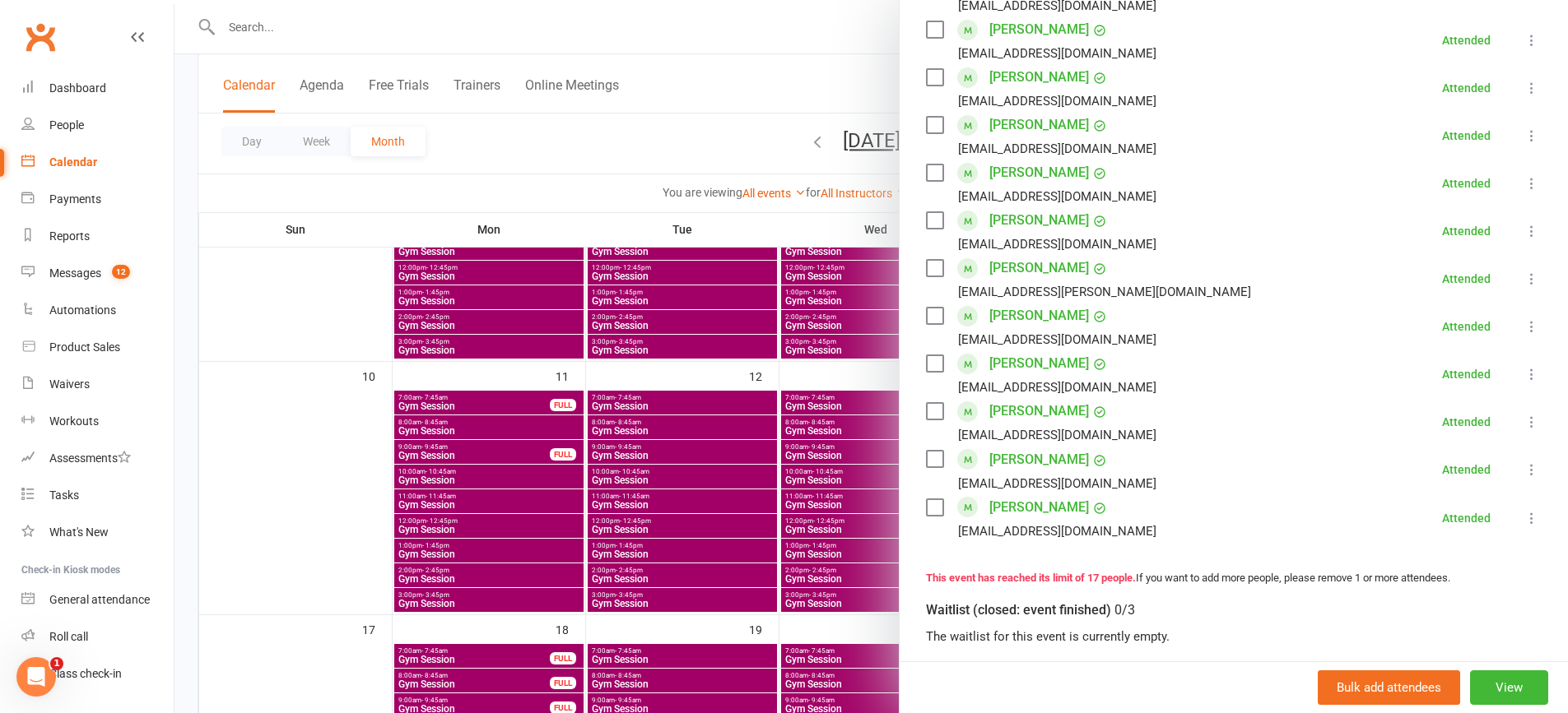
click at [634, 410] on div at bounding box center [871, 356] width 1393 height 713
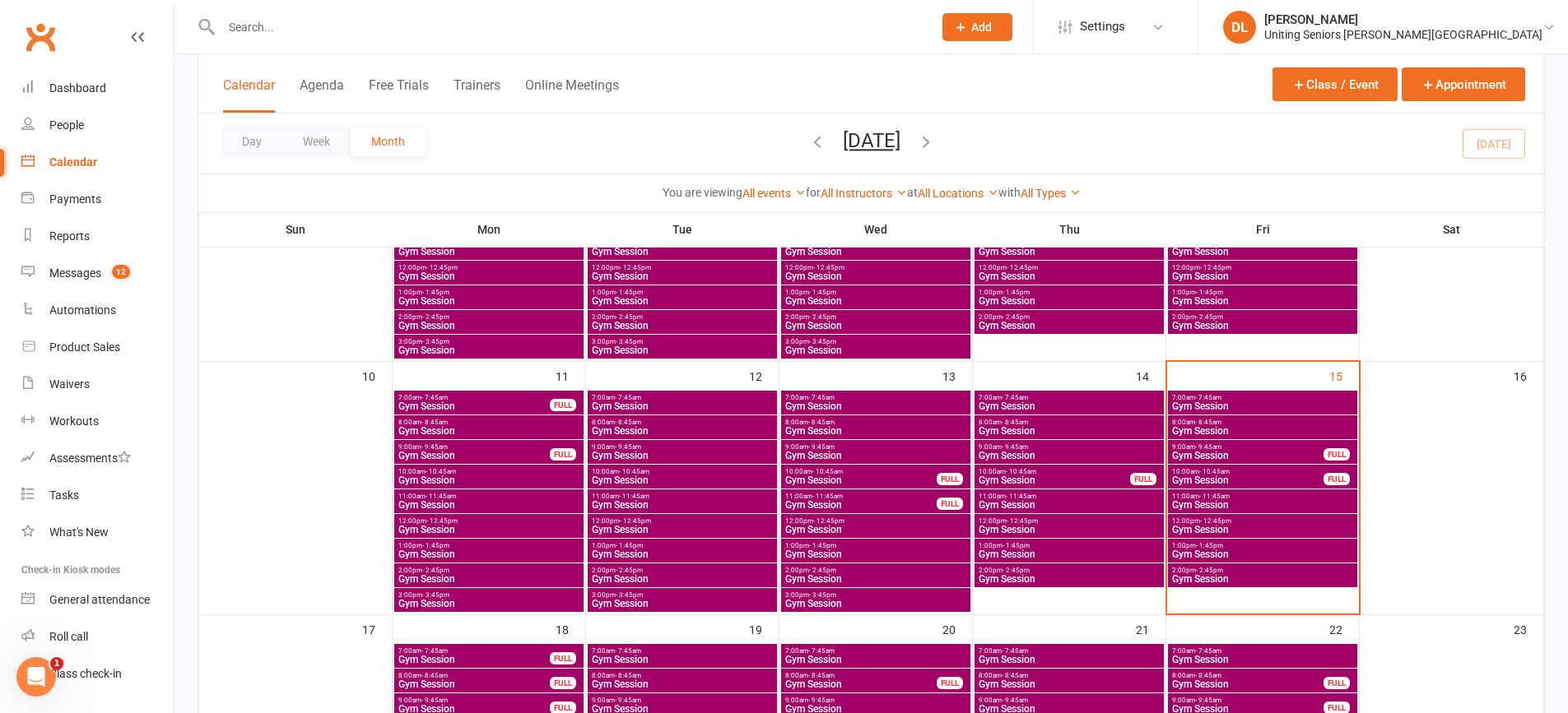
click at [1242, 472] on span "10:00am - 10:45am" at bounding box center [1248, 472] width 153 height 7
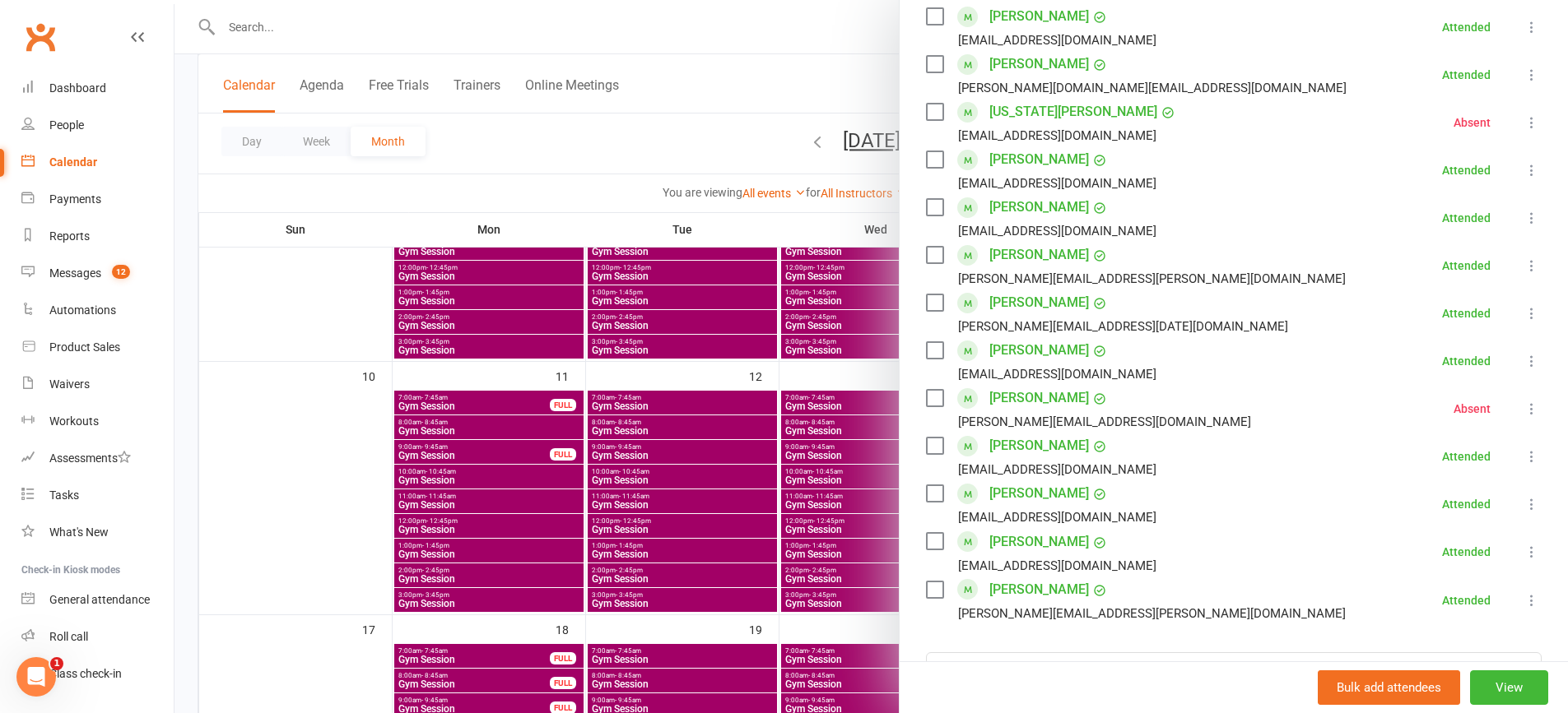
scroll to position [411, 0]
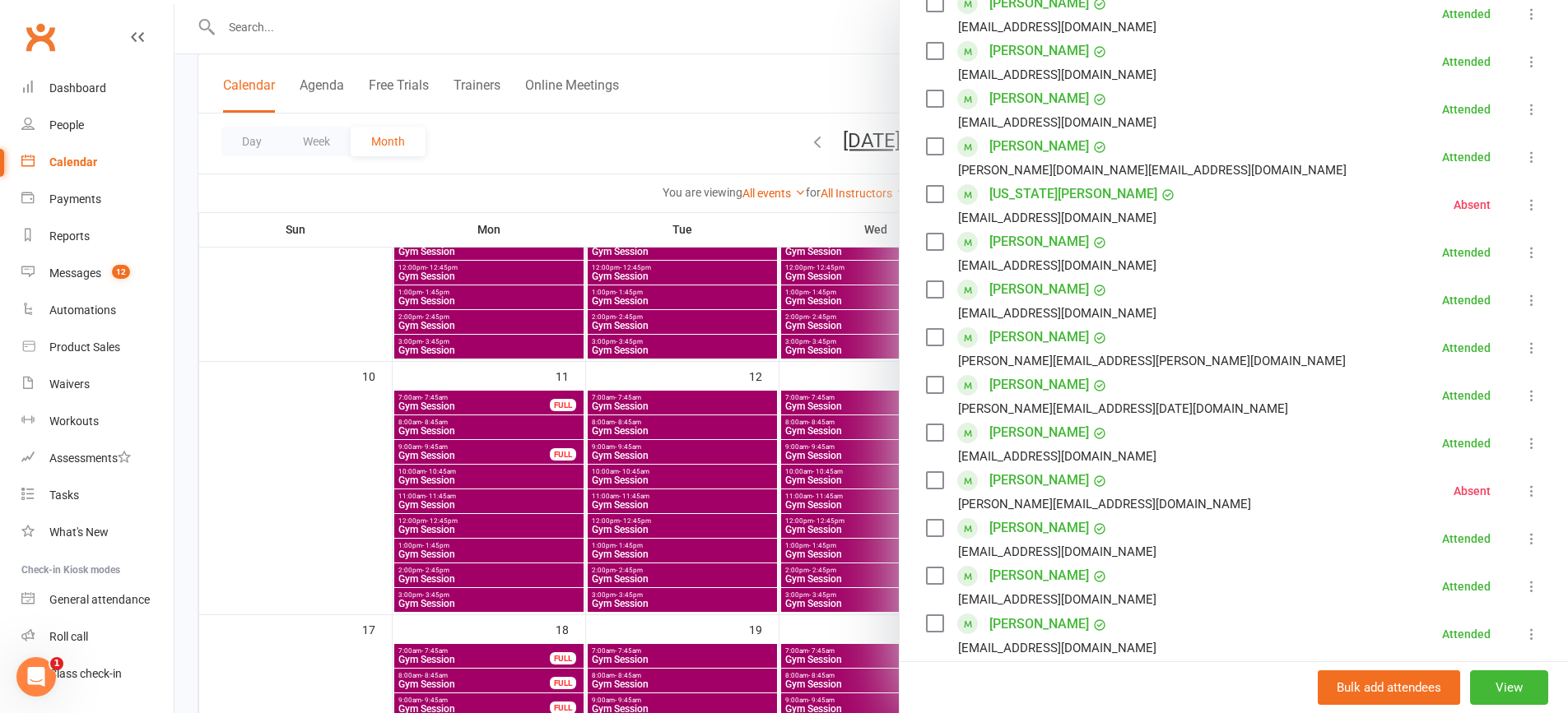
click at [626, 371] on div at bounding box center [871, 356] width 1393 height 713
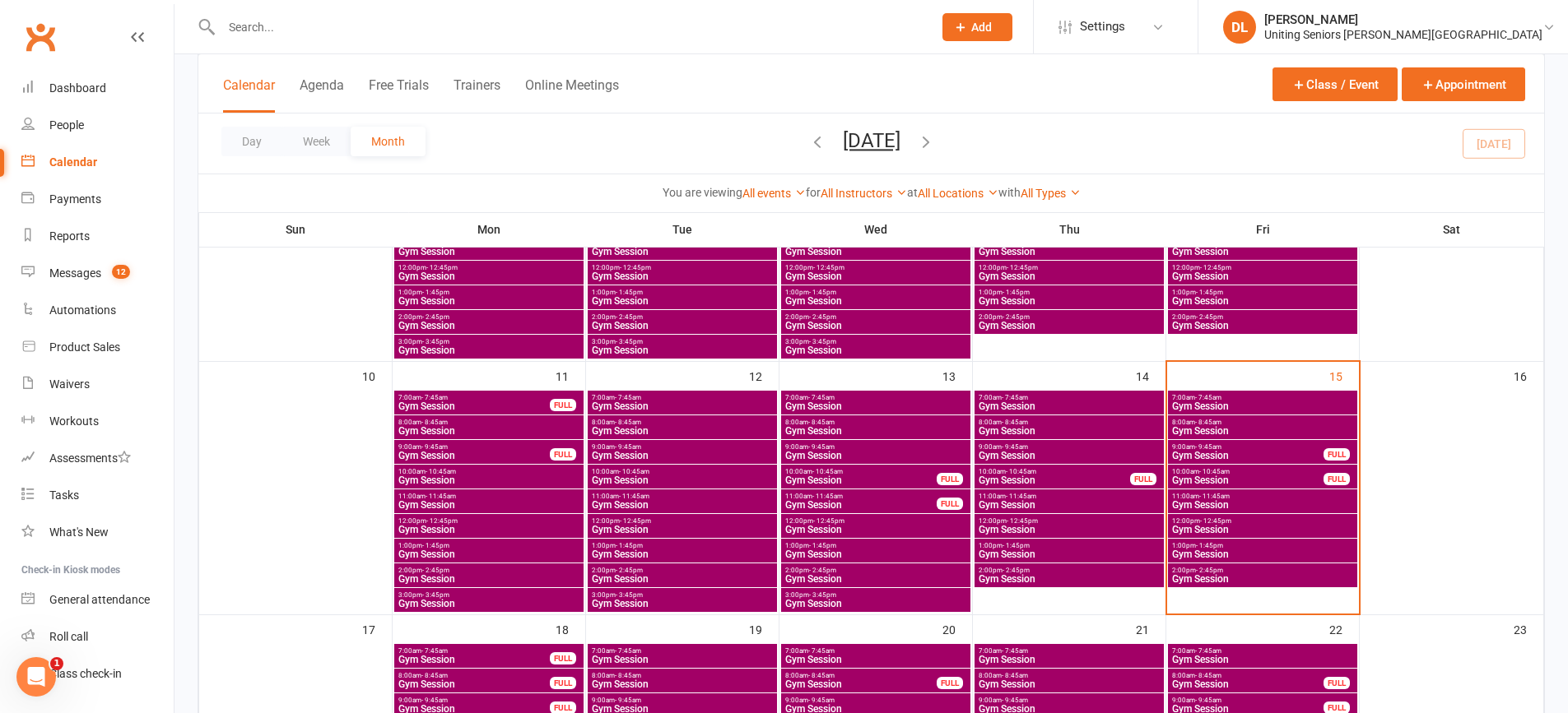
click at [1283, 501] on span "Gym Session" at bounding box center [1263, 504] width 182 height 10
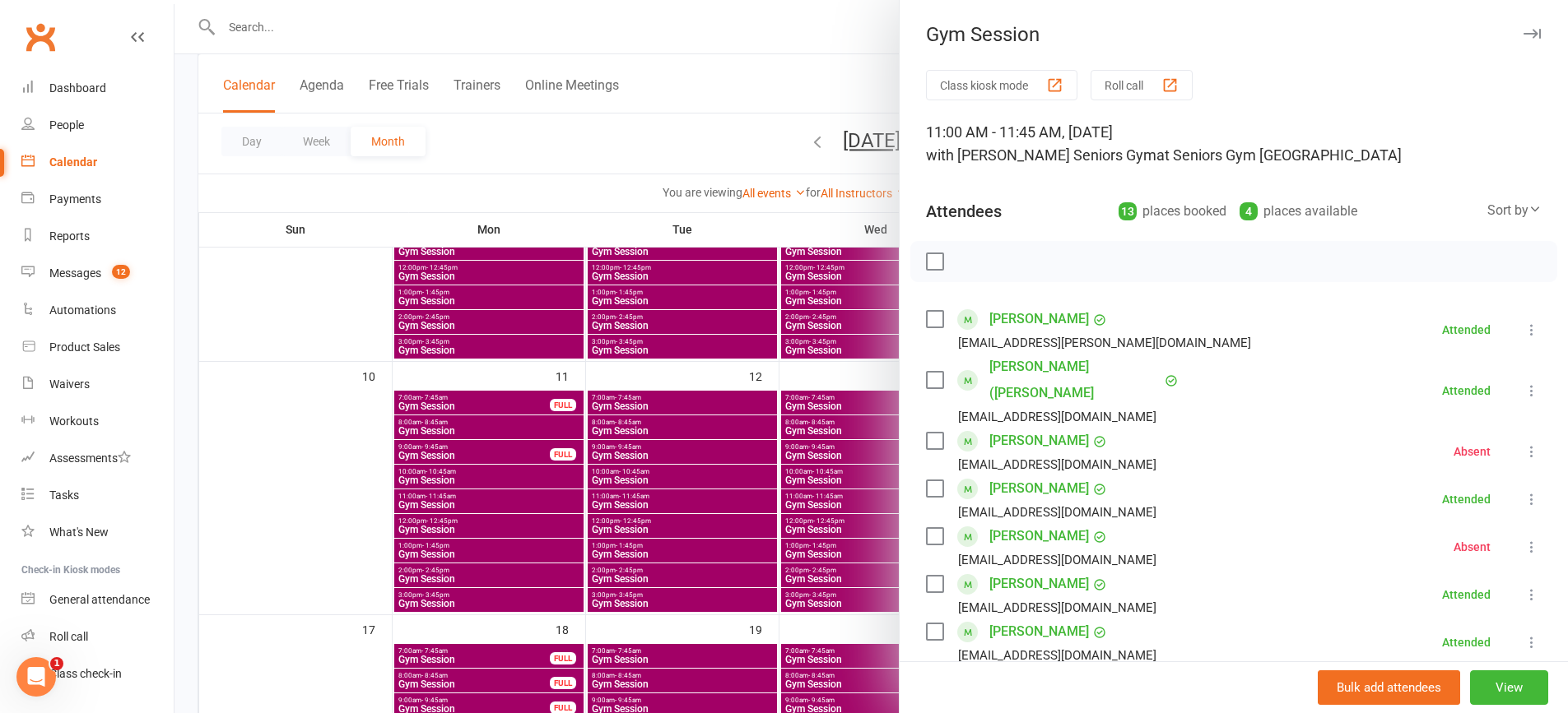
scroll to position [560, 0]
